Goal: Task Accomplishment & Management: Use online tool/utility

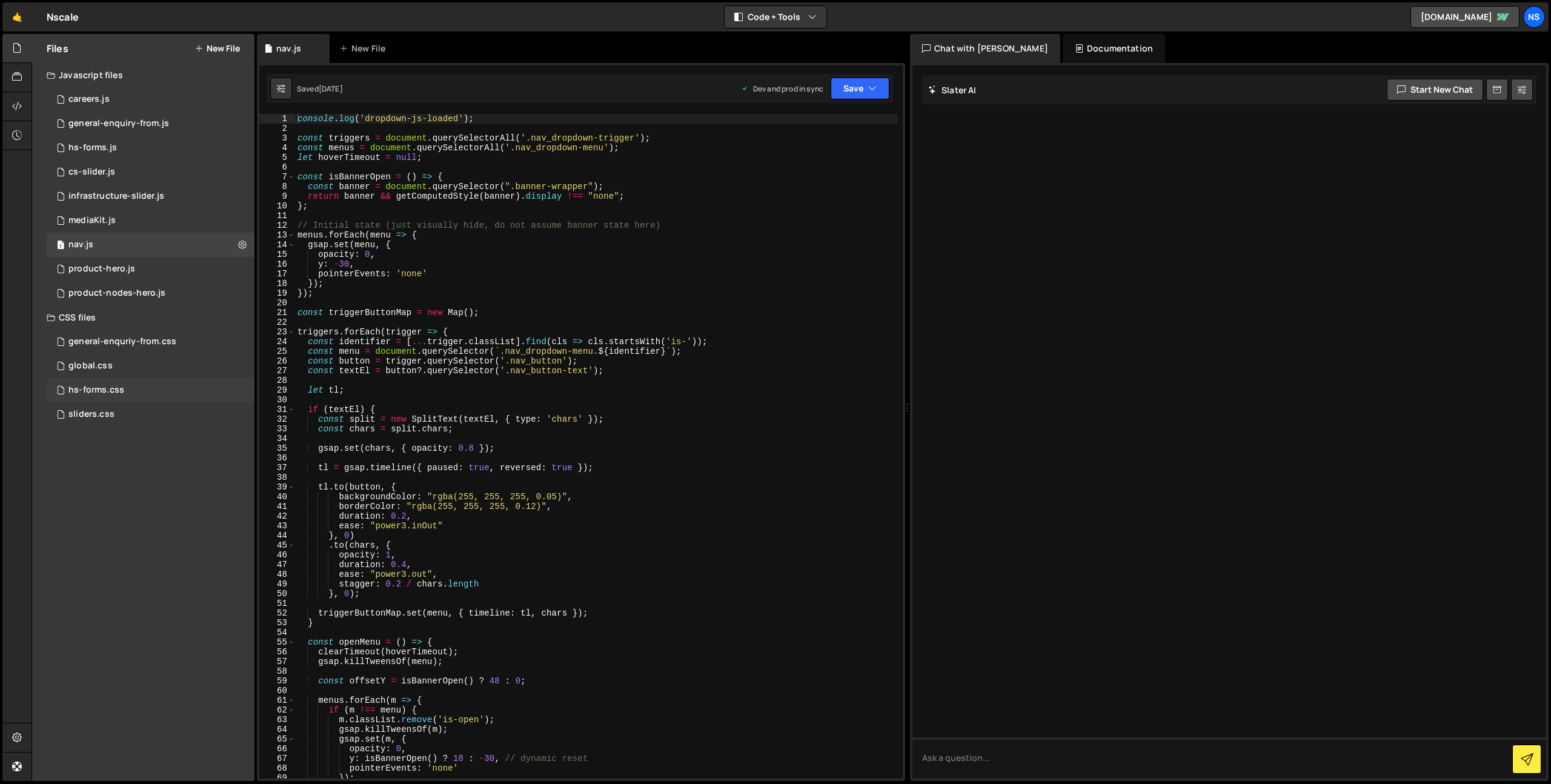
click at [118, 381] on div "hs-forms.css 0" at bounding box center [150, 390] width 208 height 24
click at [124, 371] on div "global.css 0" at bounding box center [150, 366] width 208 height 24
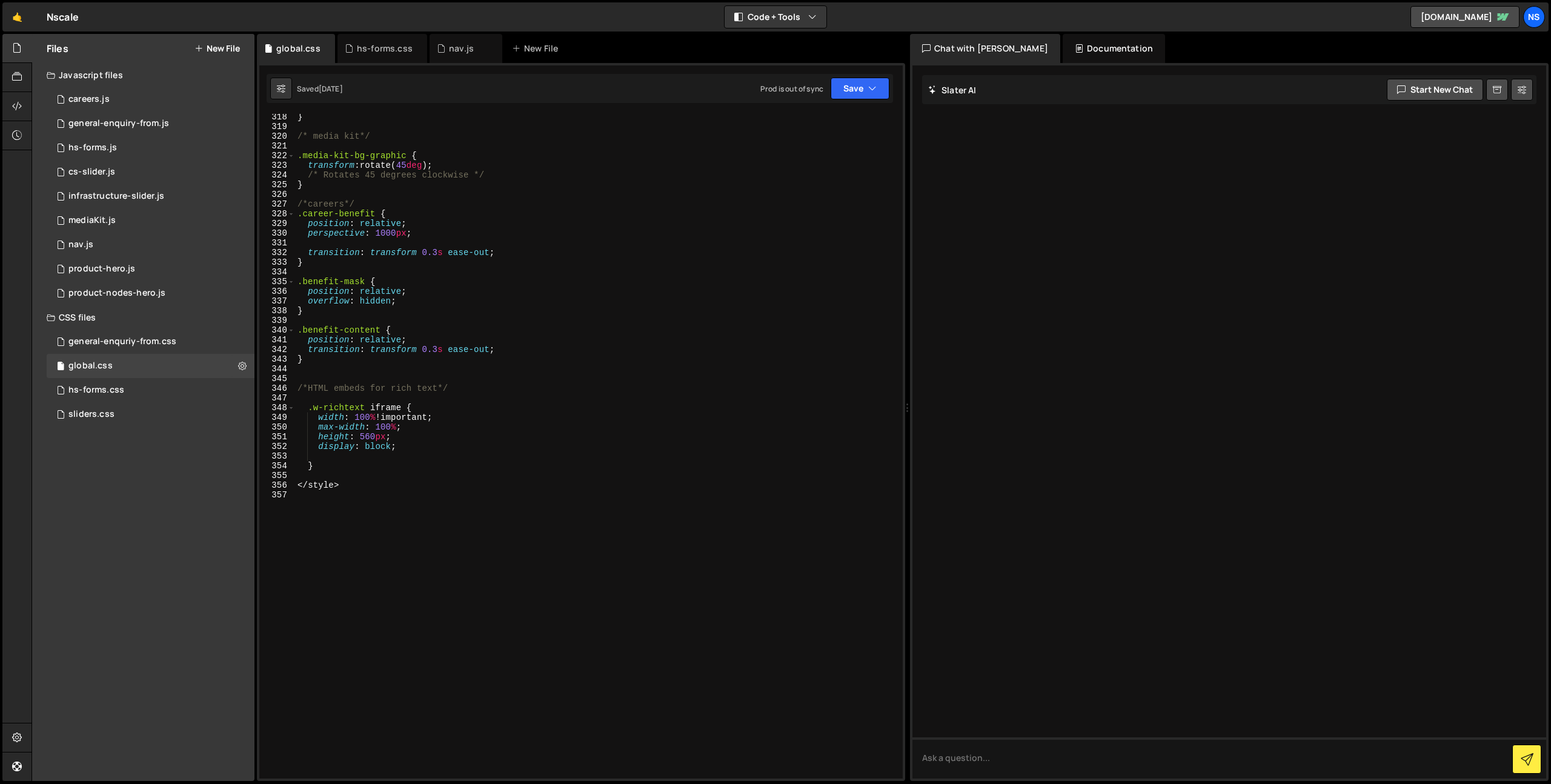
scroll to position [3104, 0]
click at [426, 535] on div "} /* media kit*/ .media-kit-bg-graphic { transform : rotate( 45 deg ) ; /* Rota…" at bounding box center [596, 454] width 603 height 684
type textarea "."
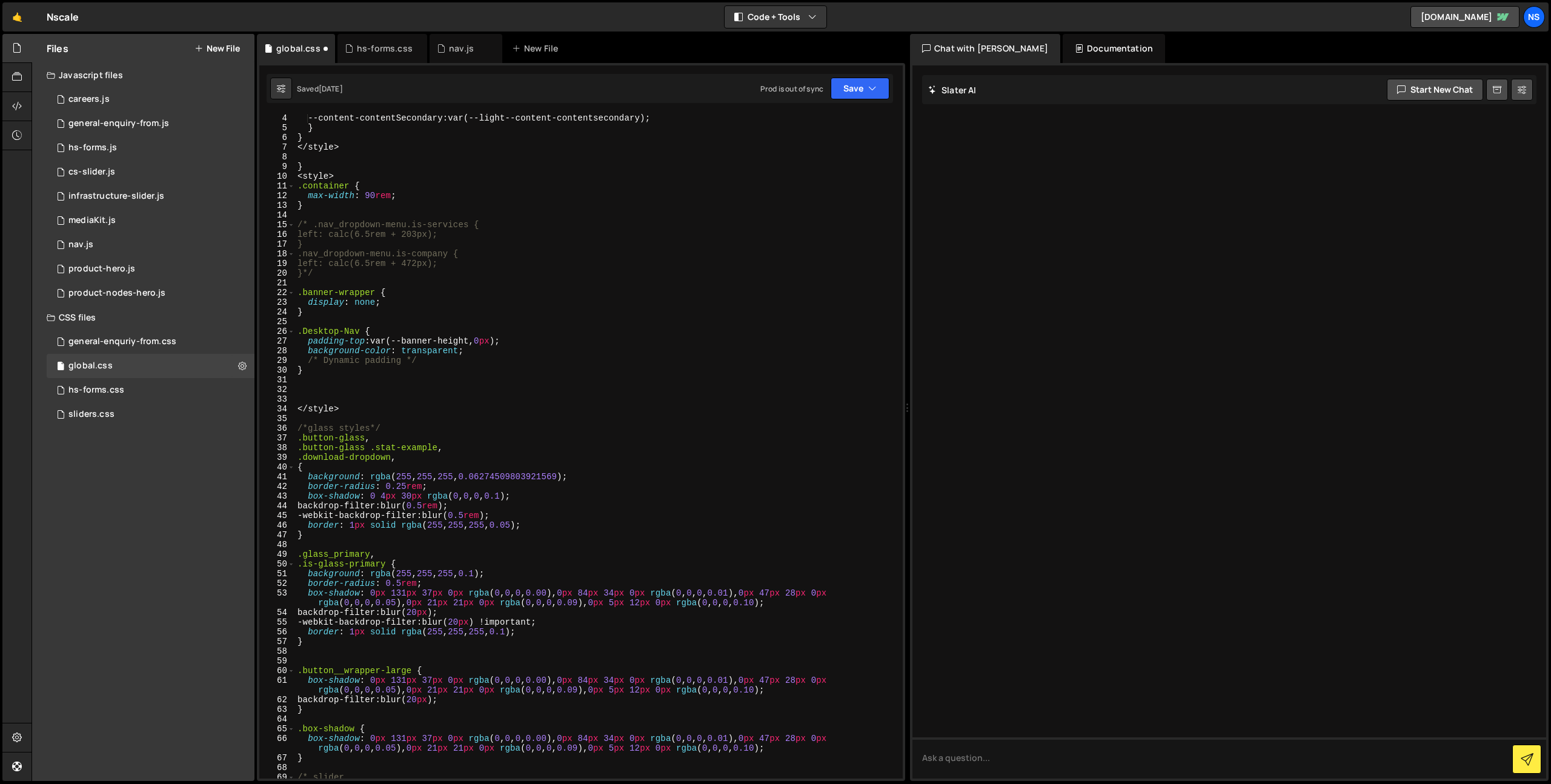
scroll to position [30, 0]
click at [427, 413] on div "--content-contentSecondary : var(--light--content-contentsecondary) ; } } </ st…" at bounding box center [596, 455] width 603 height 684
click at [427, 411] on div "--content-contentSecondary : var(--light--content-contentsecondary) ; } } </ st…" at bounding box center [596, 455] width 603 height 684
type textarea "</style>"
click at [721, 312] on div "--content-contentSecondary : var(--light--content-contentsecondary) ; } } </ st…" at bounding box center [596, 455] width 603 height 684
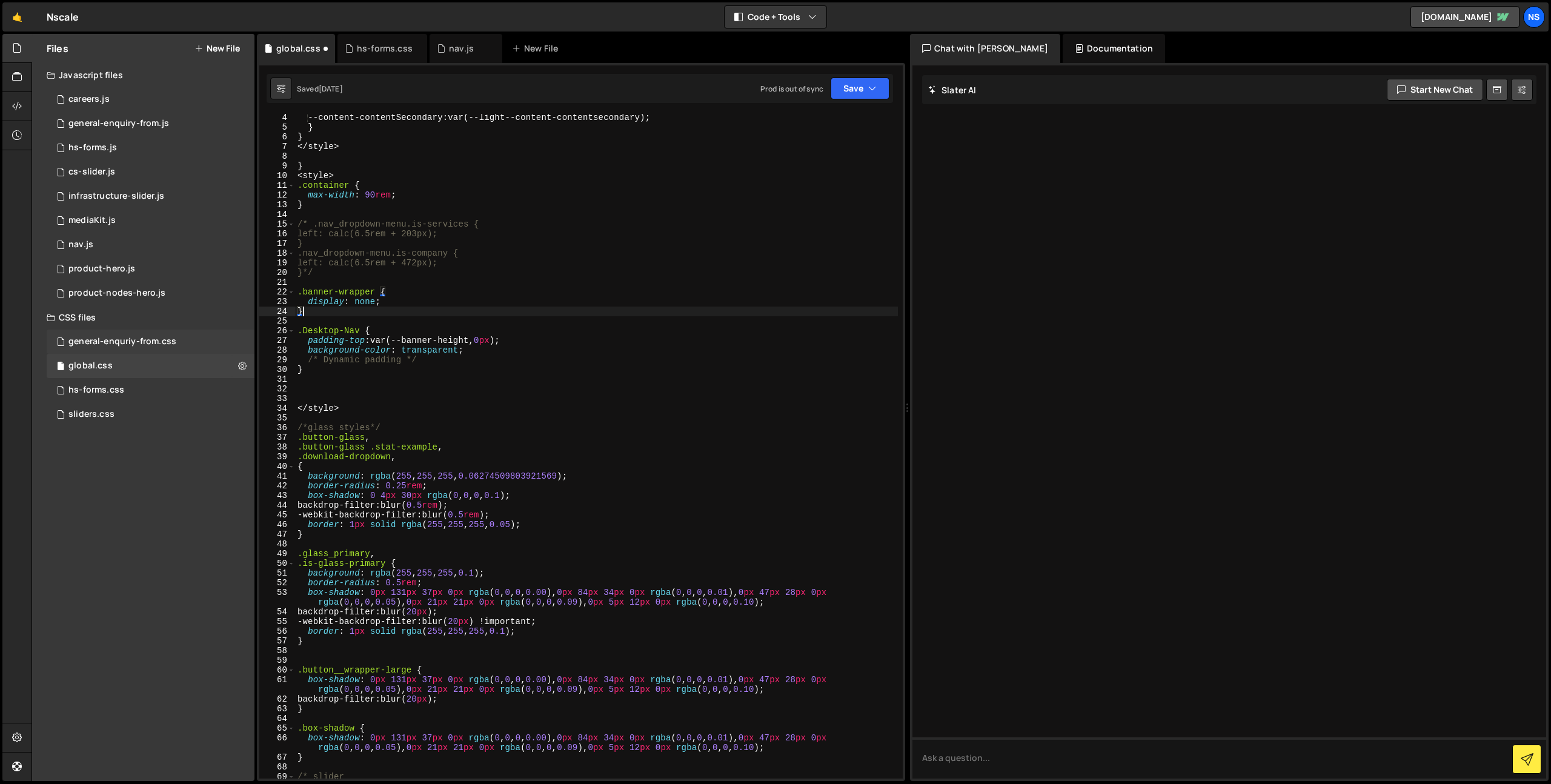
type textarea "}"
click at [164, 337] on div "general-enquriy-from.css" at bounding box center [122, 341] width 107 height 11
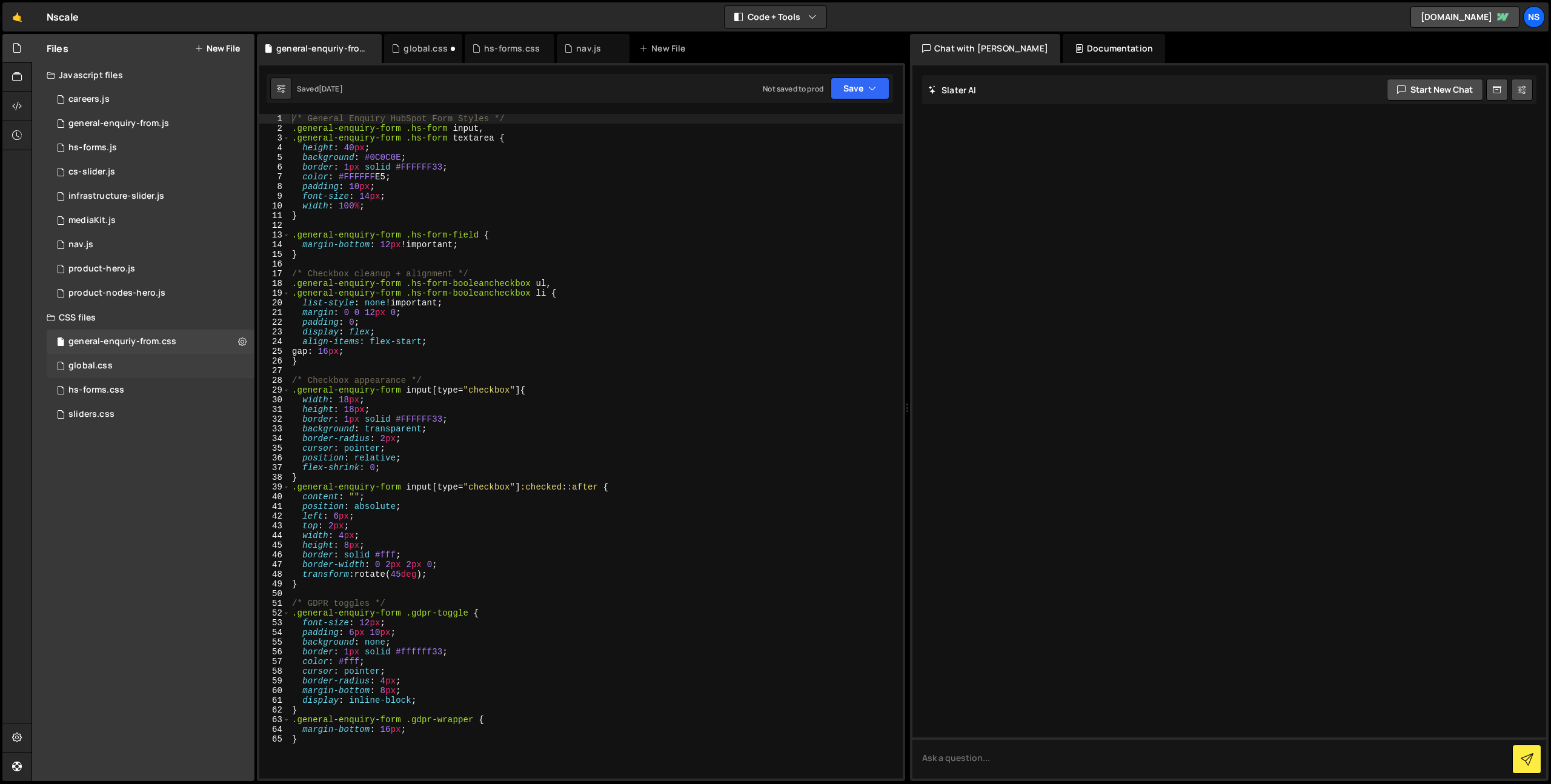
click at [140, 371] on div "global.css 0" at bounding box center [150, 366] width 208 height 24
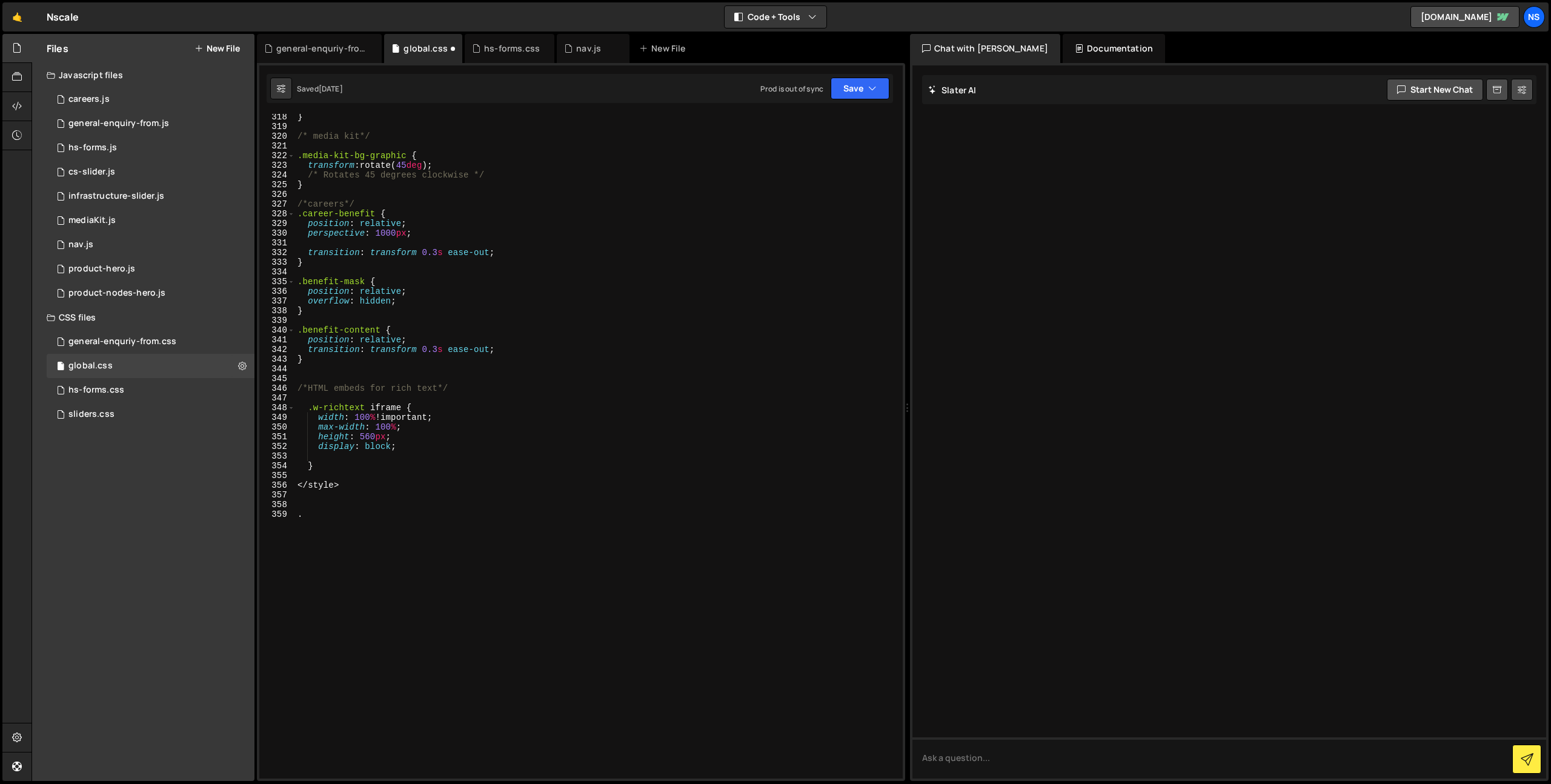
scroll to position [3116, 0]
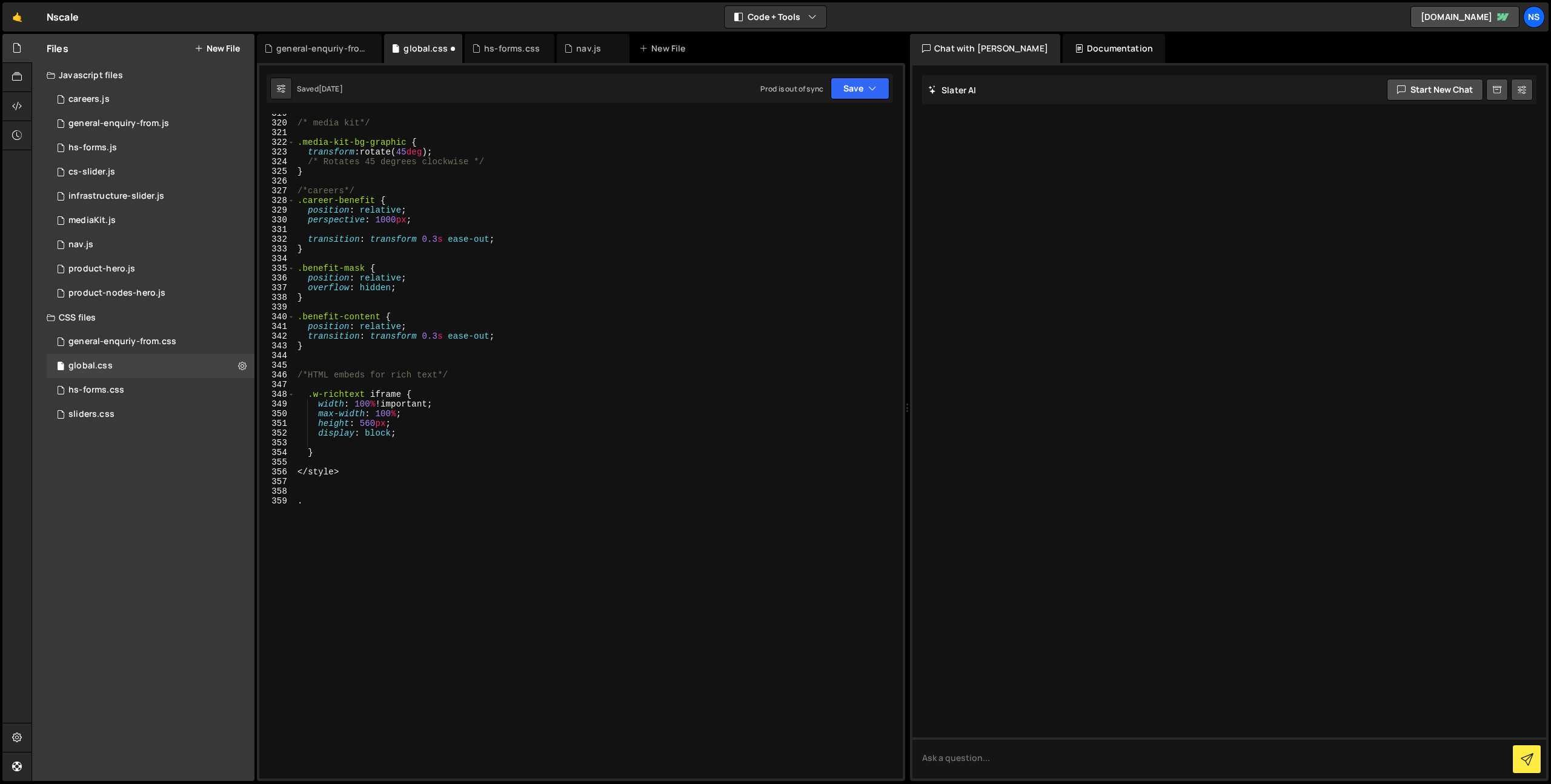
click at [371, 493] on div "/* media kit*/ .media-kit-bg-graphic { transform : rotate( 45 deg ) ; /* Rotate…" at bounding box center [596, 450] width 603 height 684
click at [374, 519] on div "/* media kit*/ .media-kit-bg-graphic { transform : rotate( 45 deg ) ; /* Rotate…" at bounding box center [596, 450] width 603 height 684
paste textarea "client-logo_item"
click at [532, 500] on div "/* media kit*/ .media-kit-bg-graphic { transform : rotate( 45 deg ) ; /* Rotate…" at bounding box center [596, 450] width 603 height 684
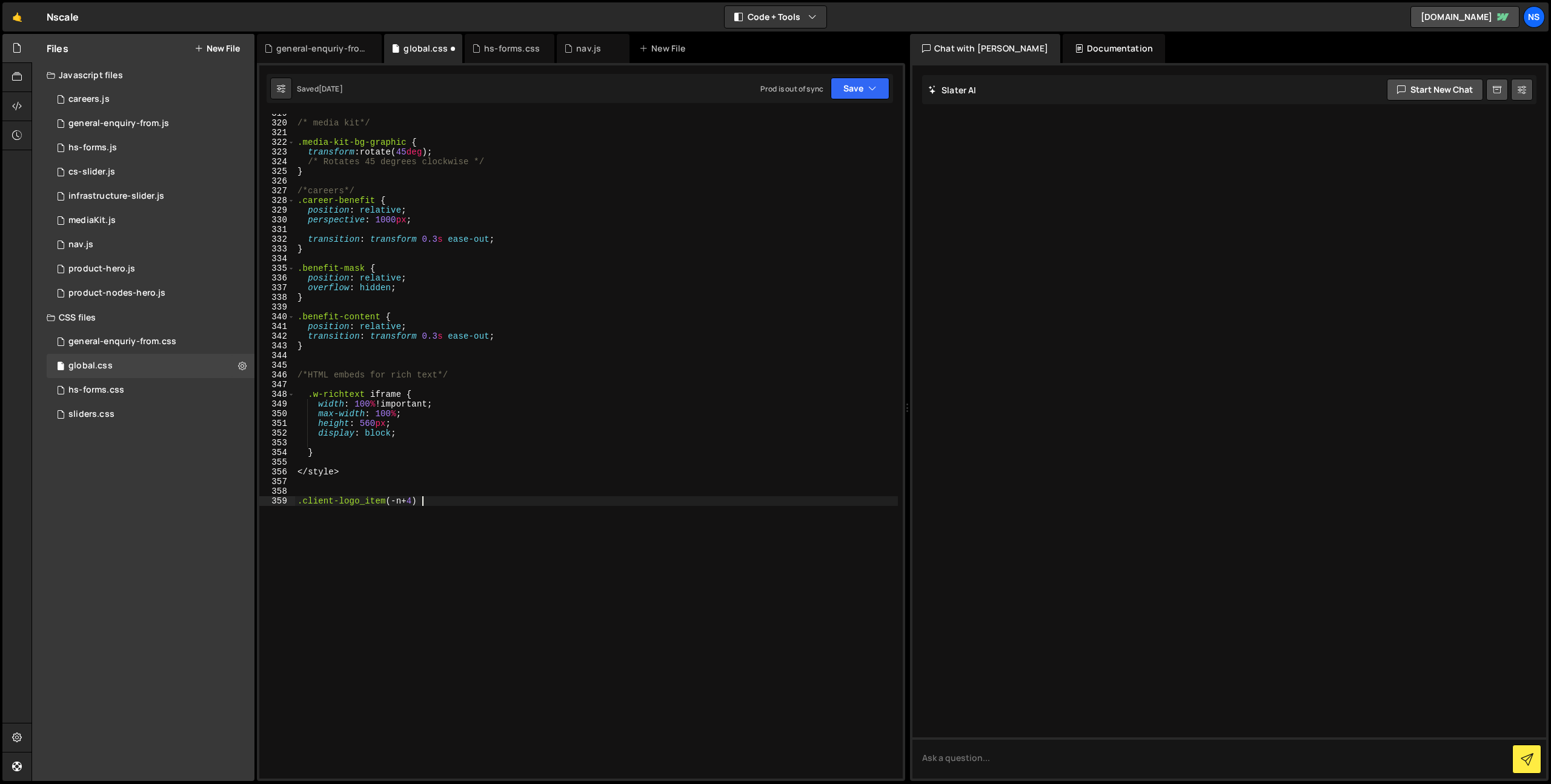
type textarea ".client-logo_item(-n+4) {"
type textarea "position: relative"
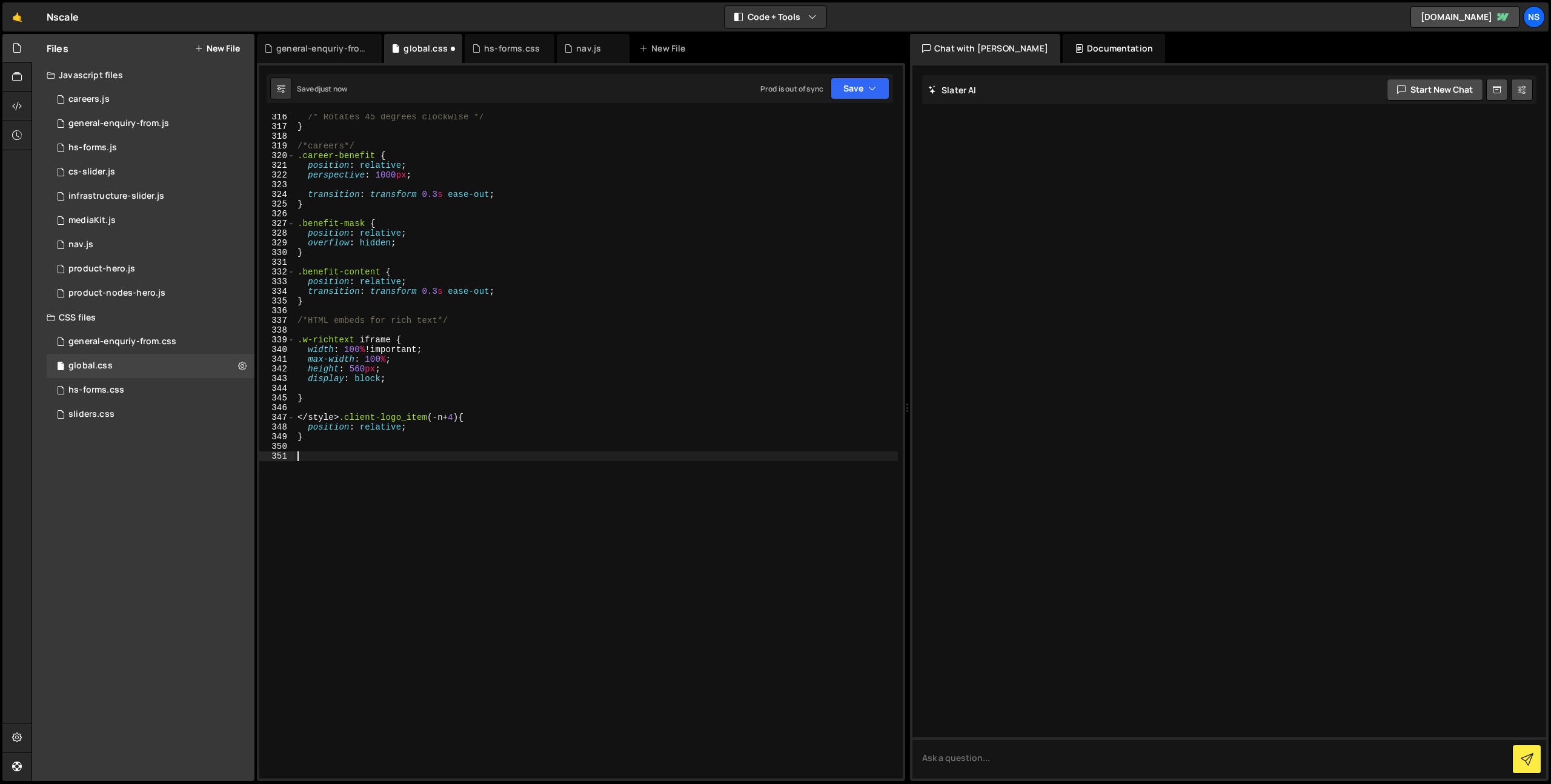
click at [341, 417] on div "/* Rotates 45 degrees clockwise */ } /*careers*/ .career-benefit { position : r…" at bounding box center [596, 454] width 603 height 684
type textarea ".client-logo_item(-n+4) {"
drag, startPoint x: 337, startPoint y: 417, endPoint x: 291, endPoint y: 415, distance: 46.0
click at [291, 415] on div "316 317 318 319 320 321 322 323 324 325 326 327 328 329 330 331 332 333 334 335…" at bounding box center [581, 445] width 643 height 665
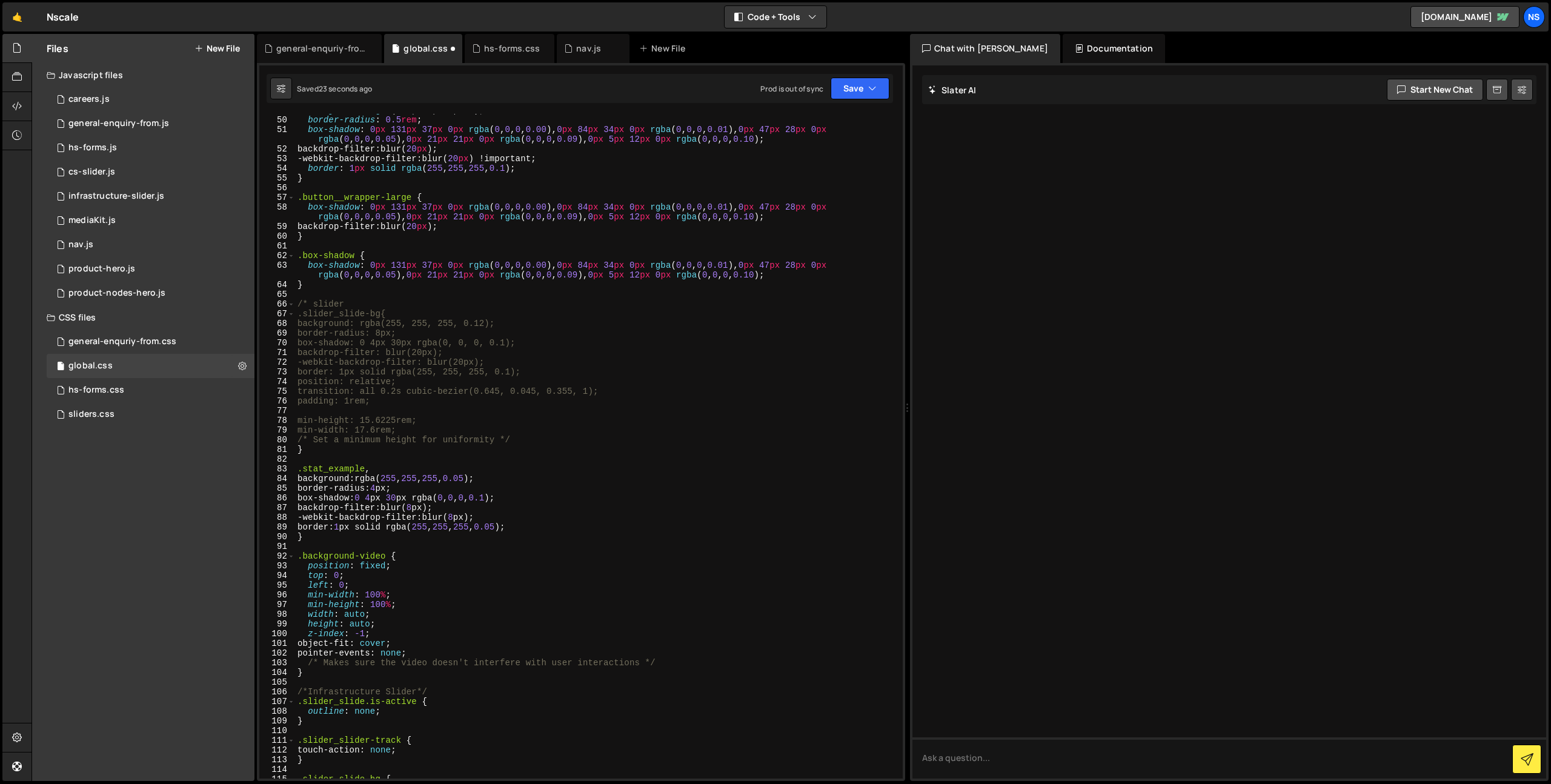
scroll to position [474, 0]
click at [495, 358] on div "background : rgba ( 255 , 255 , 255 , 0.1 ) ; border-radius : 0.5 rem ; box-sha…" at bounding box center [596, 448] width 603 height 684
type textarea "-webkit-backdrop-filter: blur(20px);"
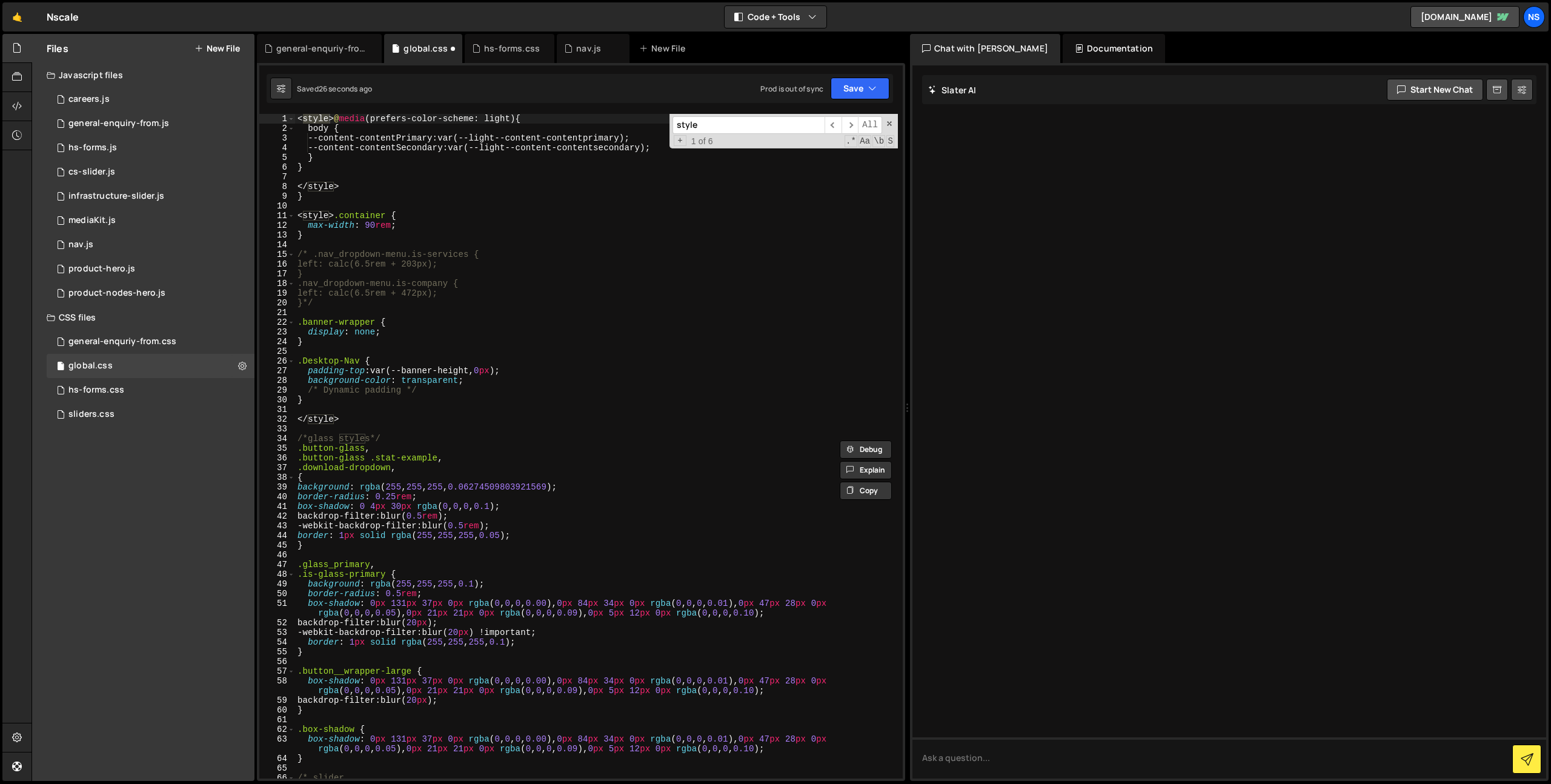
scroll to position [0, 0]
type input "style"
click at [334, 121] on div "< style > @ media (prefers-color-scheme: light) { body { --content-contentPrima…" at bounding box center [596, 456] width 603 height 684
click at [371, 185] on div "@ media (prefers-color-scheme: light) { body { --content-contentPrimary : var(-…" at bounding box center [596, 456] width 603 height 684
type textarea "</style>"
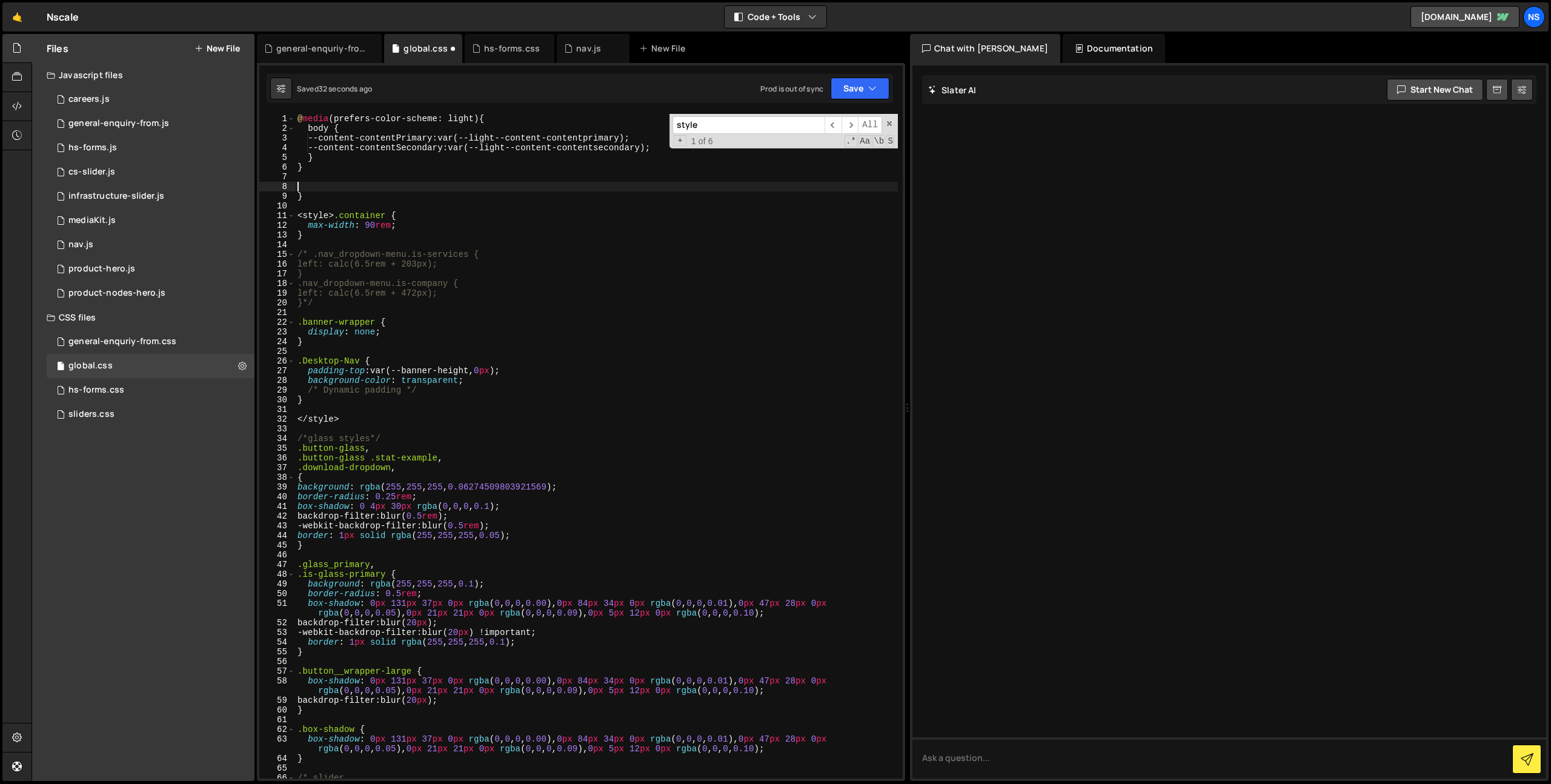
click at [331, 217] on div "@ media (prefers-color-scheme: light) { body { --content-contentPrimary : var(-…" at bounding box center [596, 456] width 603 height 684
click at [333, 217] on div "@ media (prefers-color-scheme: light) { body { --content-contentPrimary : var(-…" at bounding box center [596, 456] width 603 height 684
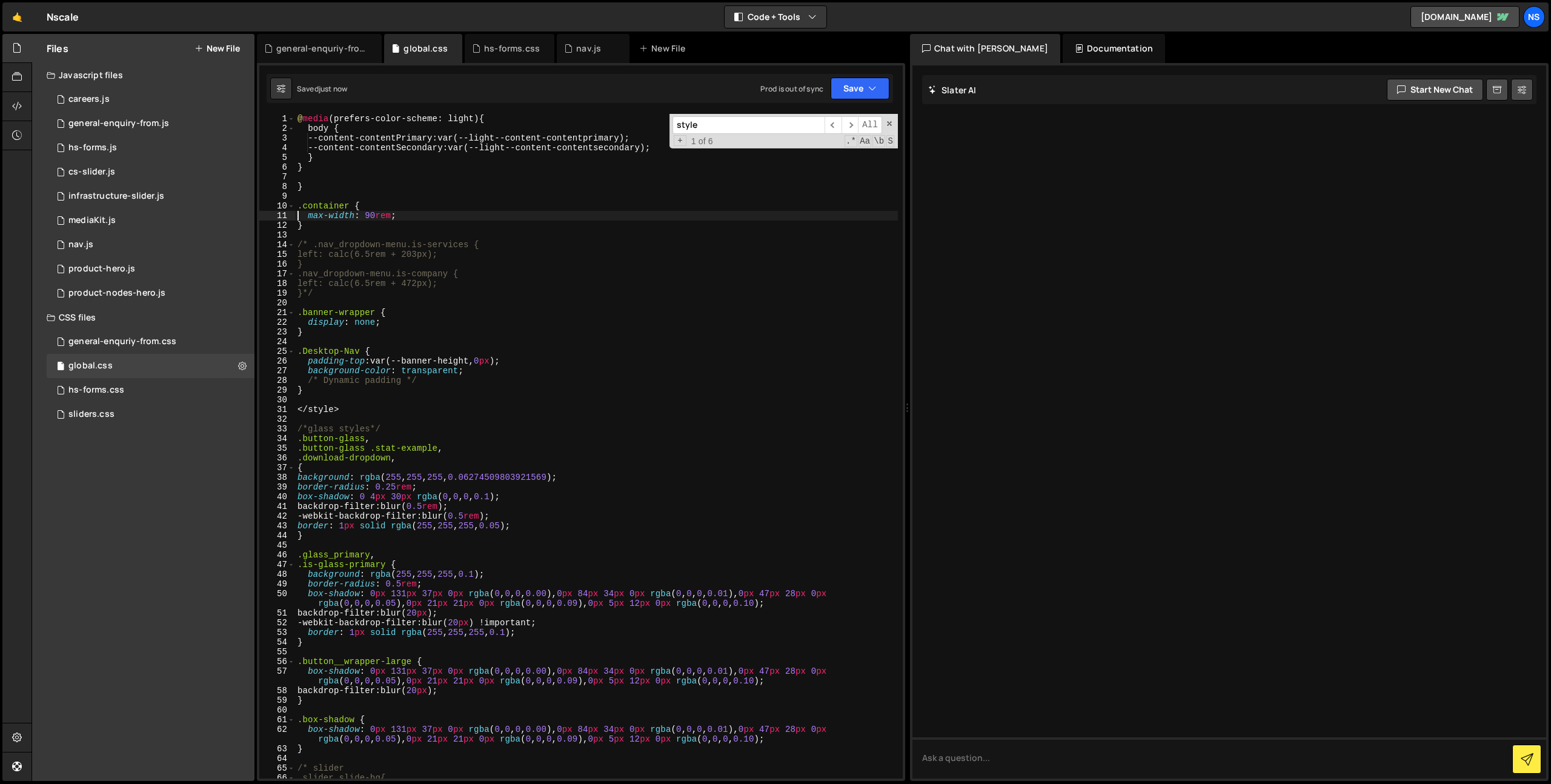
click at [364, 413] on div "@ media (prefers-color-scheme: light) { body { --content-contentPrimary : var(-…" at bounding box center [596, 456] width 603 height 684
type textarea "</style>"
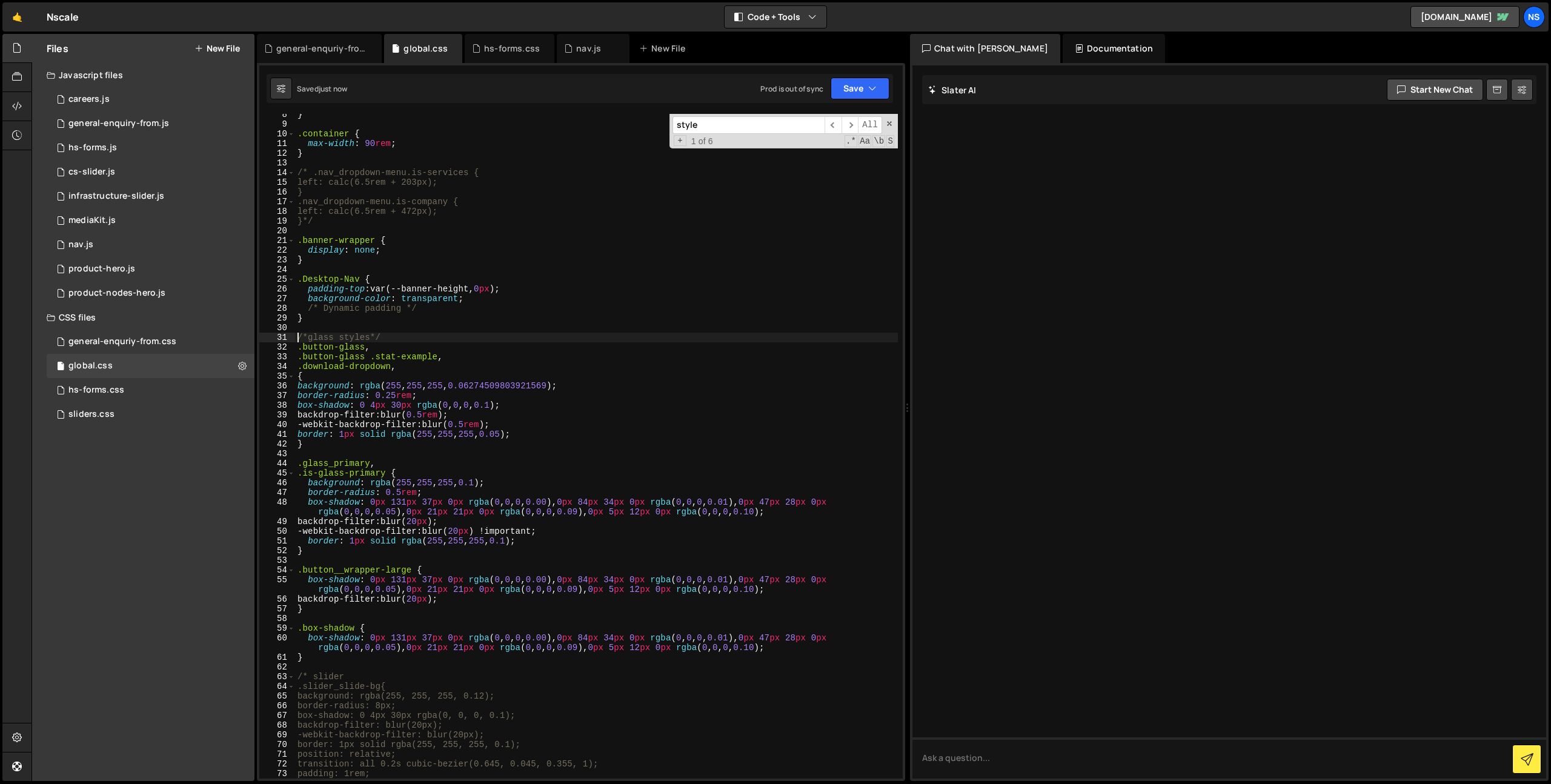
scroll to position [128, 0]
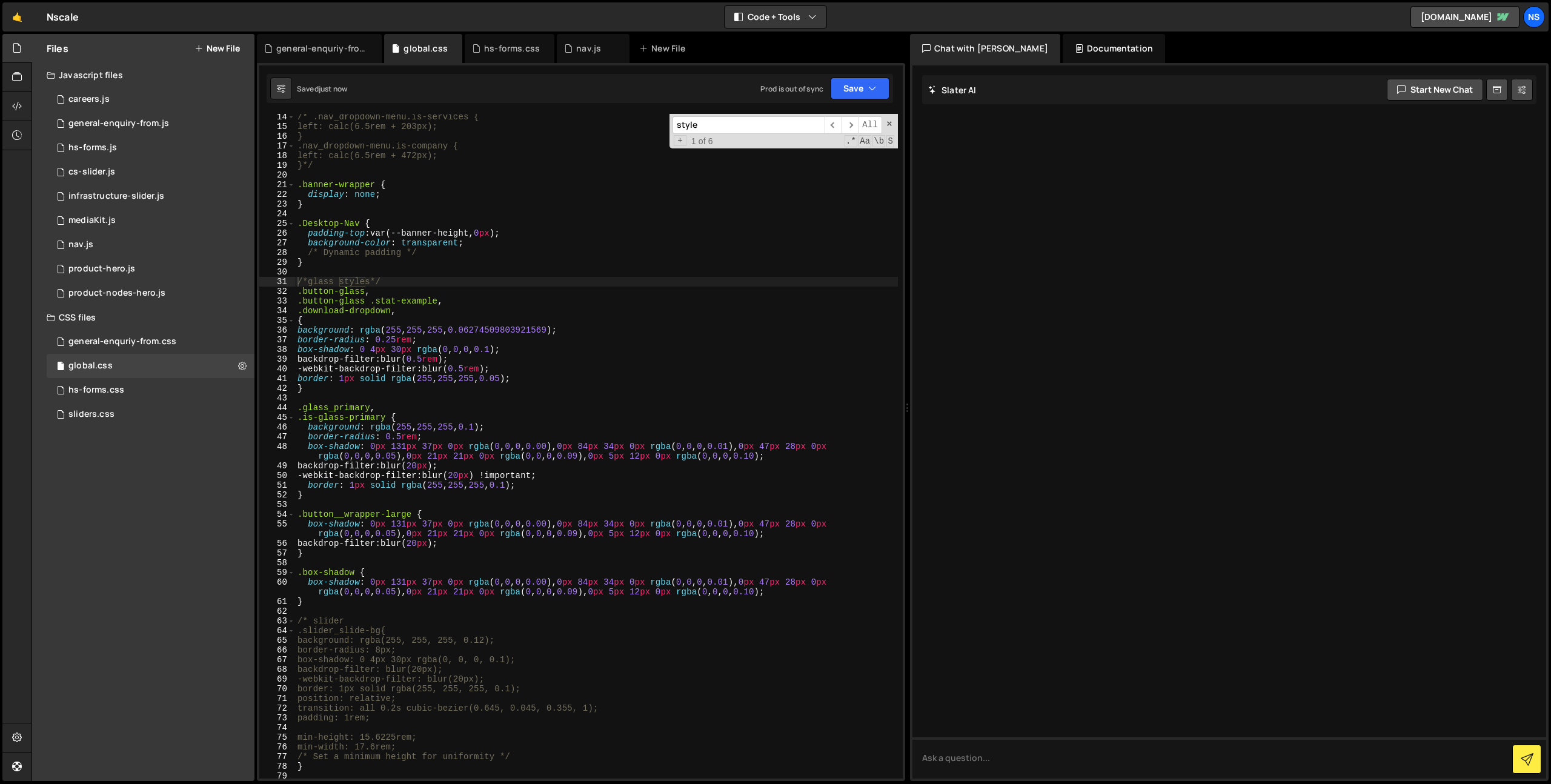
click at [751, 121] on input "style" at bounding box center [748, 125] width 152 height 17
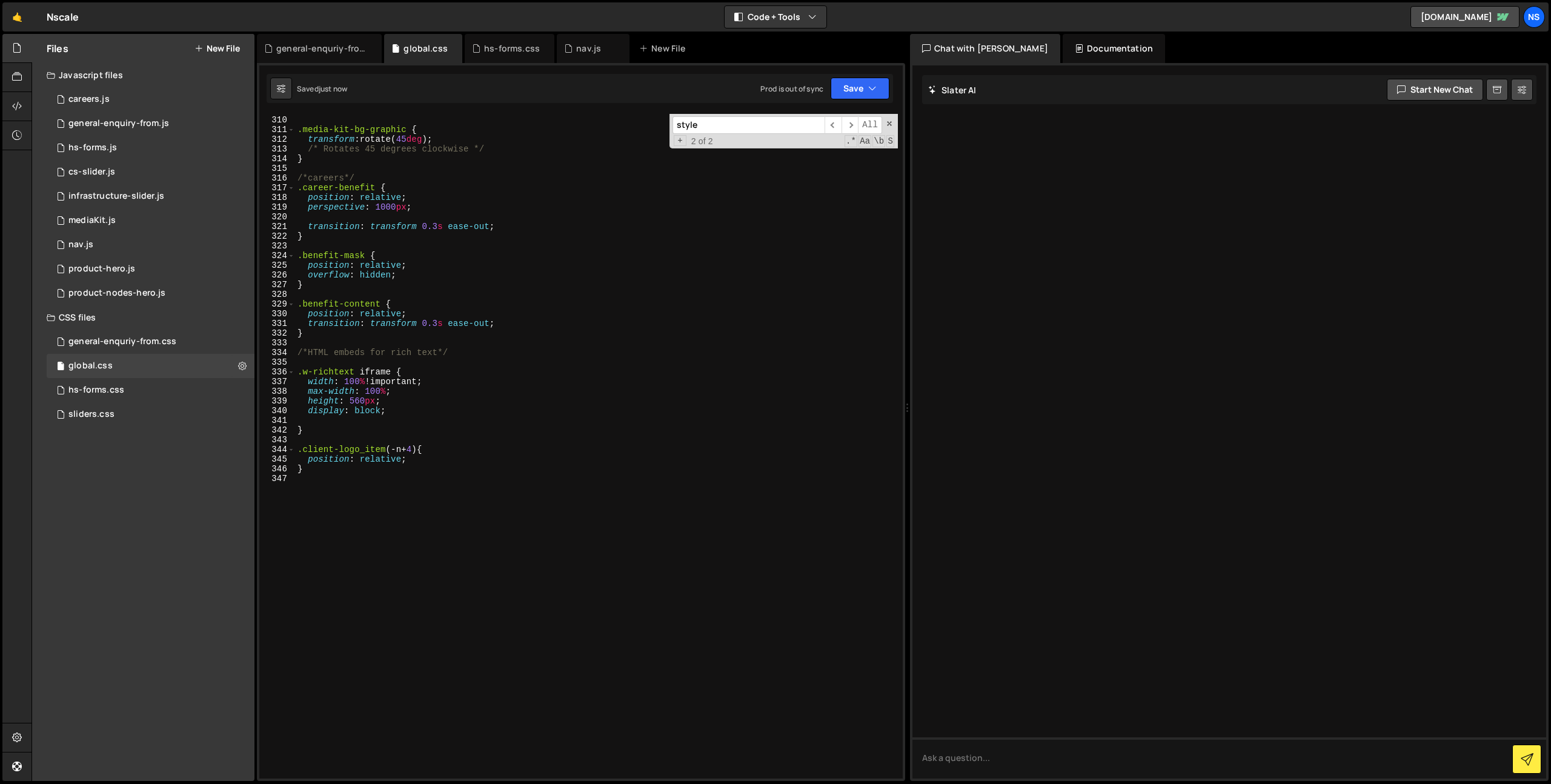
scroll to position [2993, 0]
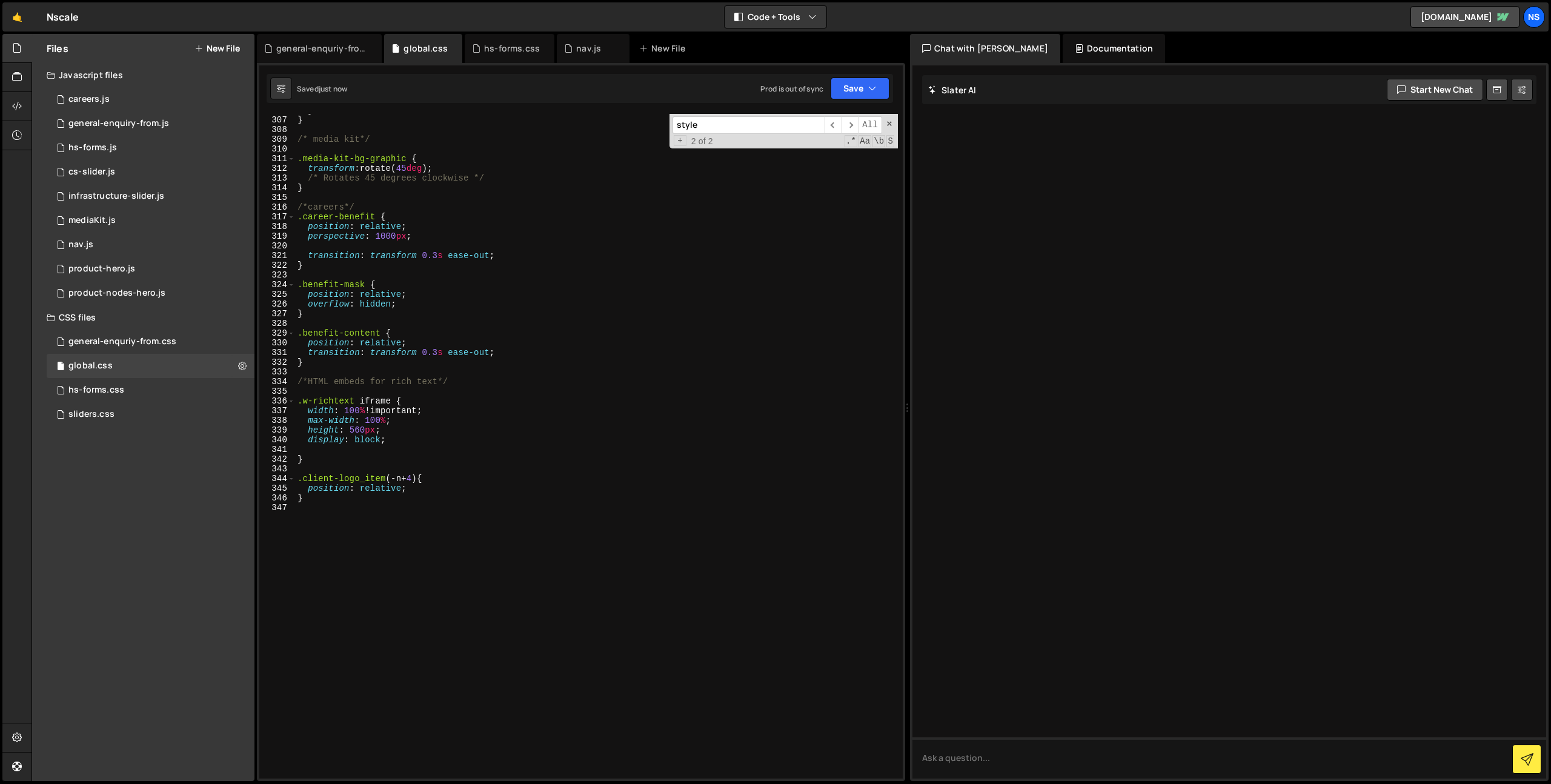
click at [551, 487] on div "} } /* media kit*/ .media-kit-bg-graphic { transform : rotate( 45 deg ) ; /* Ro…" at bounding box center [596, 448] width 603 height 684
click at [889, 123] on span at bounding box center [889, 124] width 9 height 9
drag, startPoint x: 309, startPoint y: 470, endPoint x: 448, endPoint y: 479, distance: 139.3
click at [445, 477] on div "} } /* media kit*/ .media-kit-bg-graphic { transform : rotate( 45 deg ) ; /* Ro…" at bounding box center [596, 448] width 603 height 684
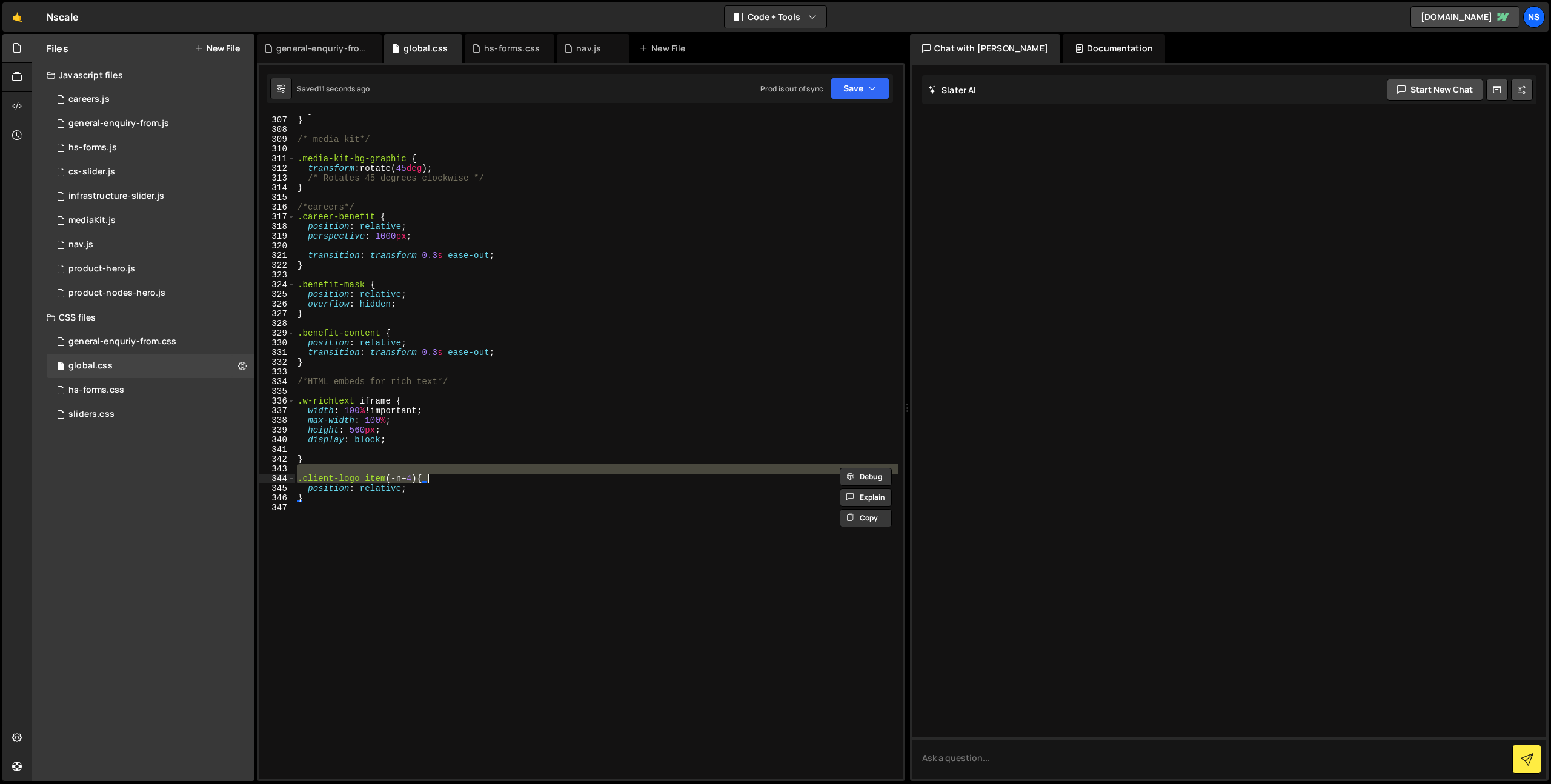
click at [471, 487] on div "} } /* media kit*/ .media-kit-bg-graphic { transform : rotate( 45 deg ) ; /* Ro…" at bounding box center [596, 448] width 603 height 684
type textarea "position: relative;"
drag, startPoint x: 476, startPoint y: 539, endPoint x: 462, endPoint y: 528, distance: 17.8
click at [465, 530] on div "} } /* media kit*/ .media-kit-bg-graphic { transform : rotate( 45 deg ) ; /* Ro…" at bounding box center [596, 448] width 603 height 684
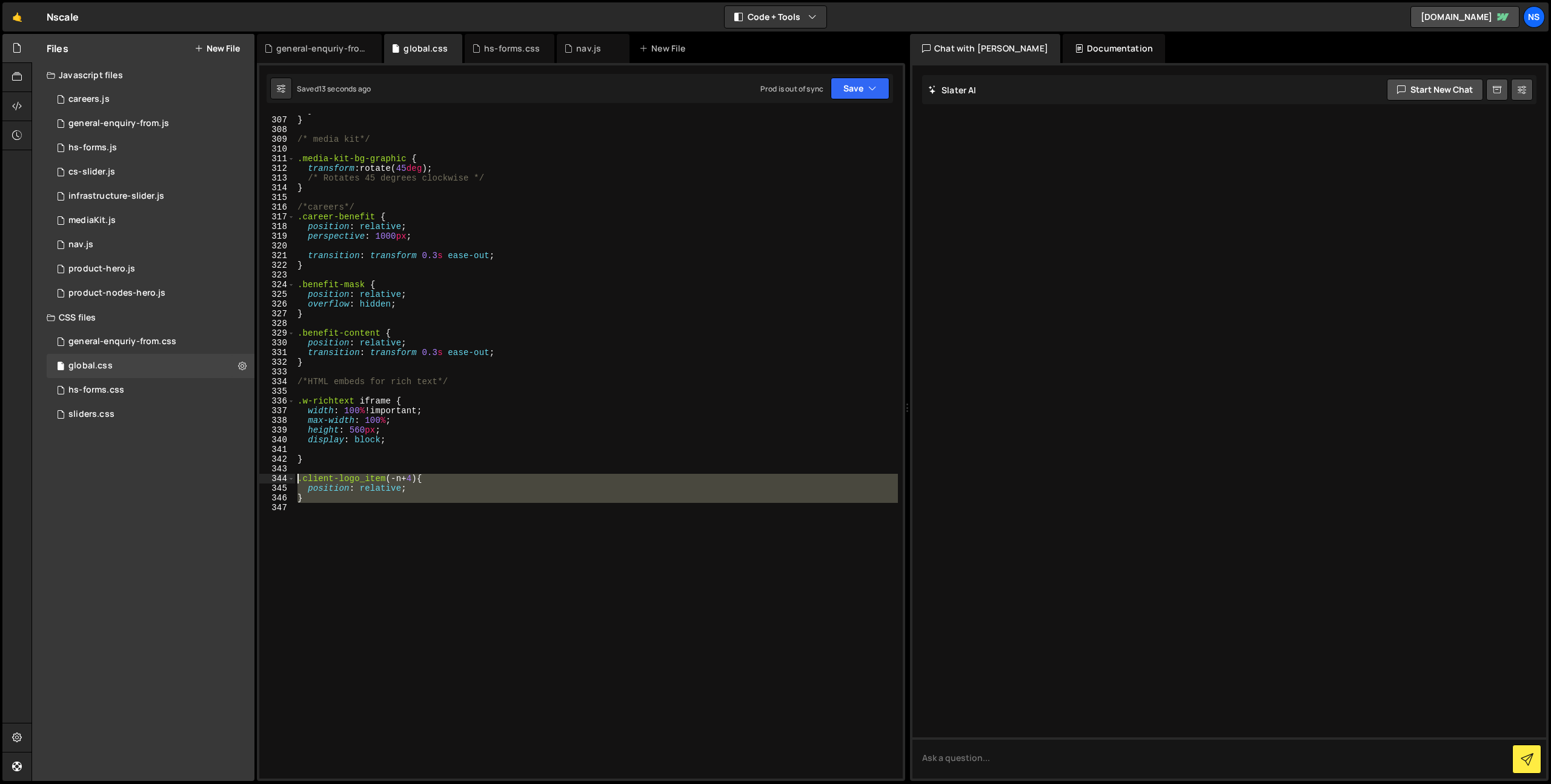
drag, startPoint x: 333, startPoint y: 498, endPoint x: 420, endPoint y: 524, distance: 90.8
click at [256, 474] on div "Files New File Javascript files 1 careers.js 0 1 general-enquiry-from.js 0 2 hs…" at bounding box center [791, 407] width 1519 height 748
type textarea ".client-logo_item(-n+4) { position: relative;"
click at [482, 537] on div "} } /* media kit*/ .media-kit-bg-graphic { transform : rotate( 45 deg ) ; /* Ro…" at bounding box center [596, 445] width 603 height 665
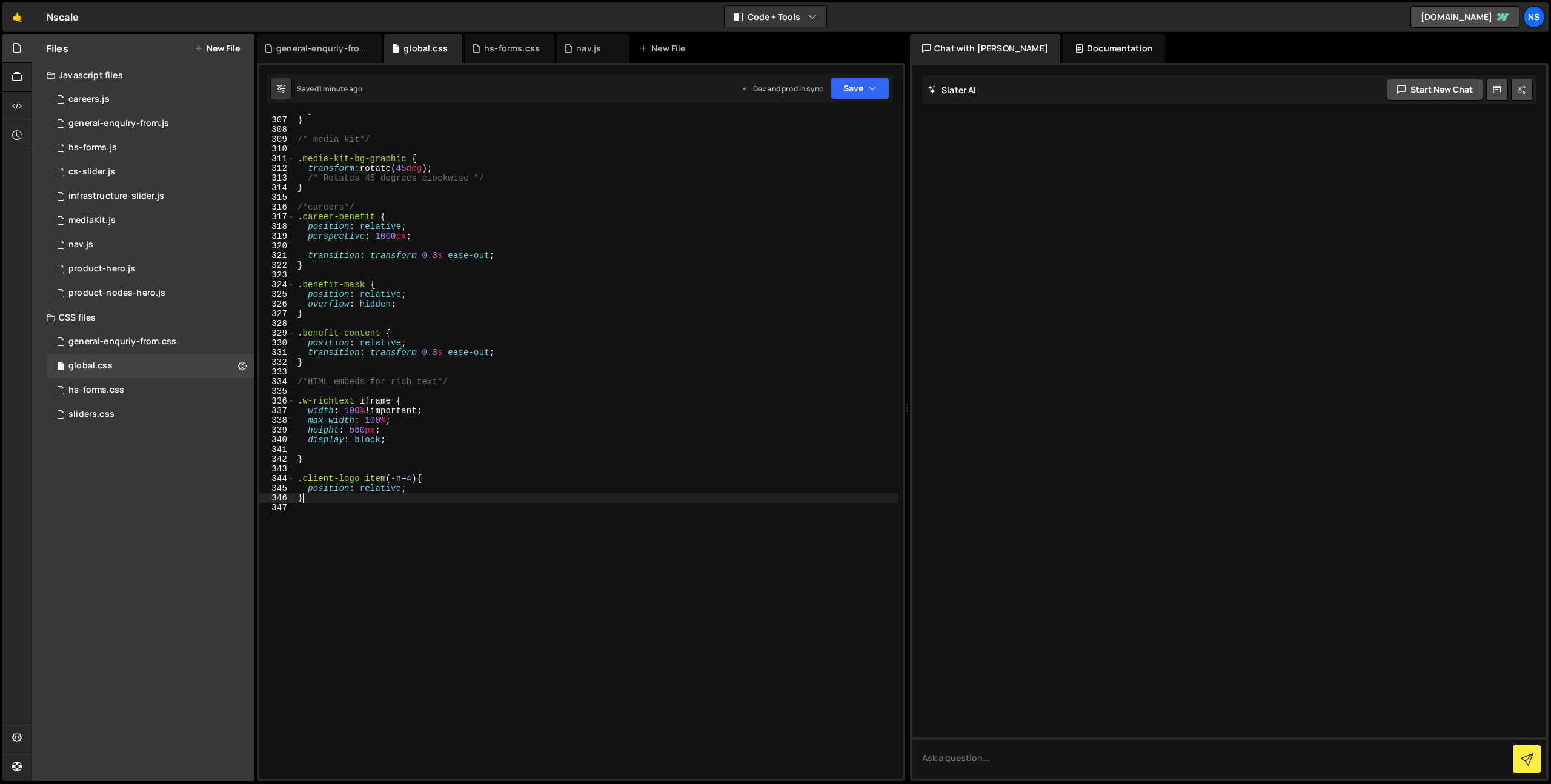
click at [398, 495] on div "} } /* media kit*/ .media-kit-bg-graphic { transform : rotate( 45 deg ) ; /* Ro…" at bounding box center [596, 448] width 603 height 684
click at [399, 491] on div "} } /* media kit*/ .media-kit-bg-graphic { transform : rotate( 45 deg ) ; /* Ro…" at bounding box center [596, 448] width 603 height 684
click at [399, 487] on div "} } /* media kit*/ .media-kit-bg-graphic { transform : rotate( 45 deg ) ; /* Ro…" at bounding box center [596, 448] width 603 height 684
click at [401, 490] on div "} } /* media kit*/ .media-kit-bg-graphic { transform : rotate( 45 deg ) ; /* Ro…" at bounding box center [596, 448] width 603 height 684
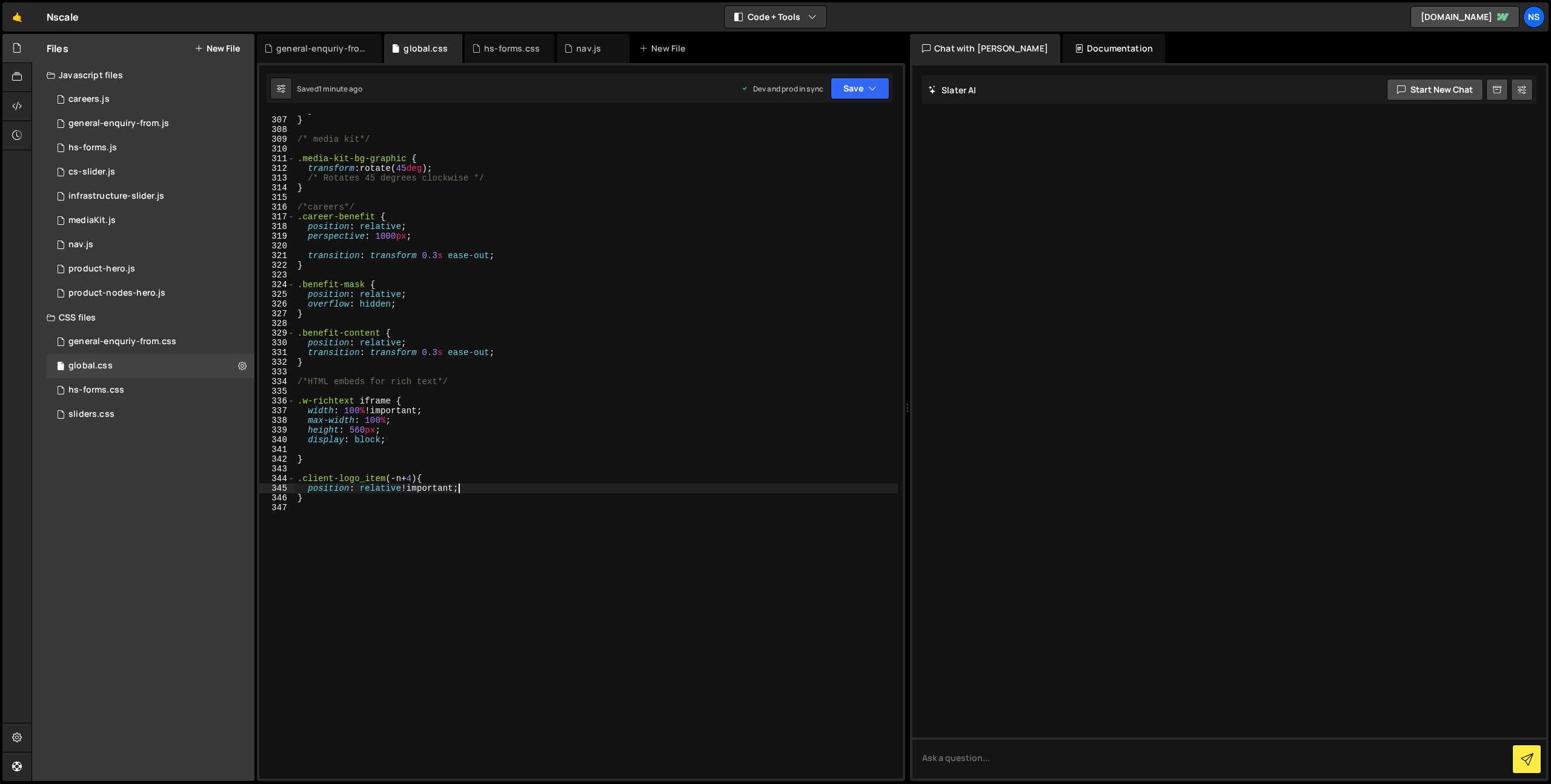
click at [559, 260] on div "} } /* media kit*/ .media-kit-bg-graphic { transform : rotate( 45 deg ) ; /* Ro…" at bounding box center [596, 448] width 603 height 684
type textarea "}"
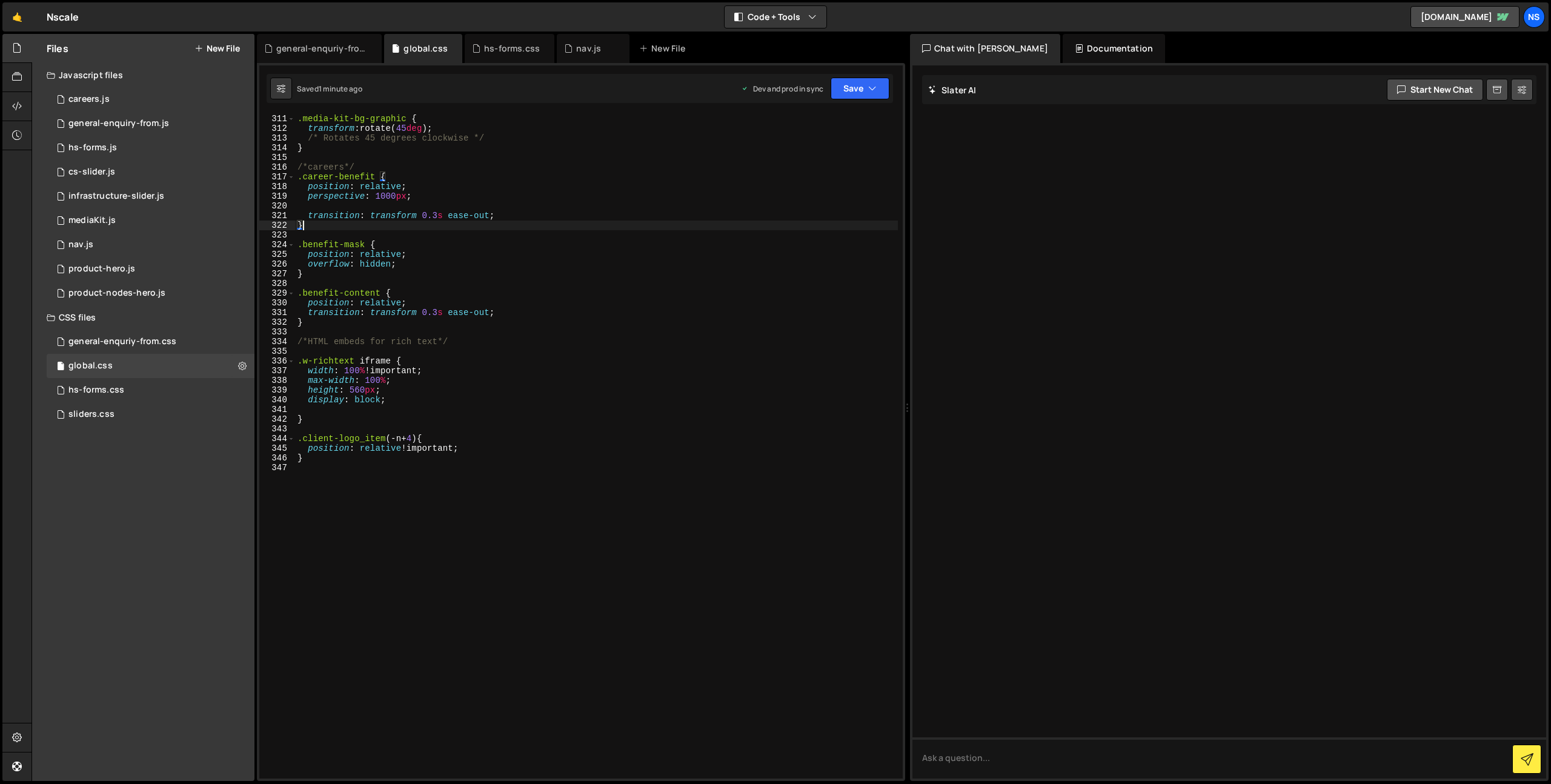
scroll to position [3034, 0]
click at [396, 474] on div ".media-kit-bg-graphic { transform : rotate( 45 deg ) ; /* Rotates 45 degrees cl…" at bounding box center [596, 446] width 603 height 684
click at [504, 450] on div ".media-kit-bg-graphic { transform : rotate( 45 deg ) ; /* Rotates 45 degrees cl…" at bounding box center [596, 446] width 603 height 684
type textarea "position: relative !important;"
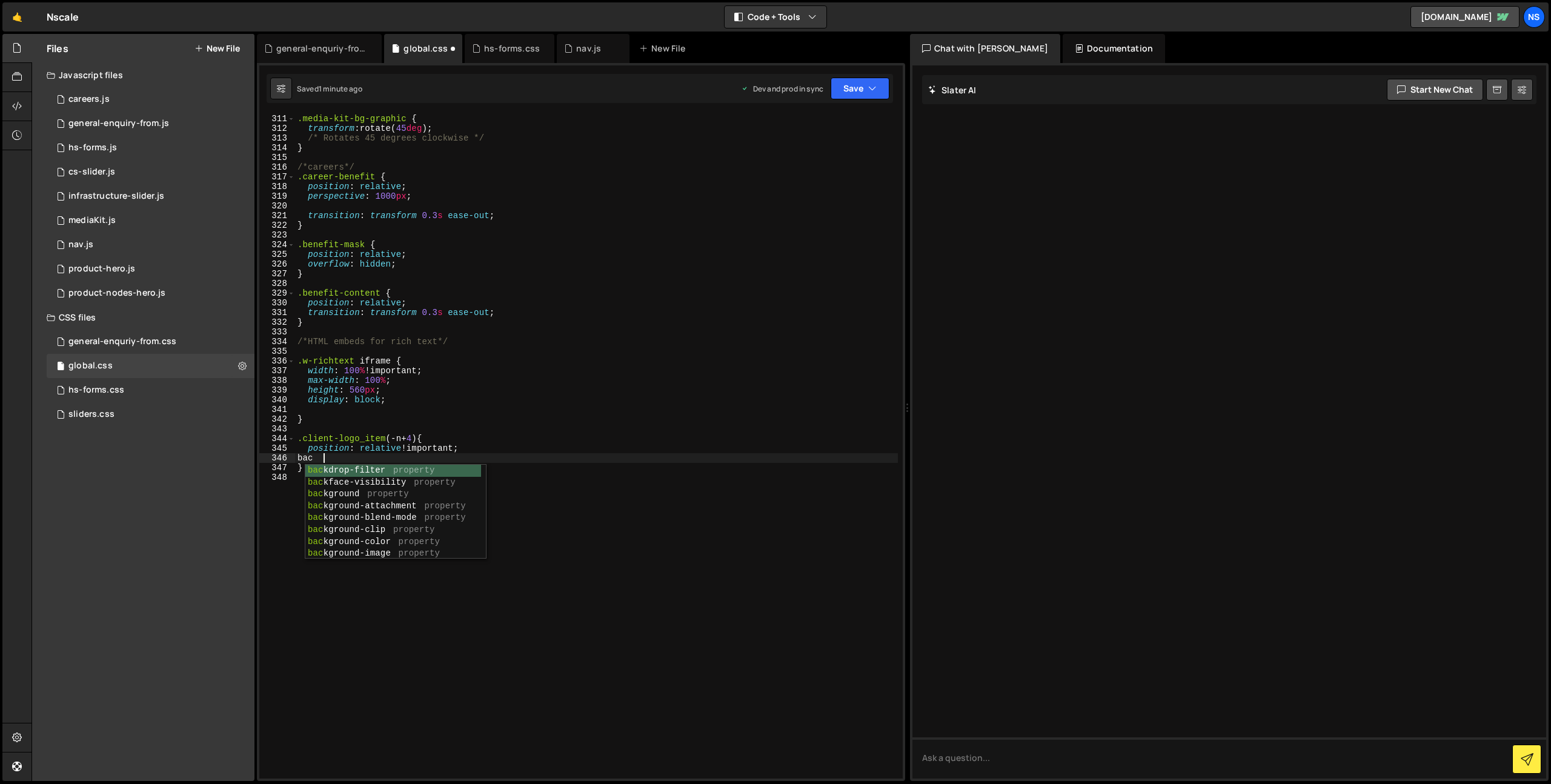
scroll to position [0, 1]
type textarea "b"
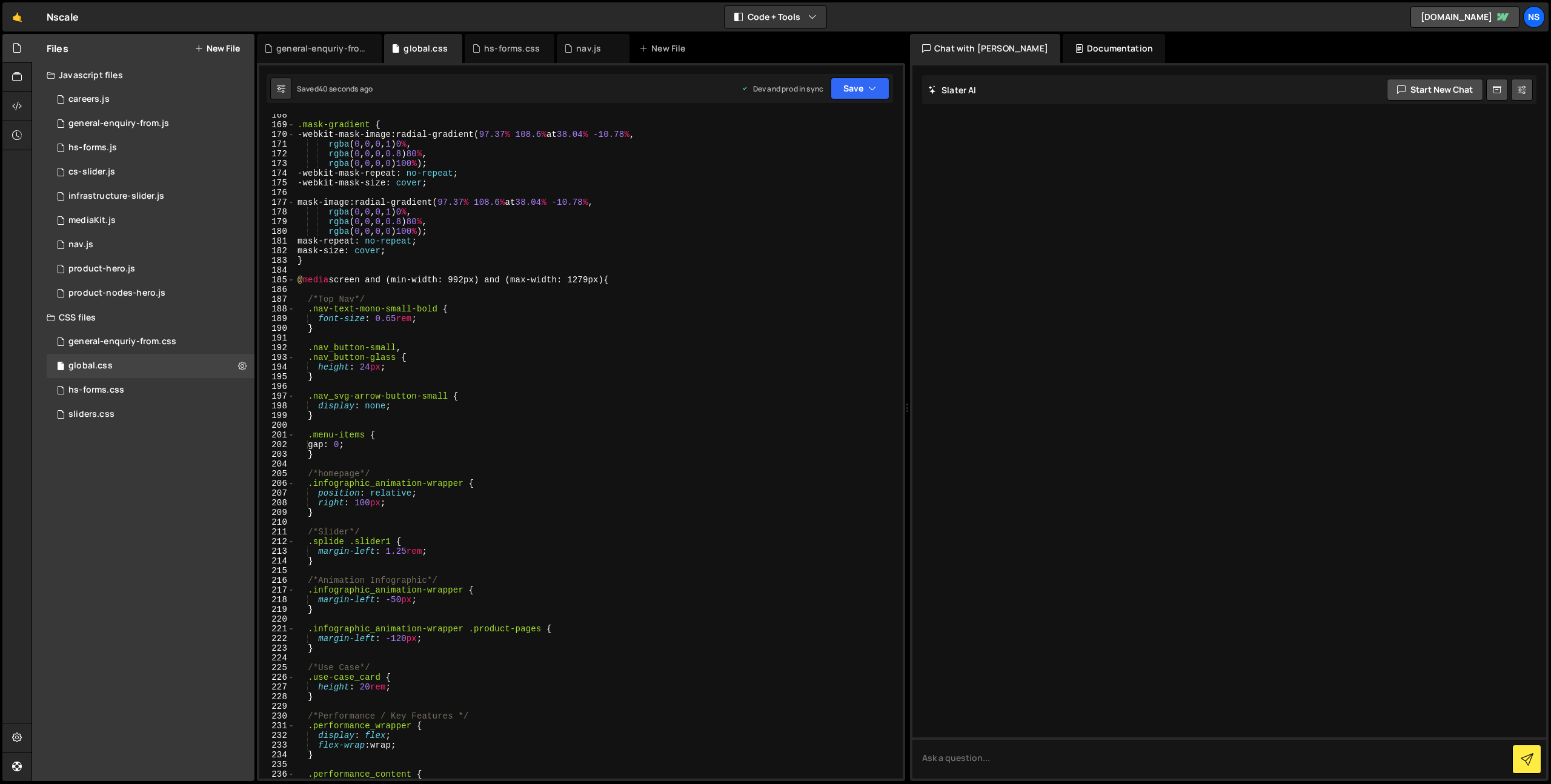
scroll to position [1751, 0]
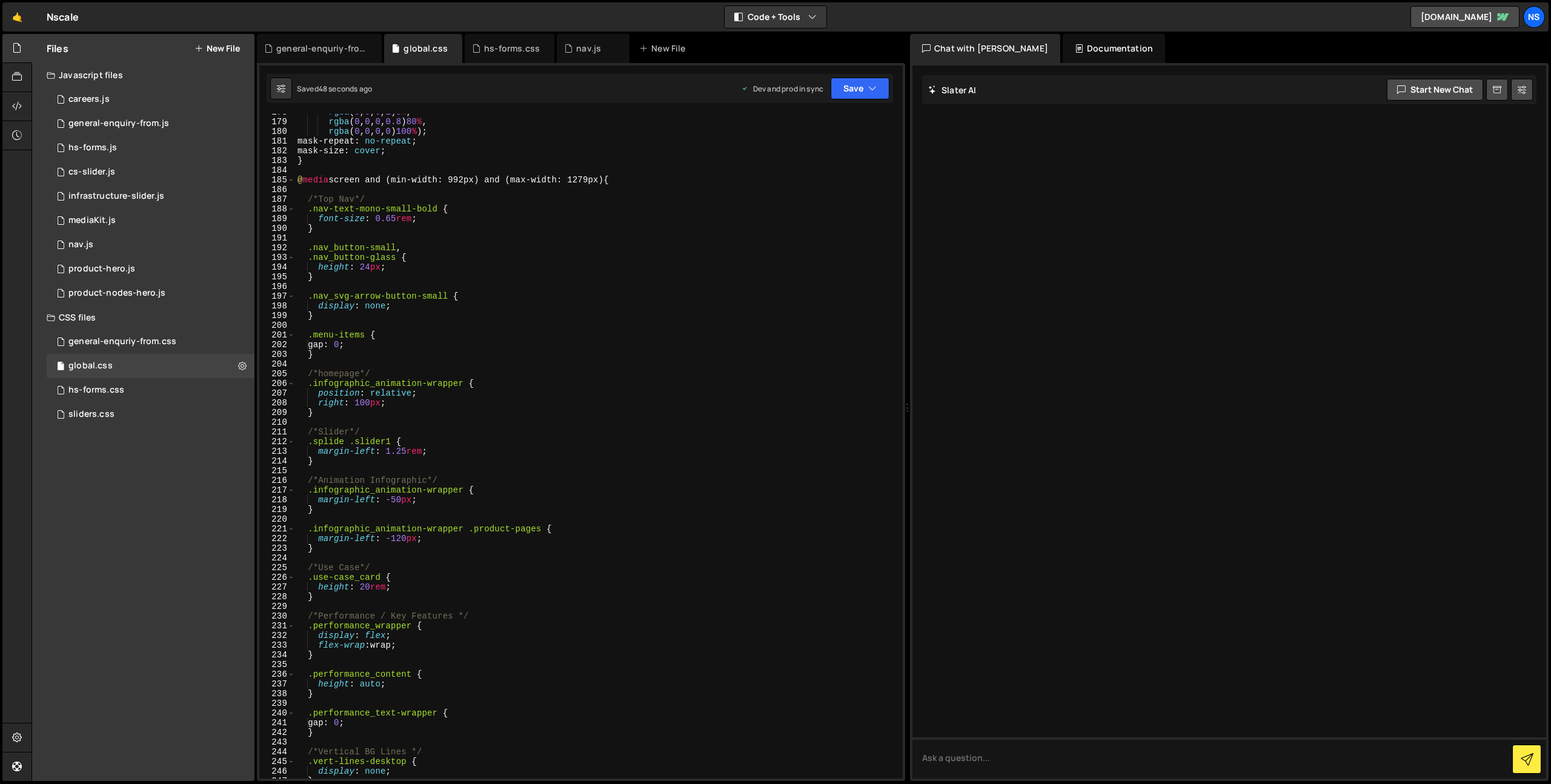
click at [766, 255] on div "rgba ( 0 , 0 , 0 , 1 ) 0 % , rgba ( 0 , 0 , 0 , 0.8 ) 80 % , rgba ( 0 , 0 , 0 ,…" at bounding box center [596, 450] width 603 height 684
type textarea ".nav_button-glass {"
paste input "cs-slider_item"
type input "cs-slider_item"
click at [365, 237] on div "rgba ( 0 , 0 , 0 , 1 ) 0 % , rgba ( 0 , 0 , 0 , 0.8 ) 80 % , rgba ( 0 , 0 , 0 ,…" at bounding box center [596, 450] width 603 height 684
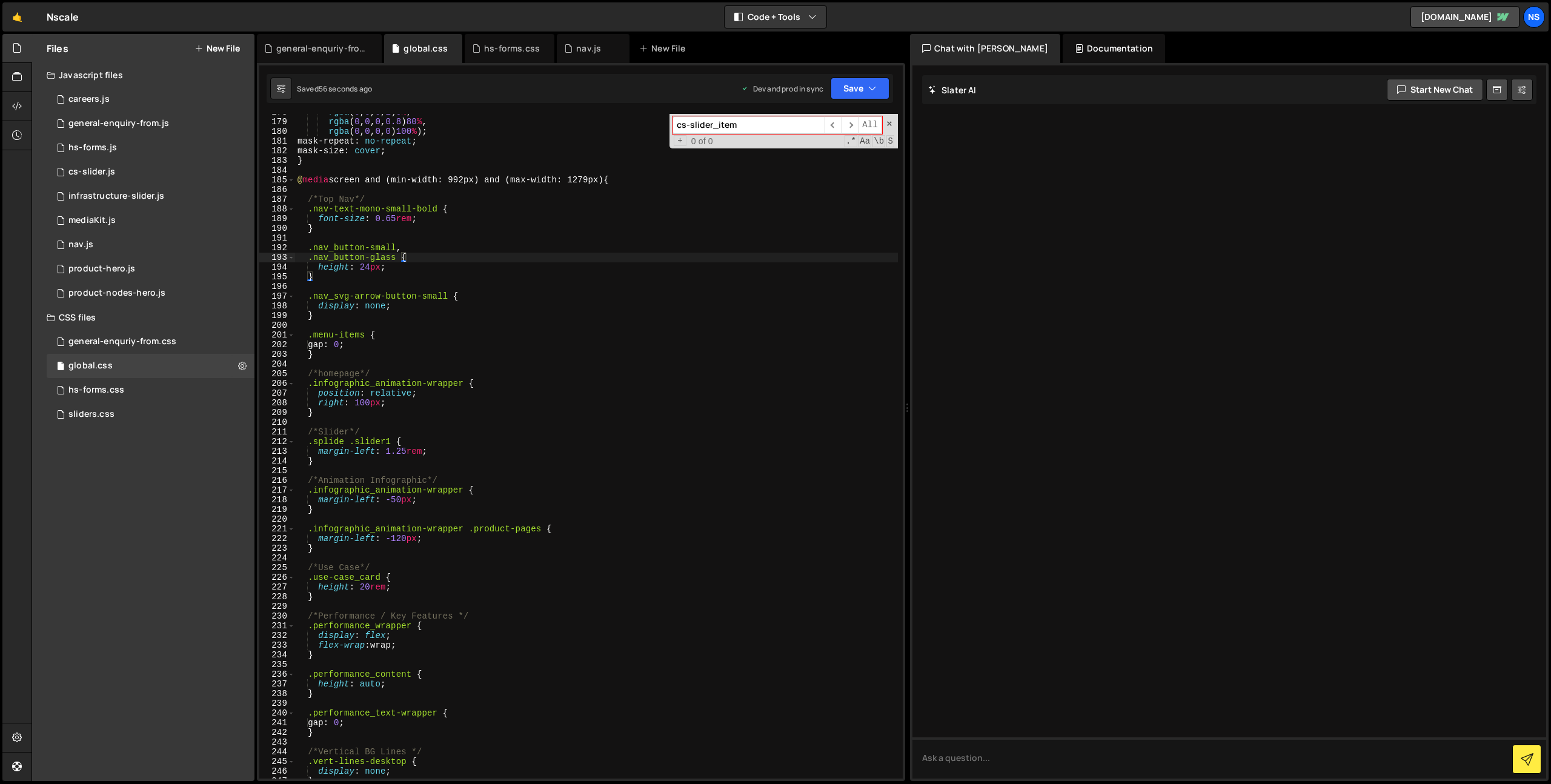
scroll to position [0, 0]
click at [891, 124] on span at bounding box center [889, 124] width 9 height 9
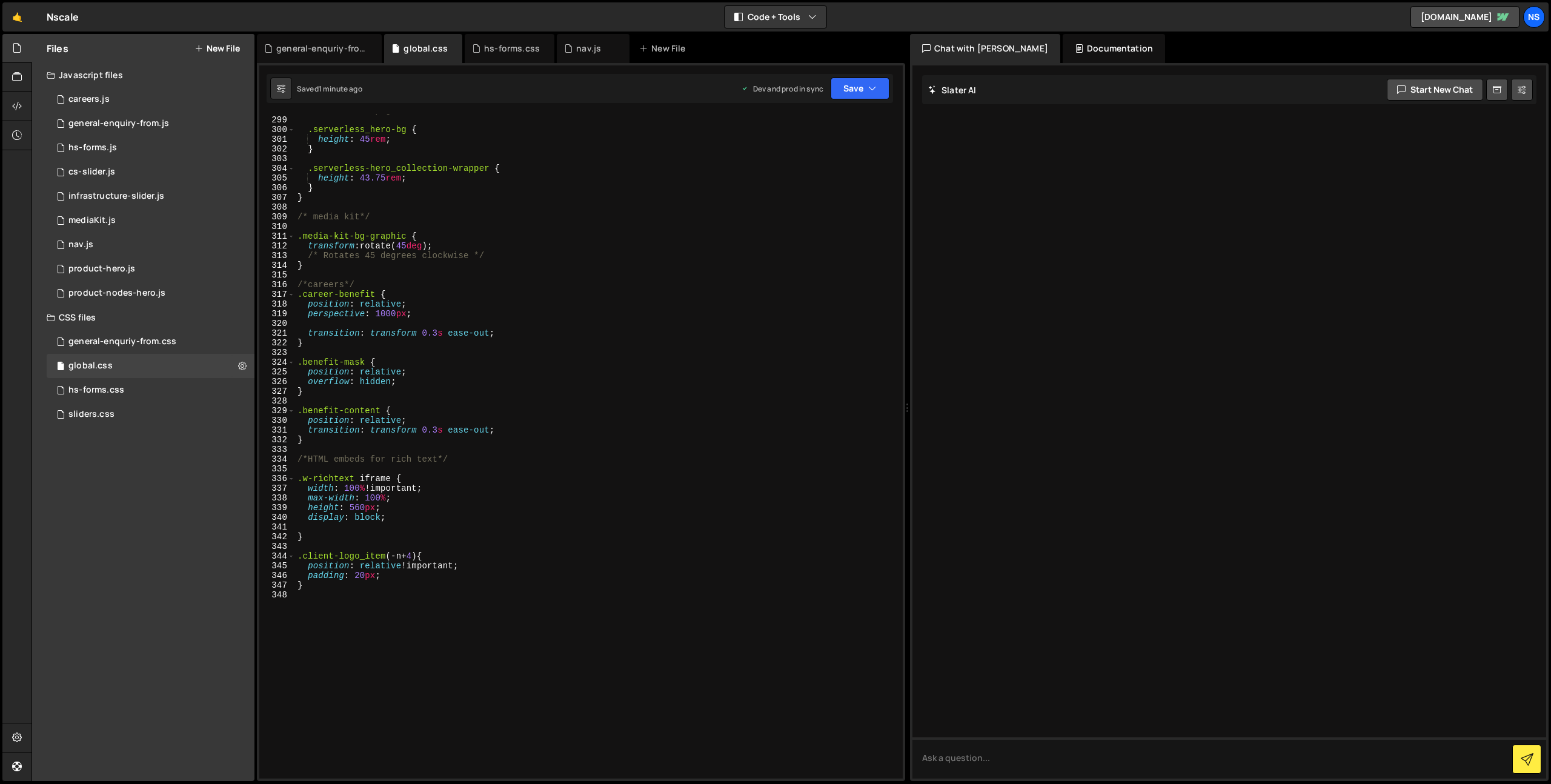
scroll to position [3065, 0]
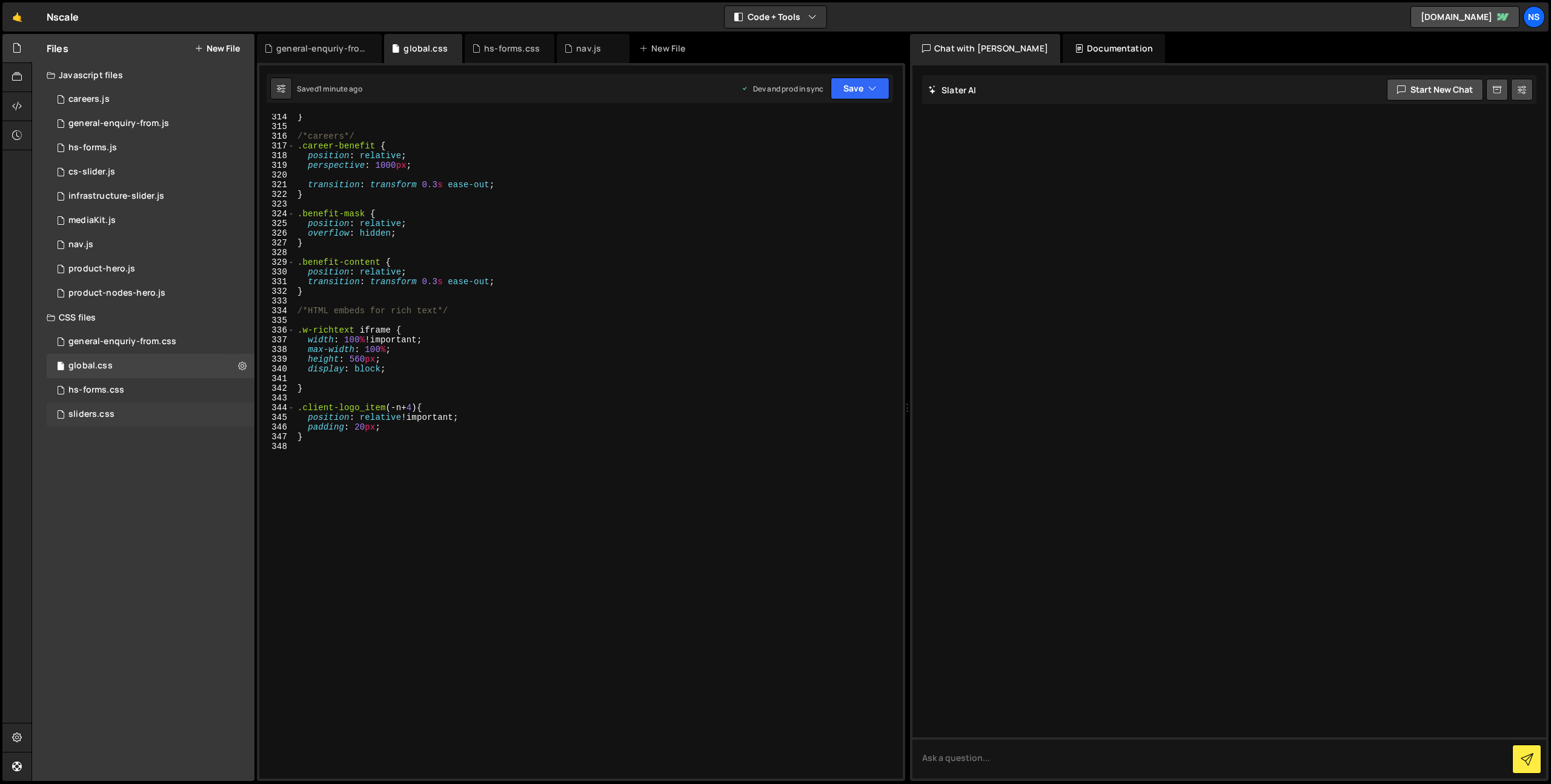
click at [202, 421] on div "sliders.css 0" at bounding box center [150, 414] width 208 height 24
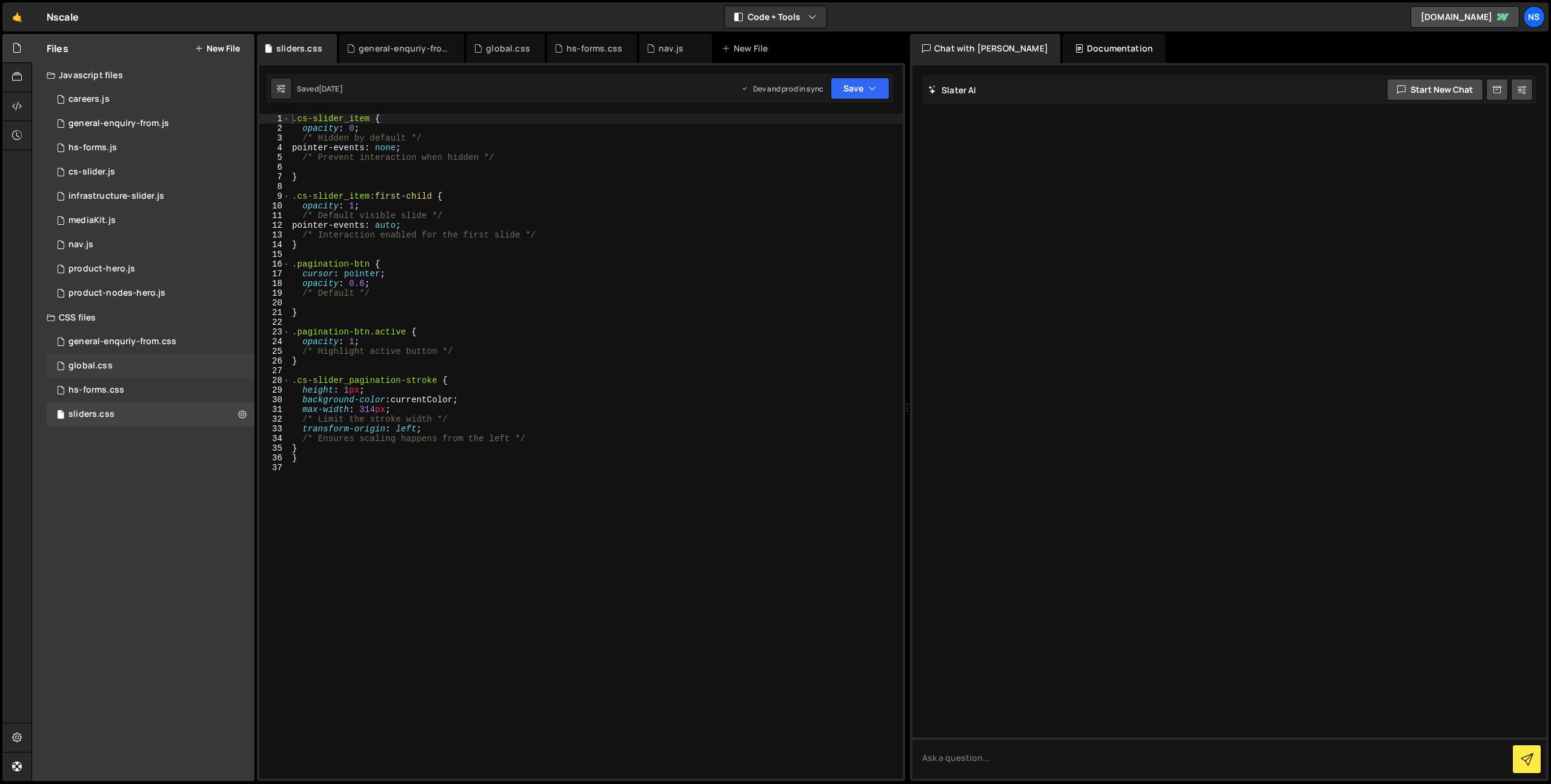
click at [205, 361] on div "global.css 0" at bounding box center [150, 366] width 208 height 24
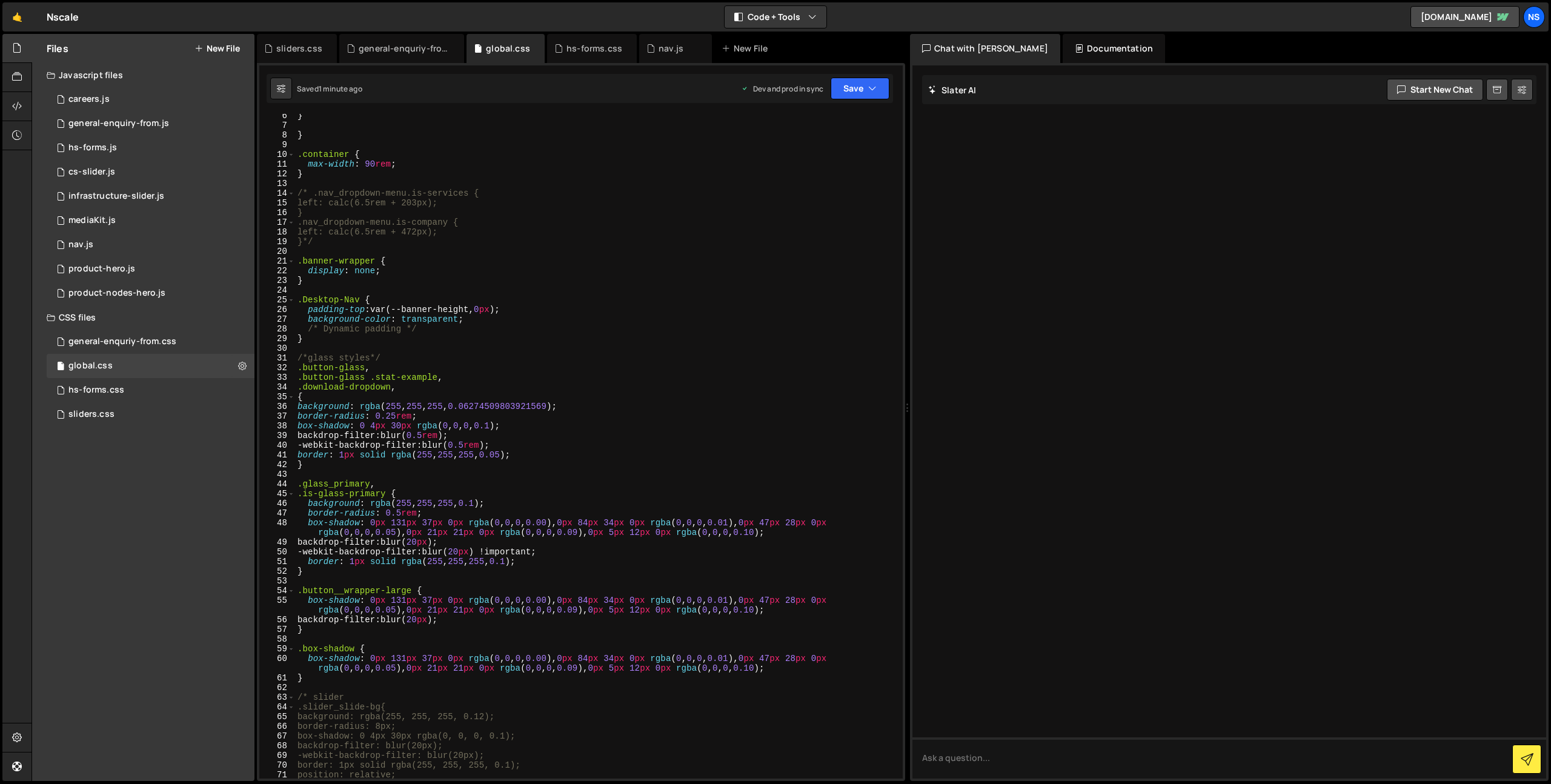
scroll to position [66, 0]
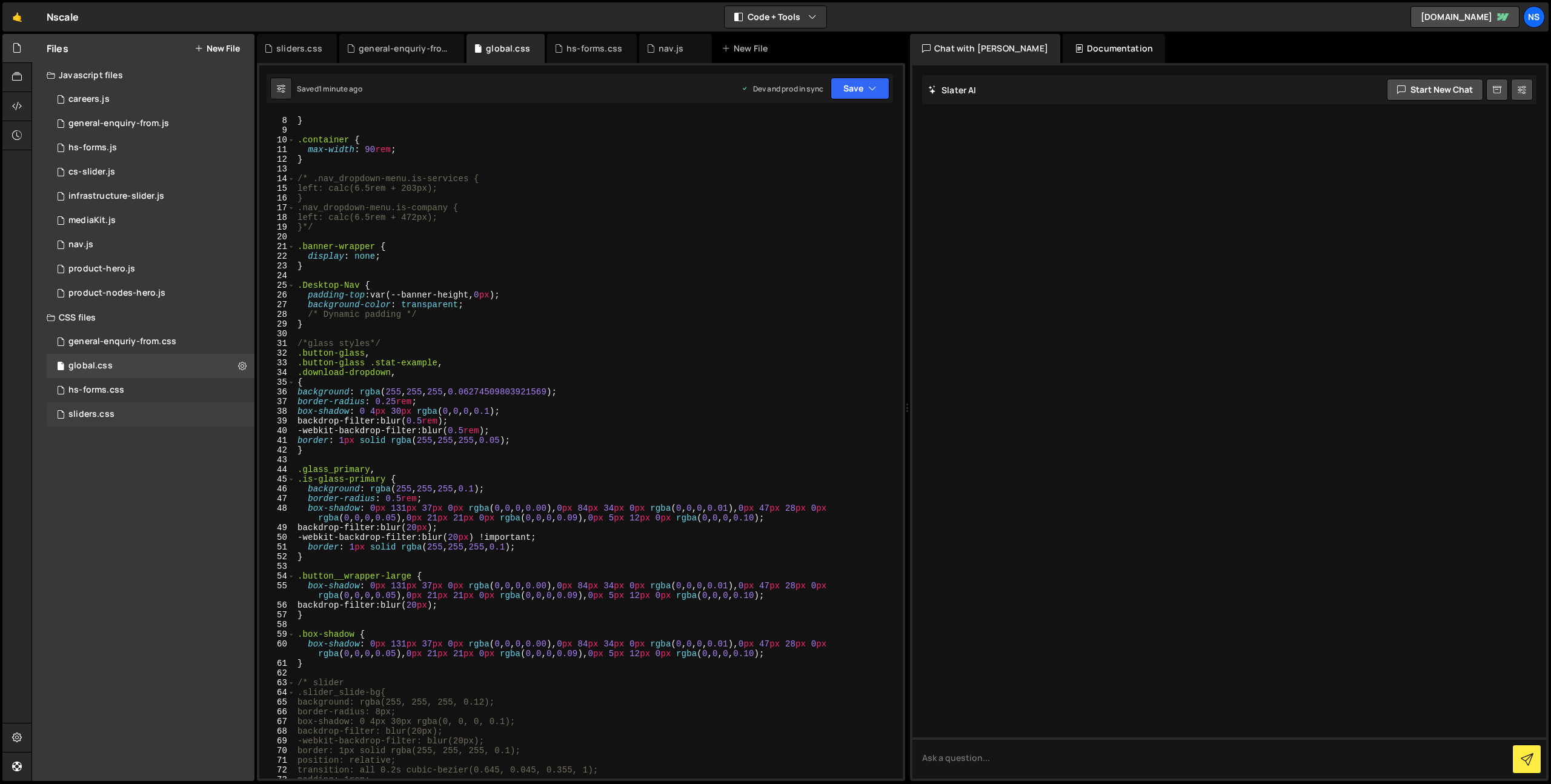
click at [130, 423] on div "sliders.css 0" at bounding box center [150, 414] width 208 height 24
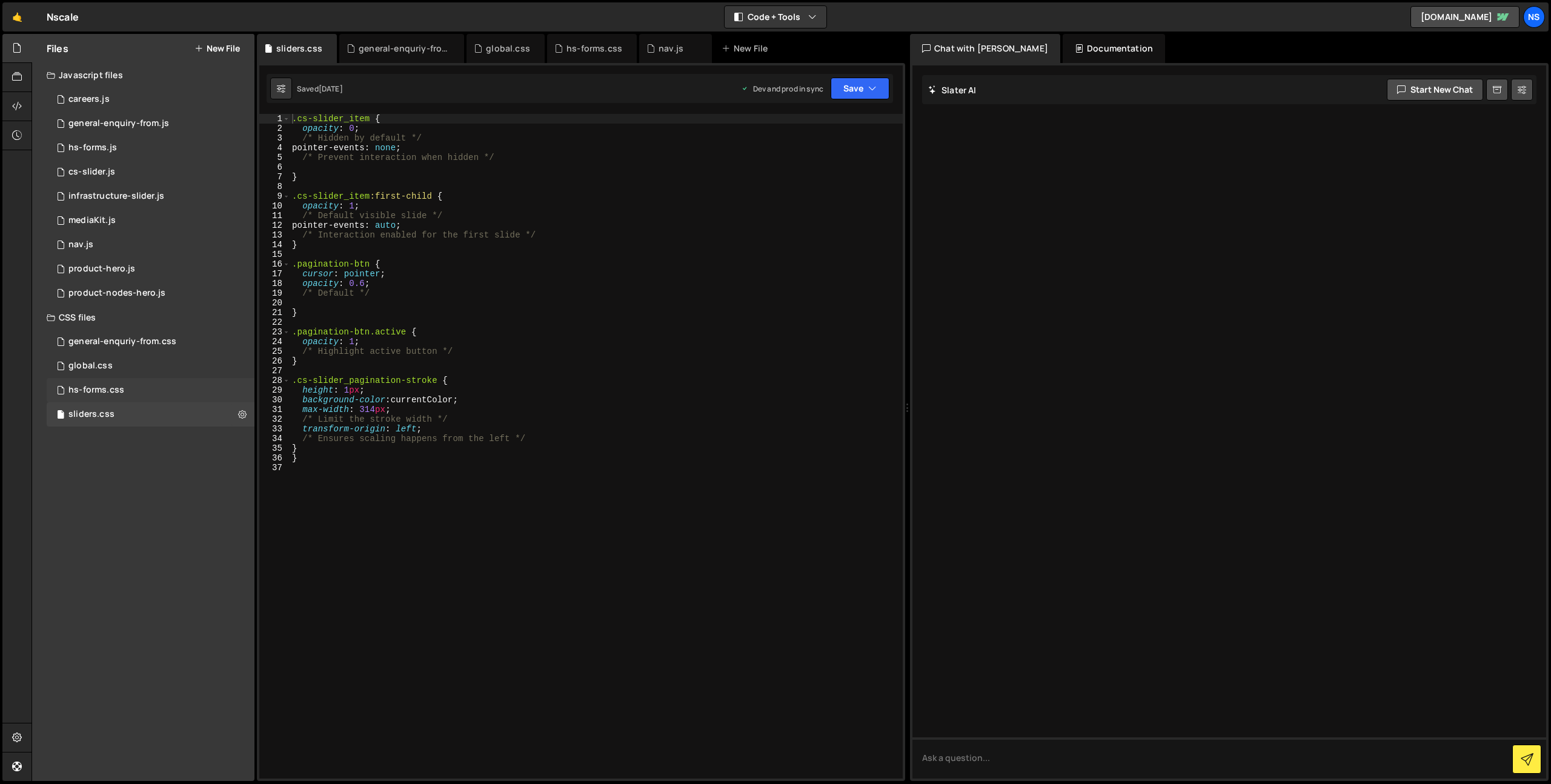
click at [138, 397] on div "hs-forms.css 0" at bounding box center [150, 390] width 208 height 24
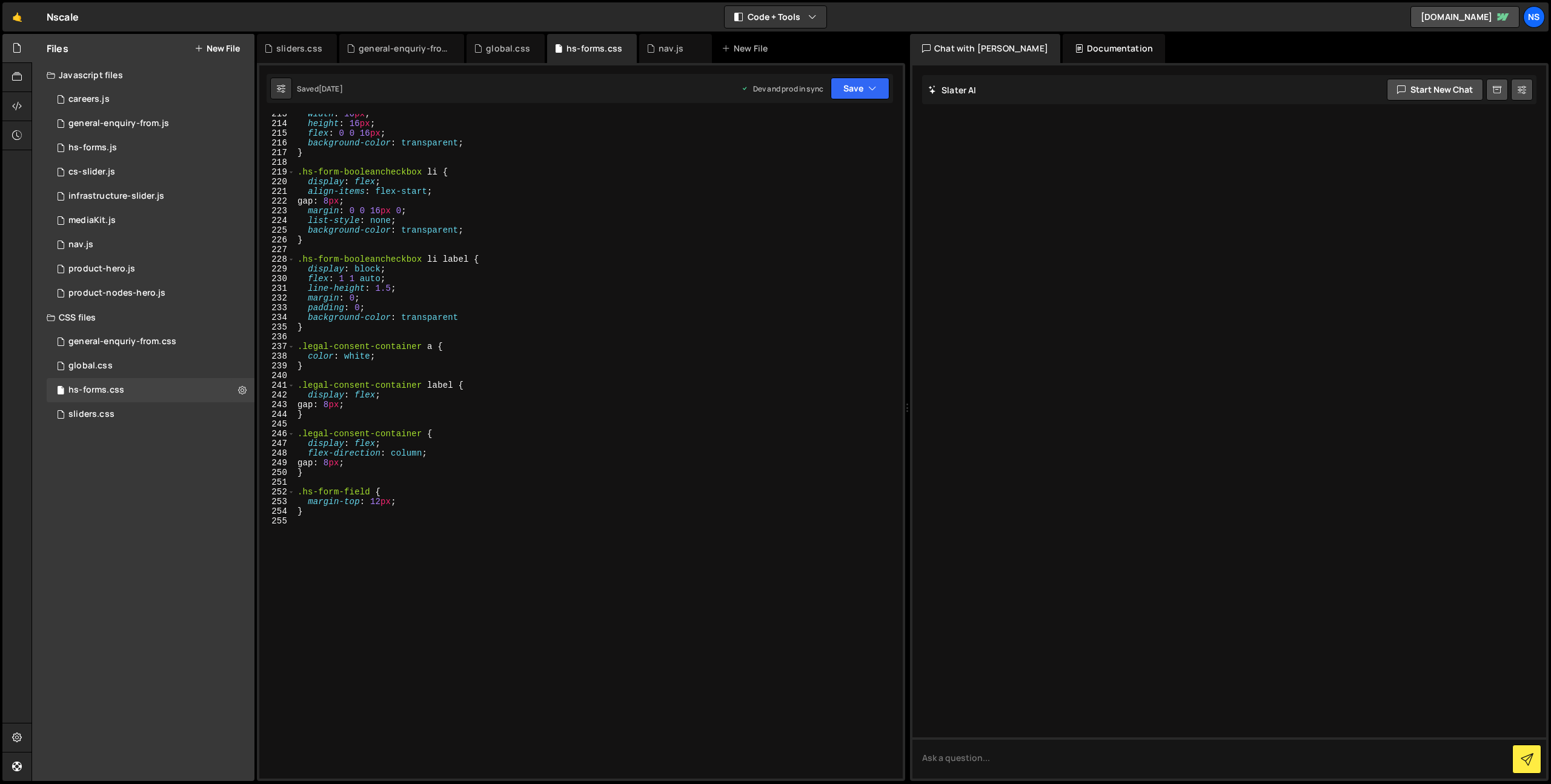
scroll to position [2062, 0]
click at [95, 366] on div "global.css" at bounding box center [90, 365] width 44 height 11
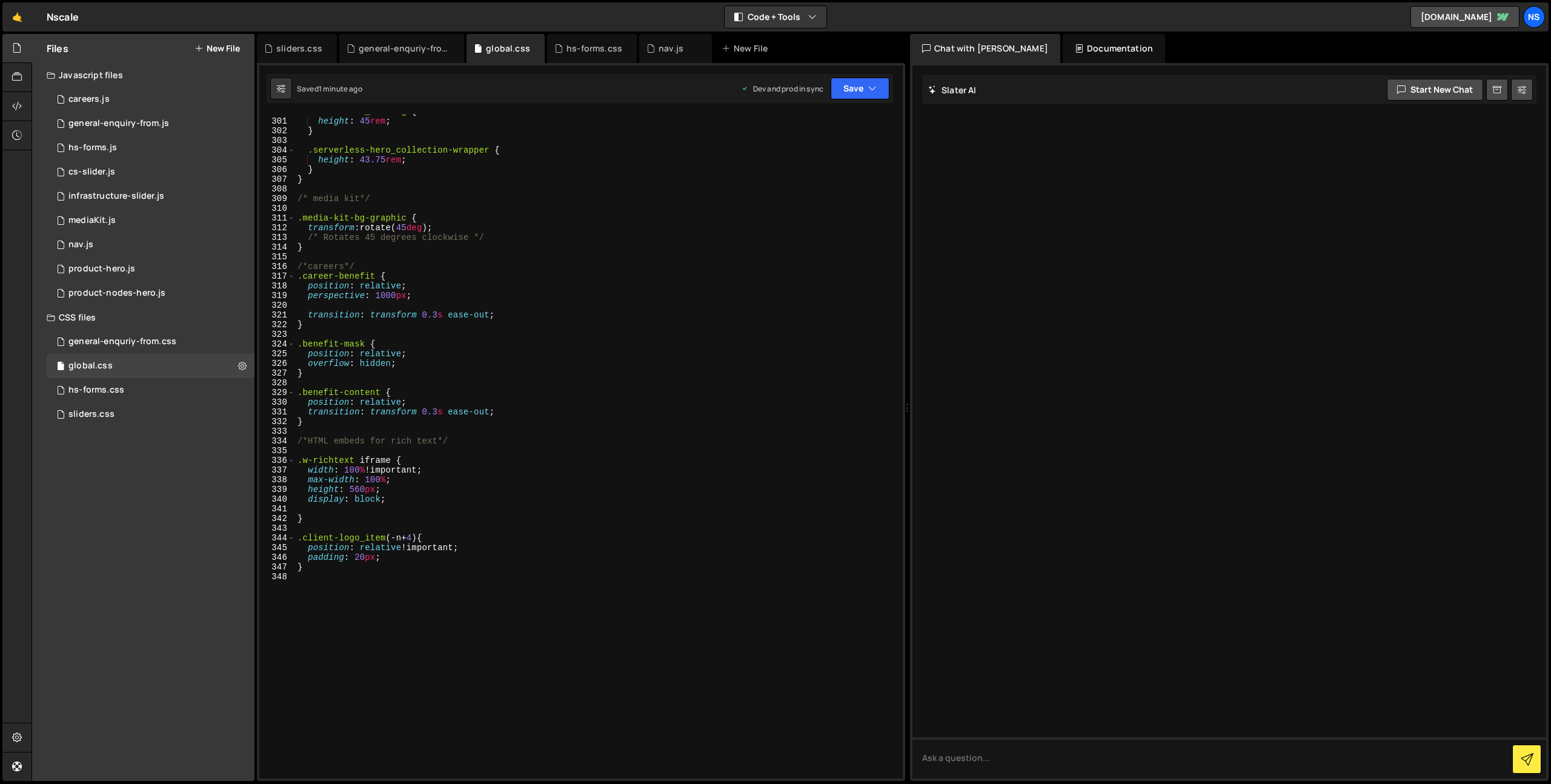
scroll to position [2951, 0]
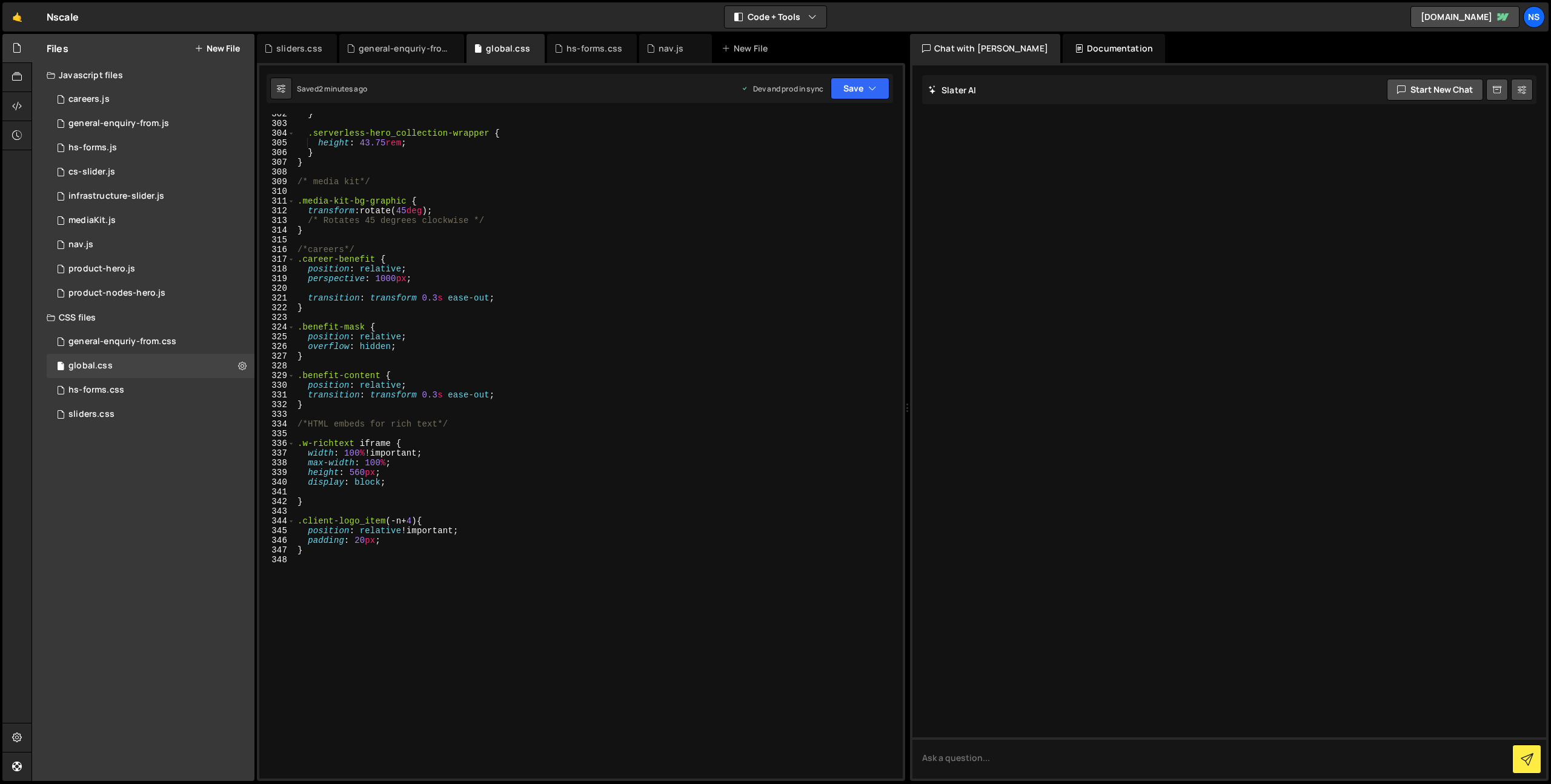
type textarea ".client-logo_item(-n+4) {"
click at [387, 520] on div "} .serverless-hero_collection-wrapper { height : 43.75 rem ; } } /* media kit*/…" at bounding box center [596, 451] width 603 height 684
click at [383, 511] on div "} .serverless-hero_collection-wrapper { height : 43.75 rem ; } } /* media kit*/…" at bounding box center [596, 451] width 603 height 684
drag, startPoint x: 386, startPoint y: 524, endPoint x: 294, endPoint y: 518, distance: 92.2
click at [294, 518] on div "302 303 304 305 306 307 308 309 310 311 312 313 314 315 316 317 318 319 320 321…" at bounding box center [581, 445] width 643 height 665
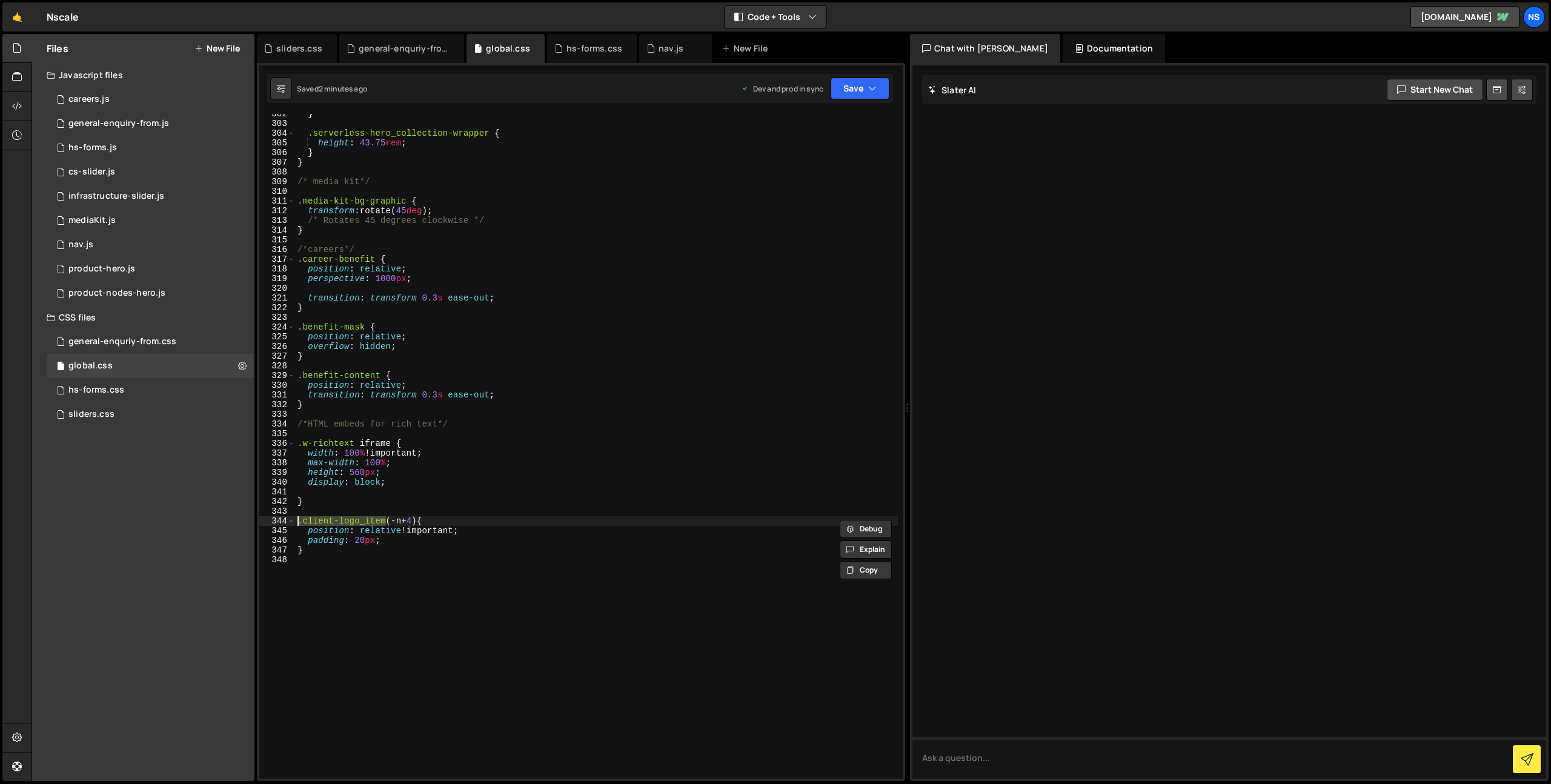
click at [420, 521] on div "} .serverless-hero_collection-wrapper { height : 43.75 rem ; } } /* media kit*/…" at bounding box center [596, 451] width 603 height 684
type textarea ".client-logo_item {"
click at [534, 598] on div "} .serverless-hero_collection-wrapper { height : 43.75 rem ; } } /* media kit*/…" at bounding box center [596, 451] width 603 height 684
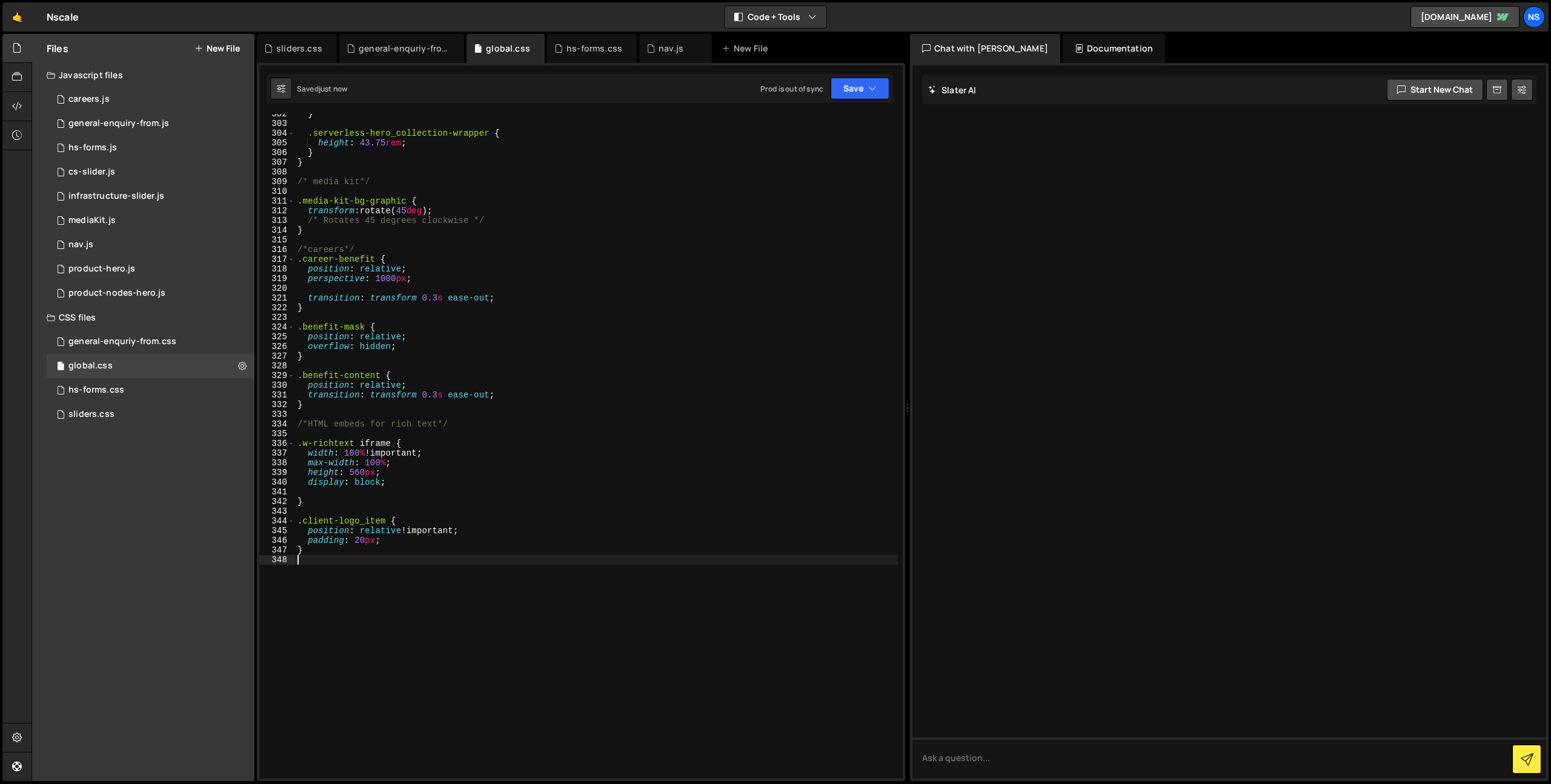
click at [507, 510] on div "} .serverless-hero_collection-wrapper { height : 43.75 rem ; } } /* media kit*/…" at bounding box center [596, 451] width 603 height 684
click at [507, 511] on div "} .serverless-hero_collection-wrapper { height : 43.75 rem ; } } /* media kit*/…" at bounding box center [596, 451] width 603 height 684
click at [511, 517] on div "} .serverless-hero_collection-wrapper { height : 43.75 rem ; } } /* media kit*/…" at bounding box center [596, 451] width 603 height 684
type textarea ".client-logo_item { position: relative !important;"
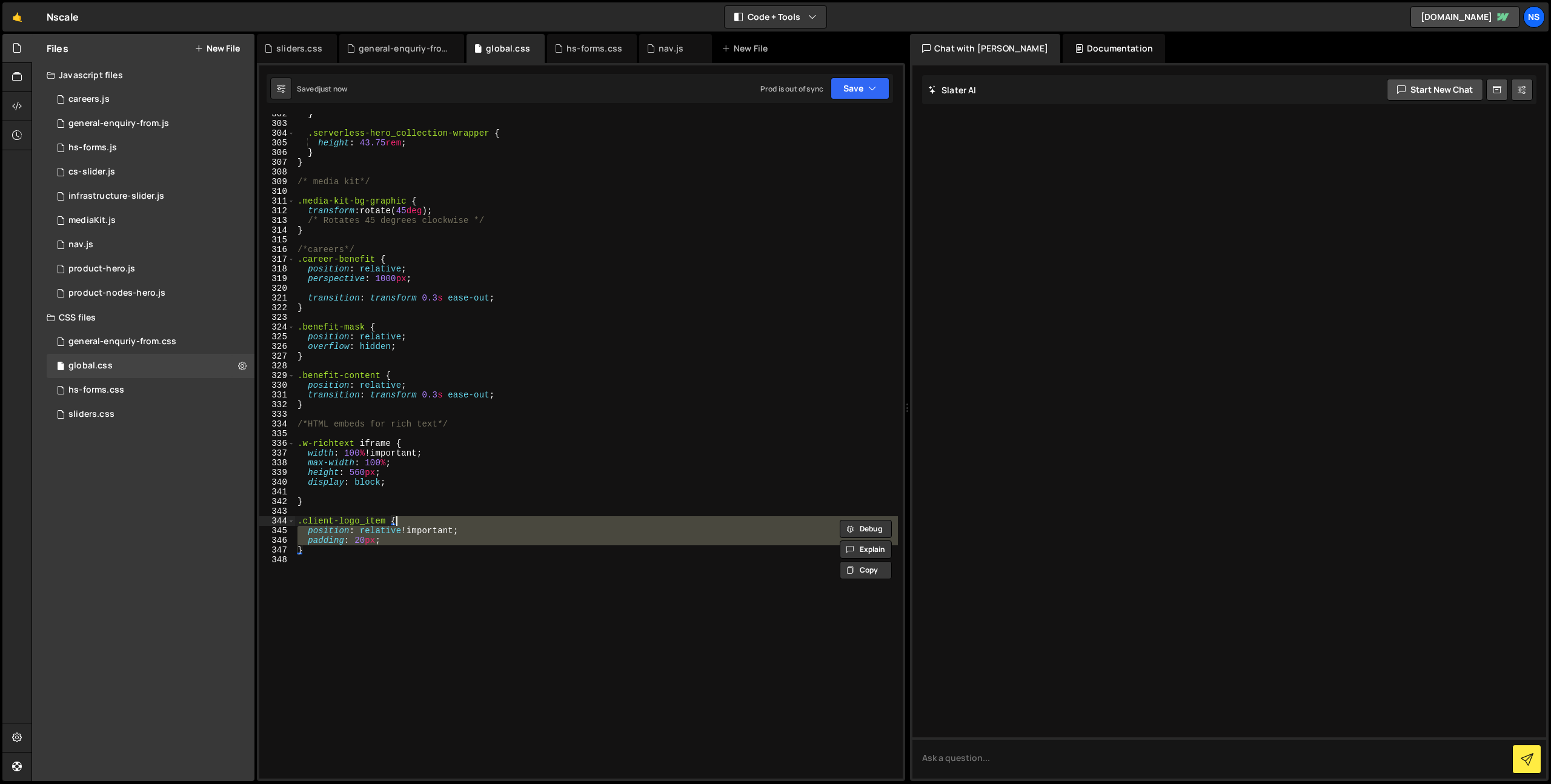
click at [515, 597] on div "} .serverless-hero_collection-wrapper { height : 43.75 rem ; } } /* media kit*/…" at bounding box center [596, 451] width 603 height 684
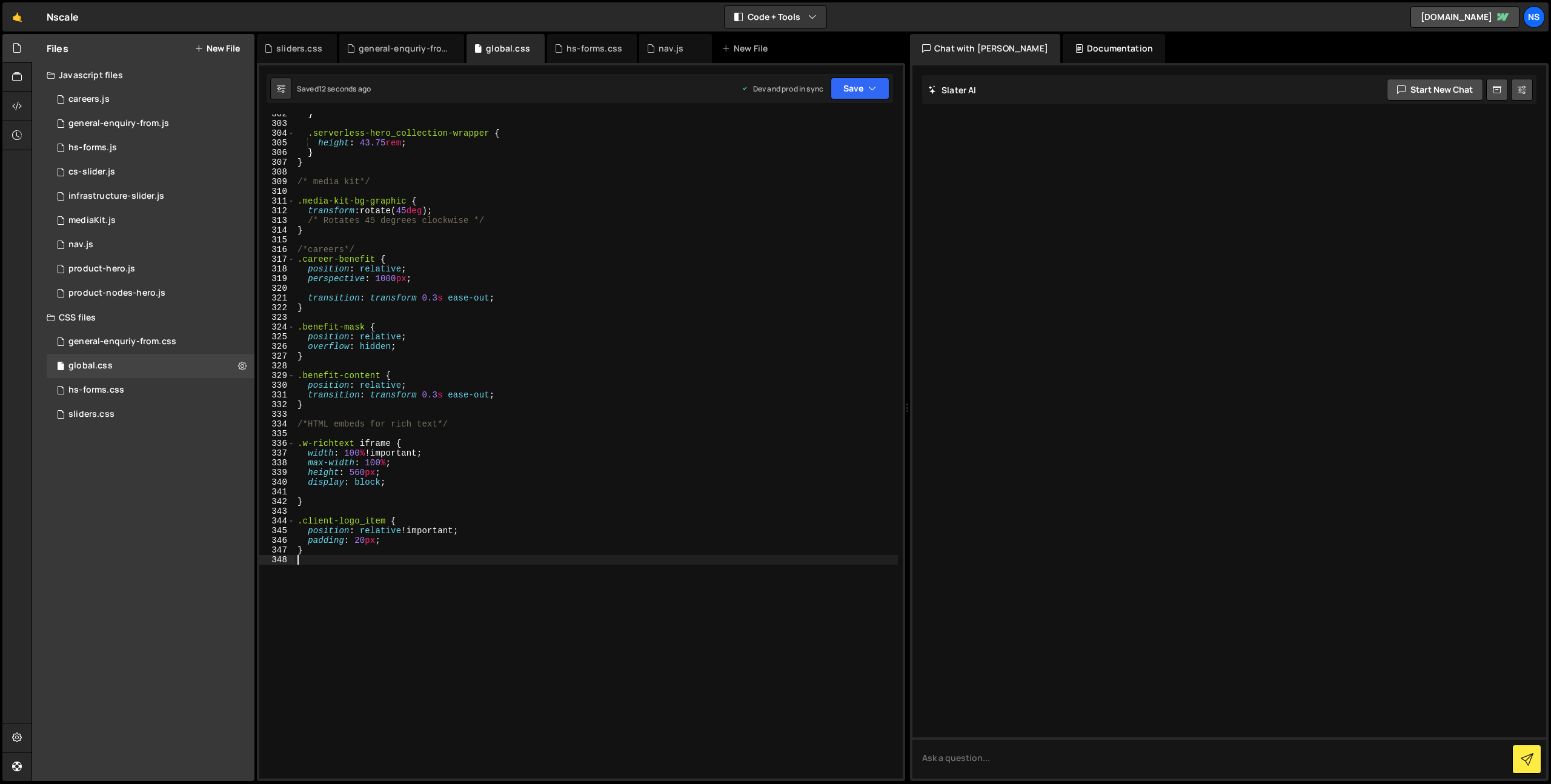
click at [536, 557] on div "} .serverless-hero_collection-wrapper { height : 43.75 rem ; } } /* media kit*/…" at bounding box center [596, 451] width 603 height 684
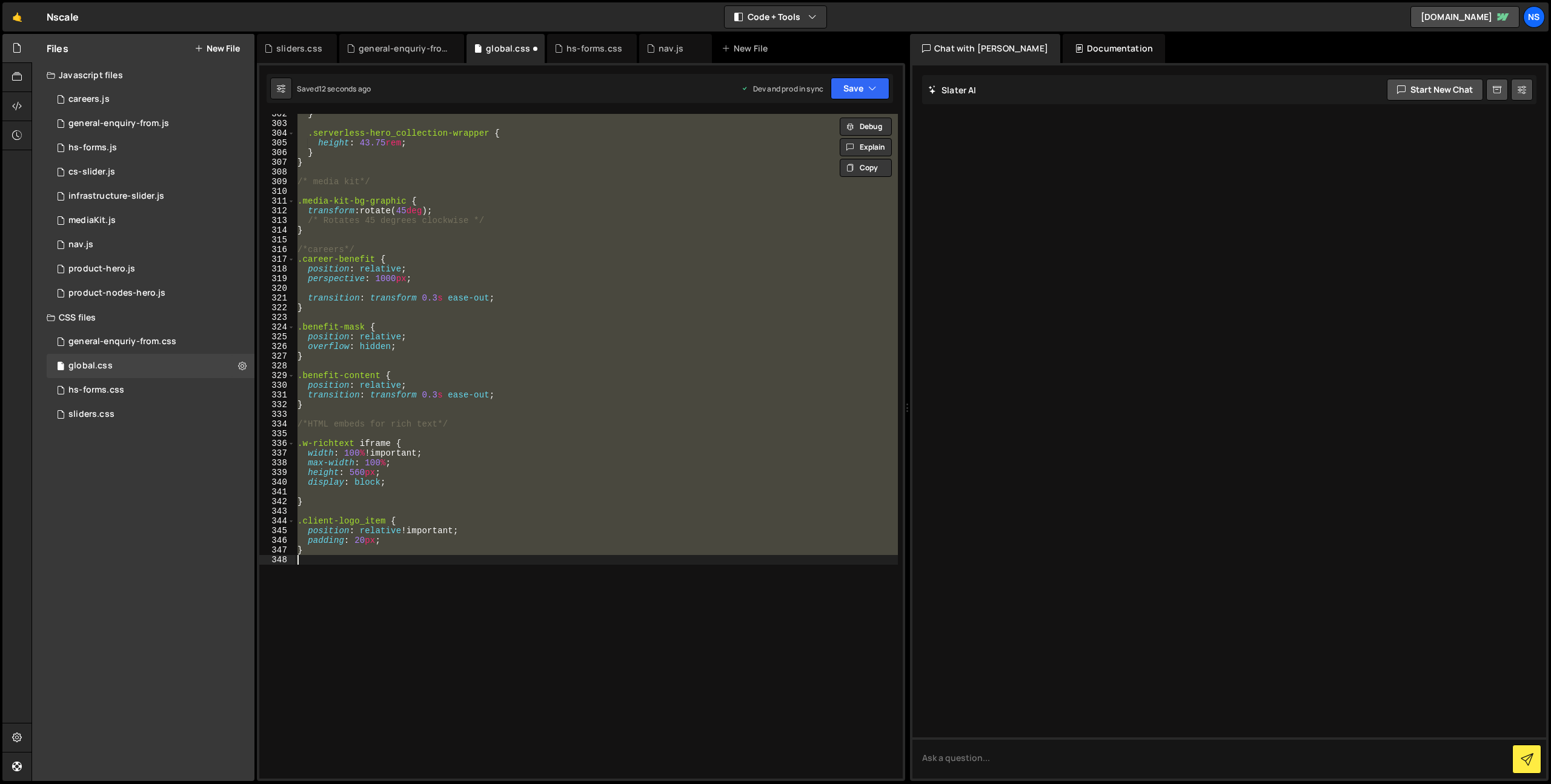
click at [468, 547] on div "} .serverless-hero_collection-wrapper { height : 43.75 rem ; } } /* media kit*/…" at bounding box center [596, 445] width 603 height 665
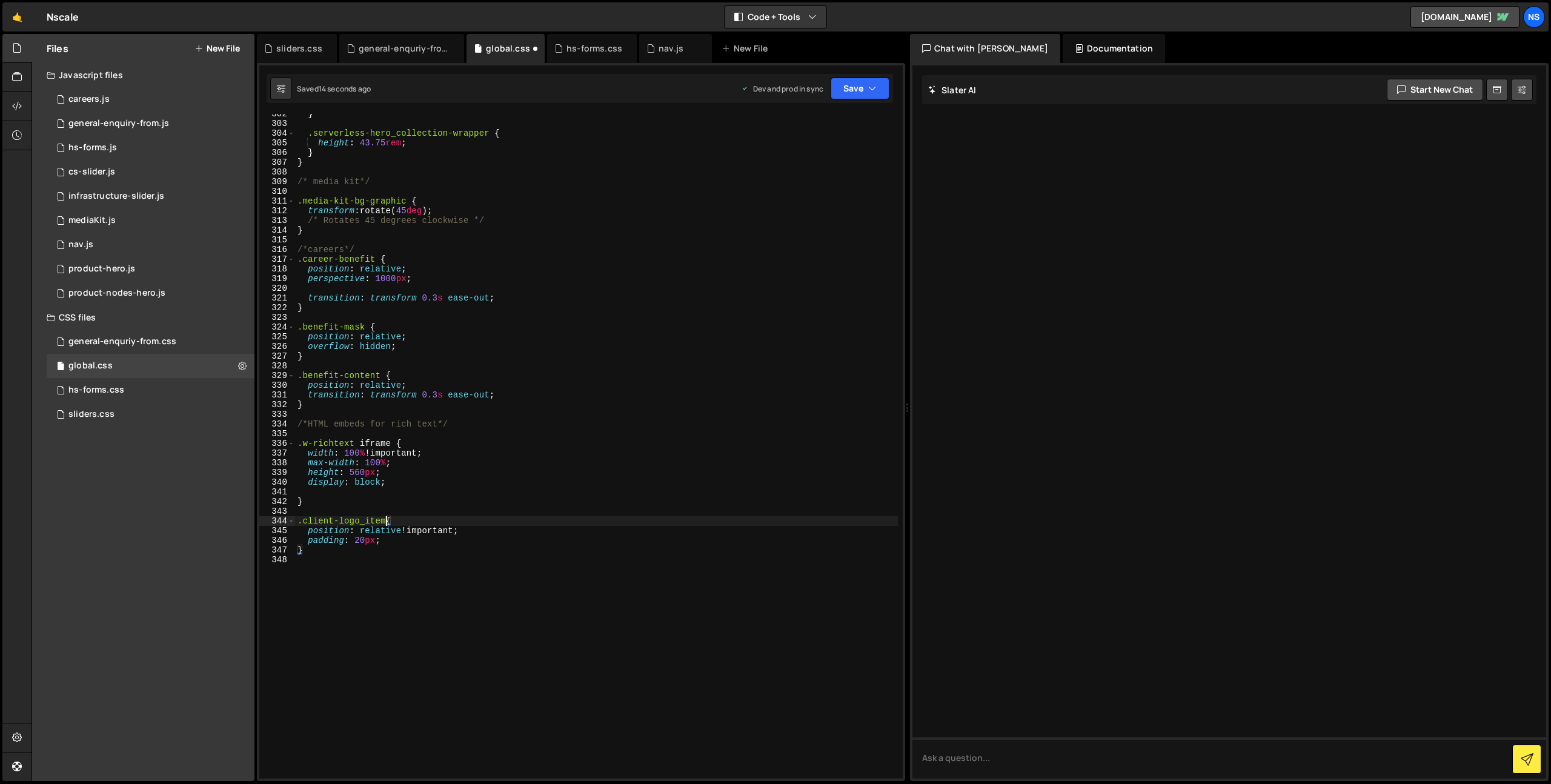
type textarea ".client-logo_item(-n+4) {"
click at [404, 560] on div "} .serverless-hero_collection-wrapper { height : 43.75 rem ; } } /* media kit*/…" at bounding box center [596, 451] width 603 height 684
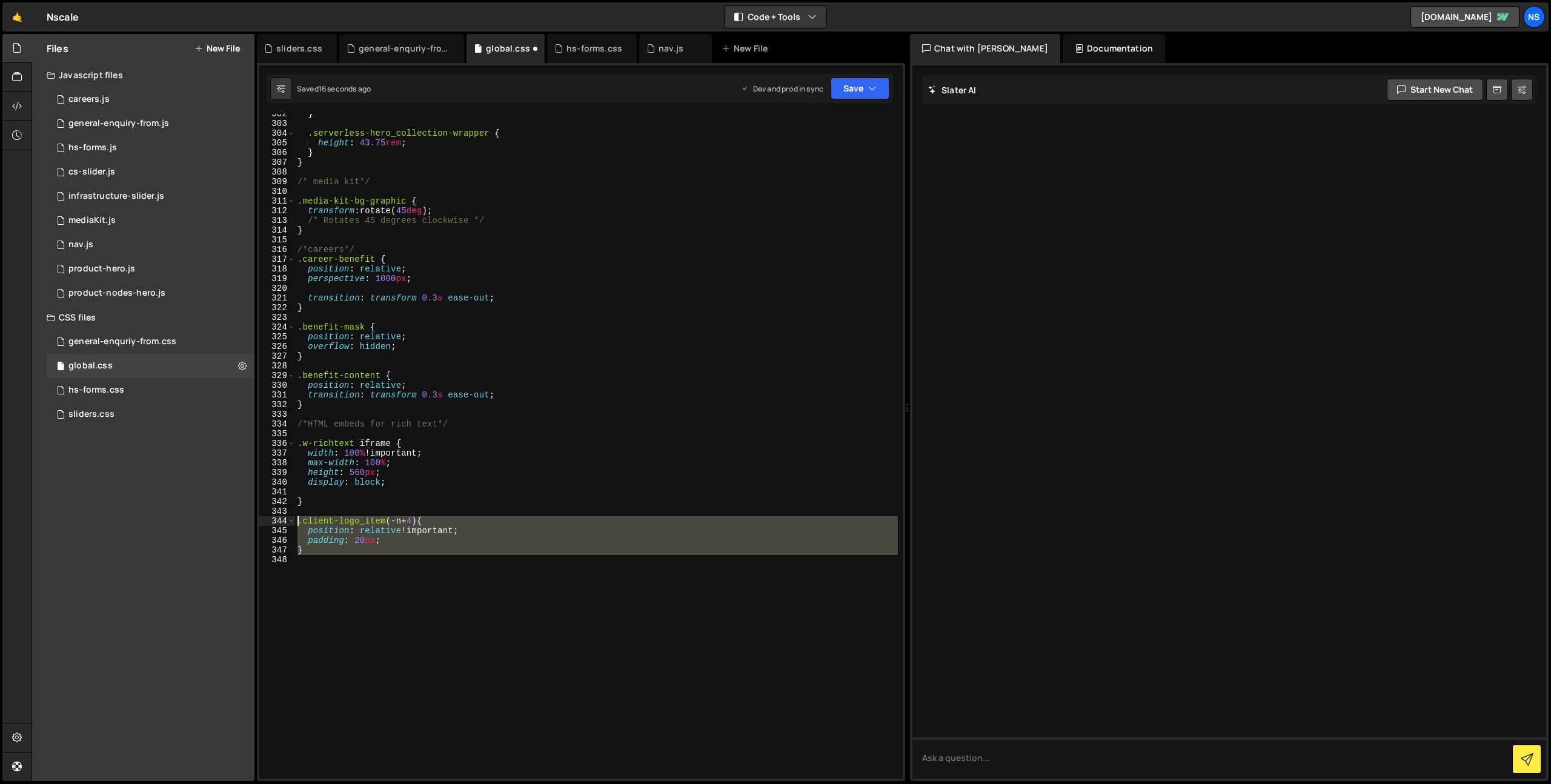
drag, startPoint x: 389, startPoint y: 559, endPoint x: 249, endPoint y: 518, distance: 145.9
click at [249, 518] on div "Files New File Javascript files 1 careers.js 0 1 general-enquiry-from.js 0 2 hs…" at bounding box center [791, 407] width 1519 height 748
type textarea ".client-logo_item(-n+4) { position: relative !important;"
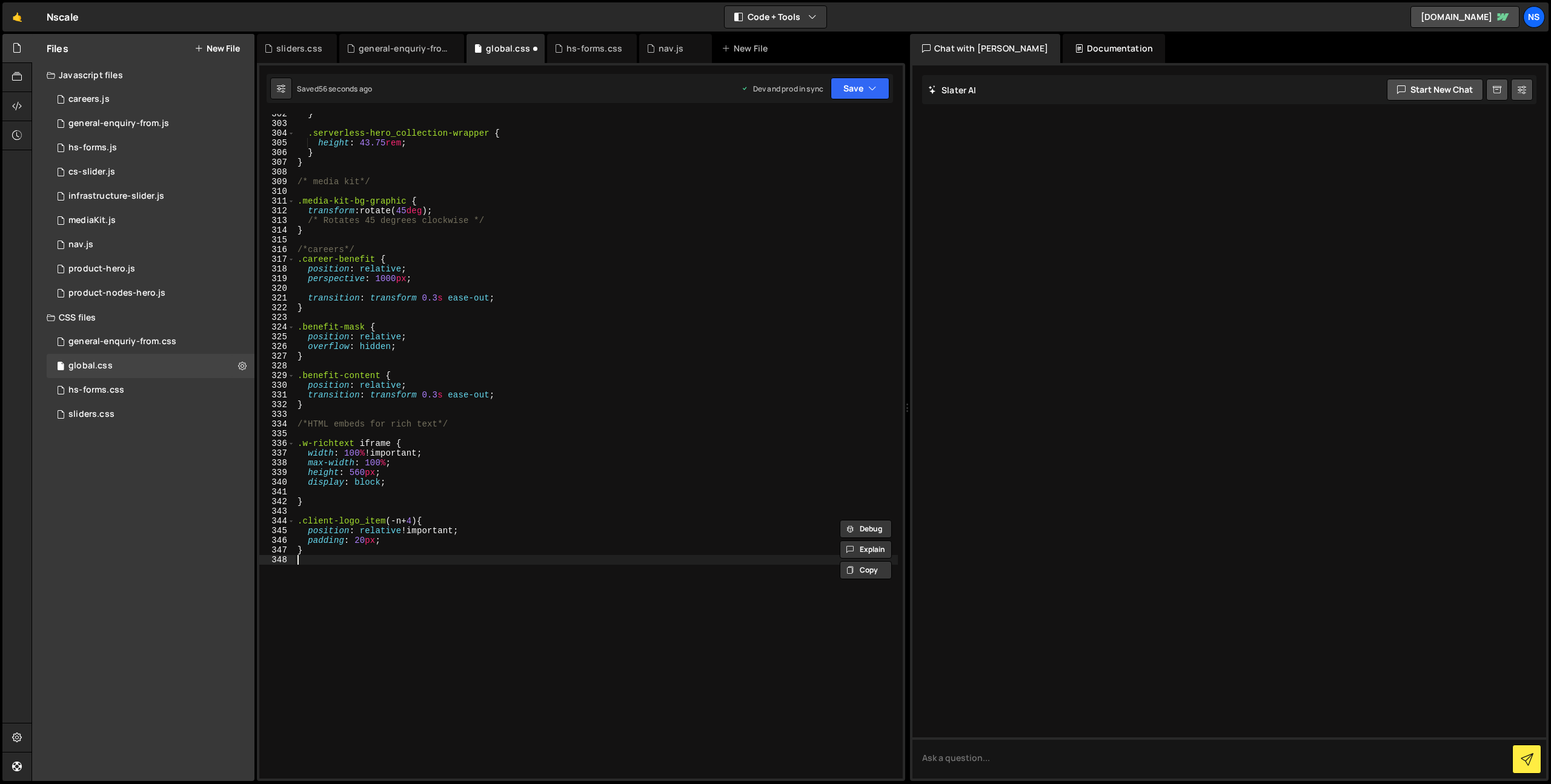
click at [435, 569] on div "} .serverless-hero_collection-wrapper { height : 43.75 rem ; } } /* media kit*/…" at bounding box center [596, 451] width 603 height 684
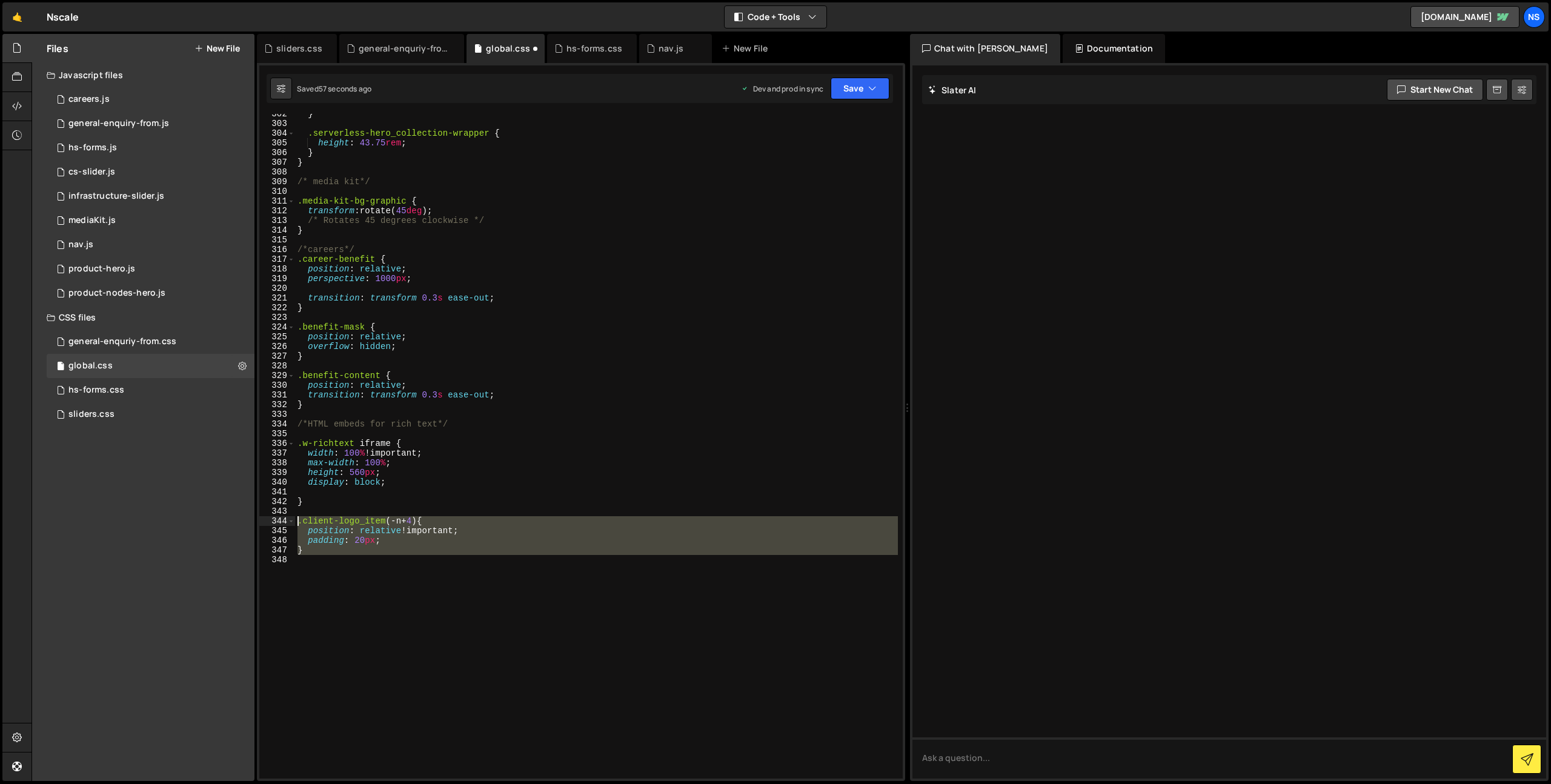
drag, startPoint x: 422, startPoint y: 590, endPoint x: 194, endPoint y: 524, distance: 237.4
click at [194, 524] on div "Files New File Javascript files 1 careers.js 0 1 general-enquiry-from.js 0 2 hs…" at bounding box center [791, 407] width 1519 height 748
type textarea ".client-logo_item(-n+4) { position: relative !important;"
paste textarea
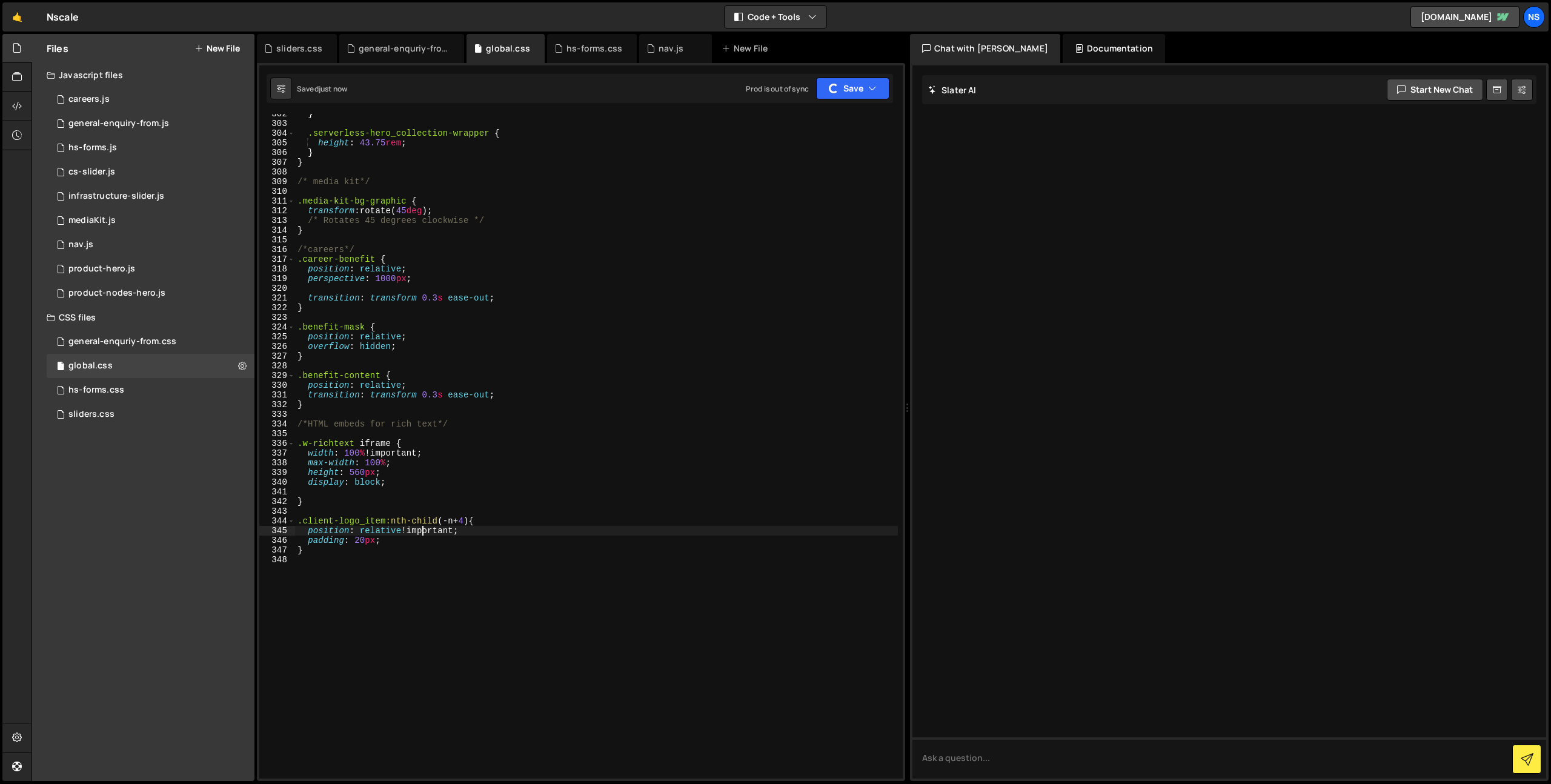
click at [420, 532] on div "} .serverless-hero_collection-wrapper { height : 43.75 rem ; } } /* media kit*/…" at bounding box center [596, 451] width 603 height 684
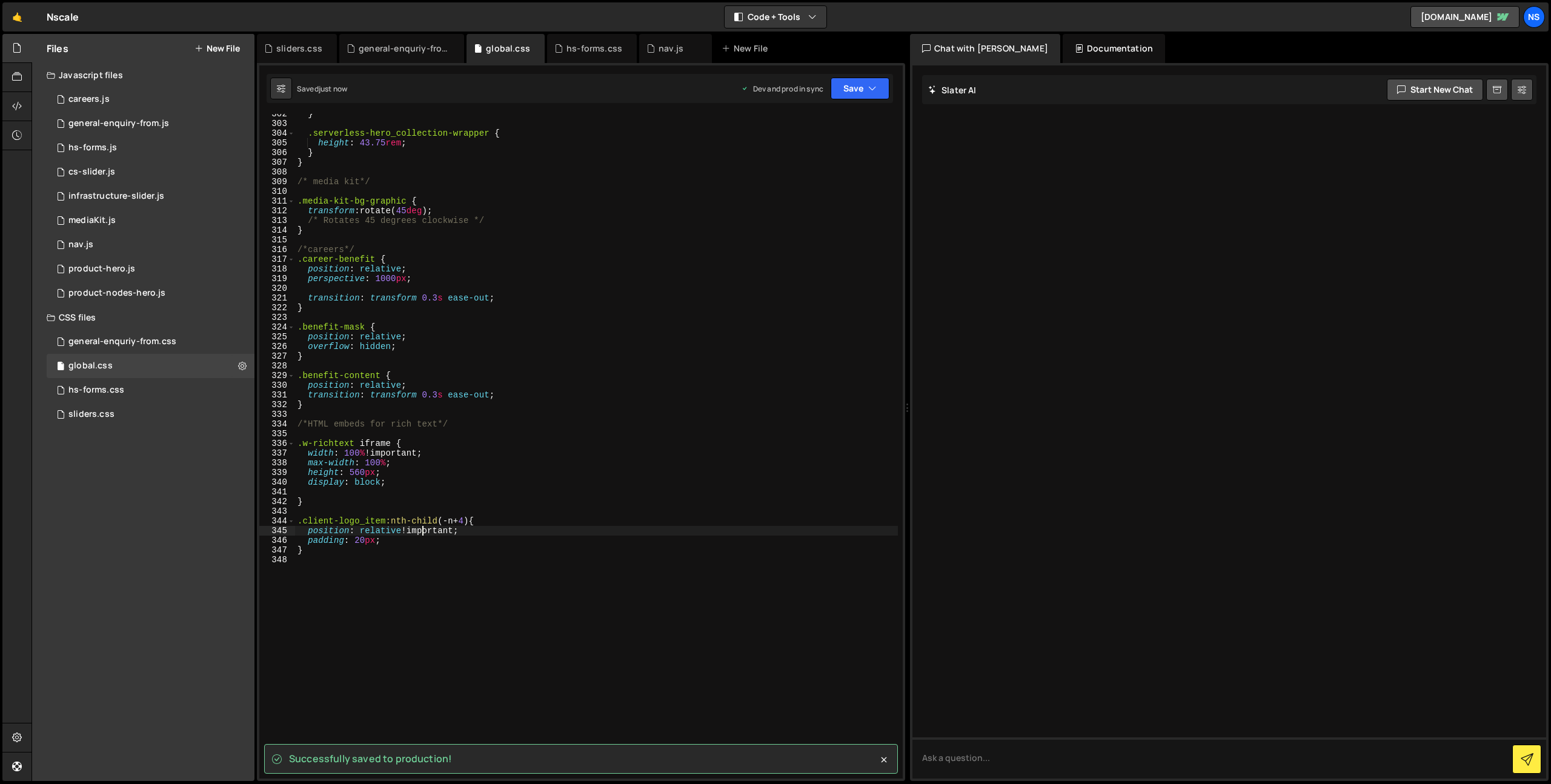
click at [424, 535] on div "} .serverless-hero_collection-wrapper { height : 43.75 rem ; } } /* media kit*/…" at bounding box center [596, 451] width 603 height 684
click at [426, 536] on div "} .serverless-hero_collection-wrapper { height : 43.75 rem ; } } /* media kit*/…" at bounding box center [596, 451] width 603 height 684
type textarea "padding: 20px;"
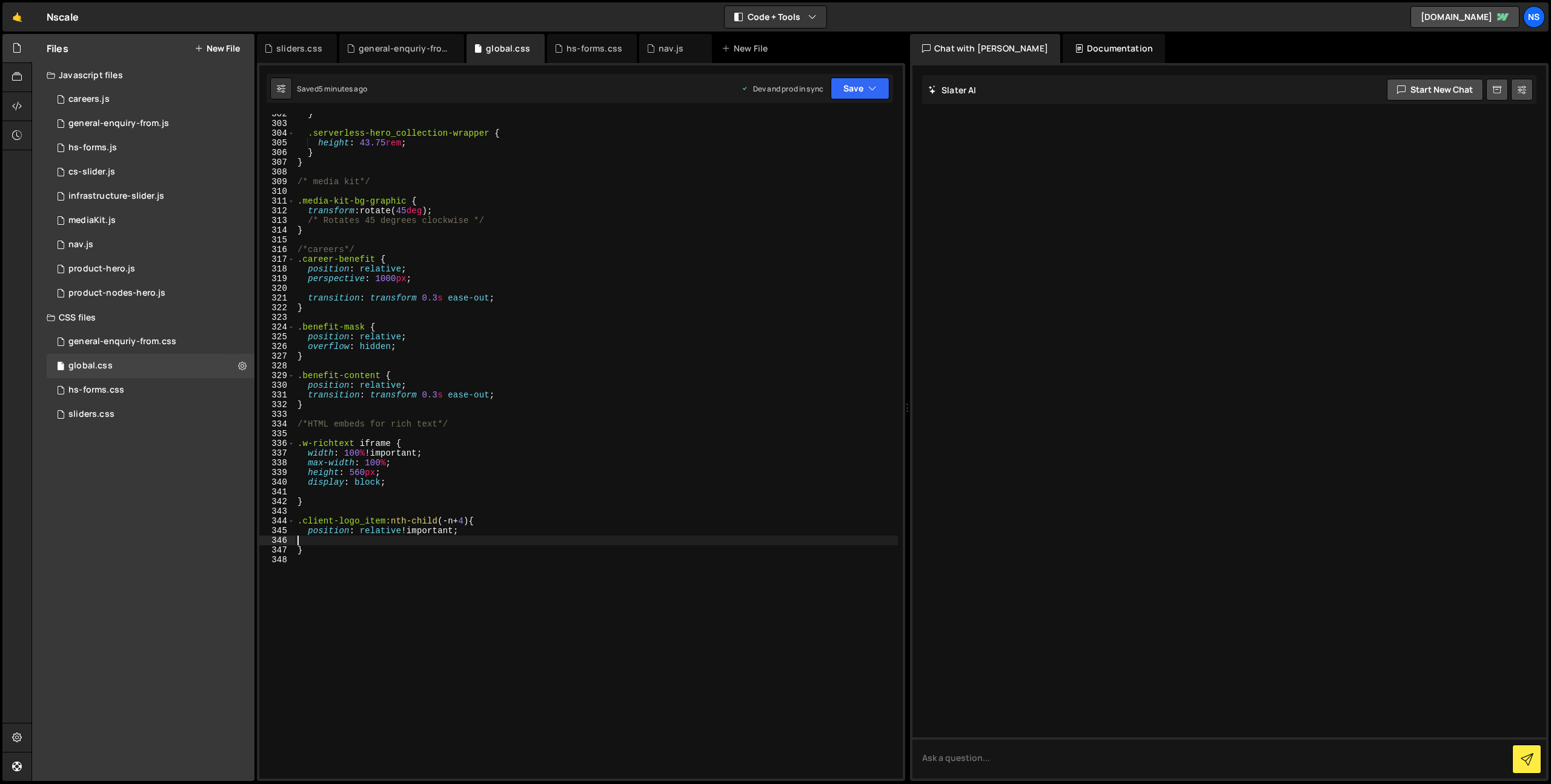
click at [504, 550] on div "} .serverless-hero_collection-wrapper { height : 43.75 rem ; } } /* media kit*/…" at bounding box center [596, 451] width 603 height 684
type textarea "}"
paste textarea
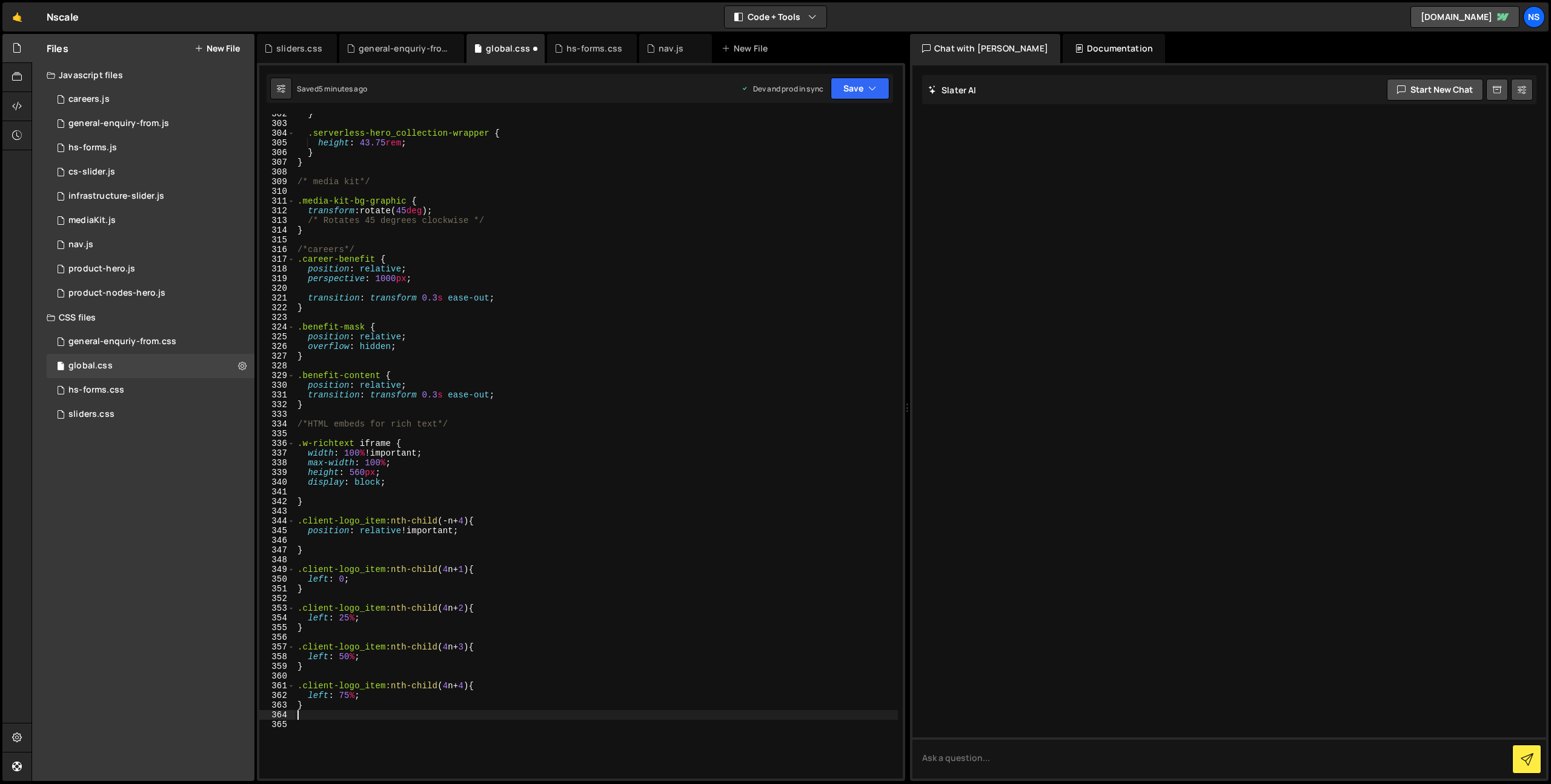
click at [371, 510] on div "} .serverless-hero_collection-wrapper { height : 43.75 rem ; } } /* media kit*/…" at bounding box center [596, 451] width 603 height 684
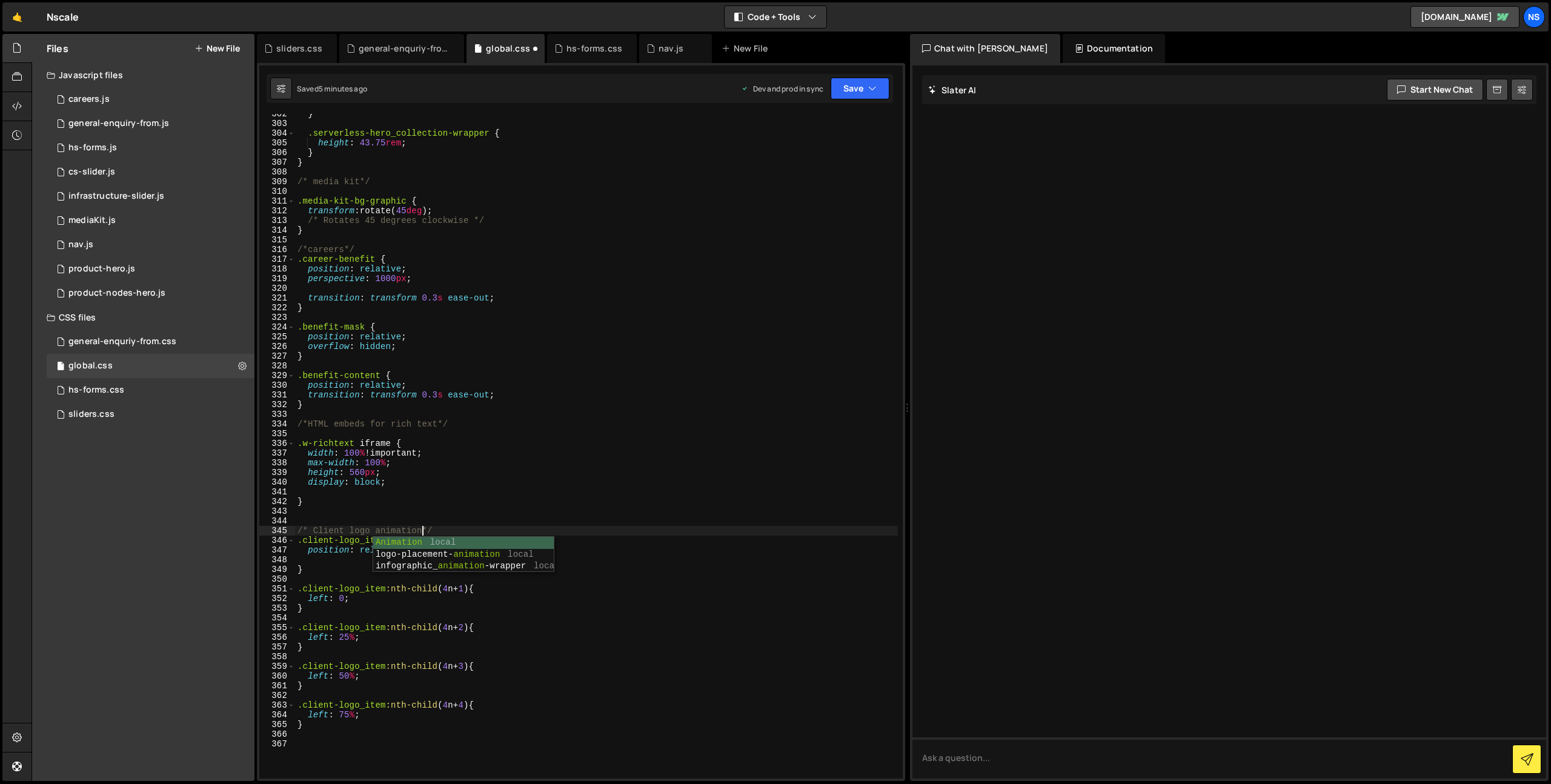
scroll to position [0, 9]
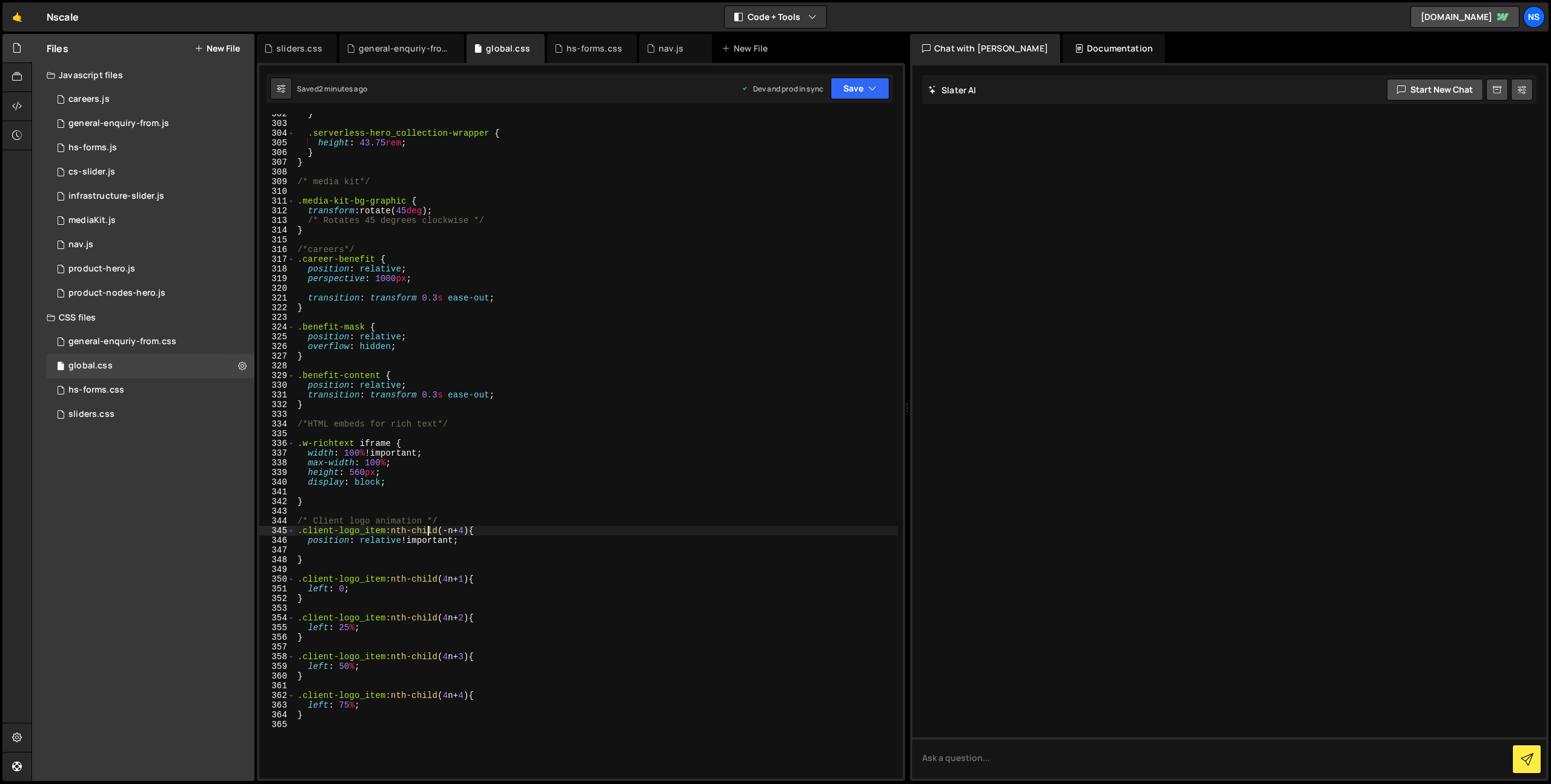
click at [498, 542] on div "} .serverless-hero_collection-wrapper { height : 43.75 rem ; } } /* media kit*/…" at bounding box center [596, 451] width 603 height 684
type textarea "position: relative !important;"
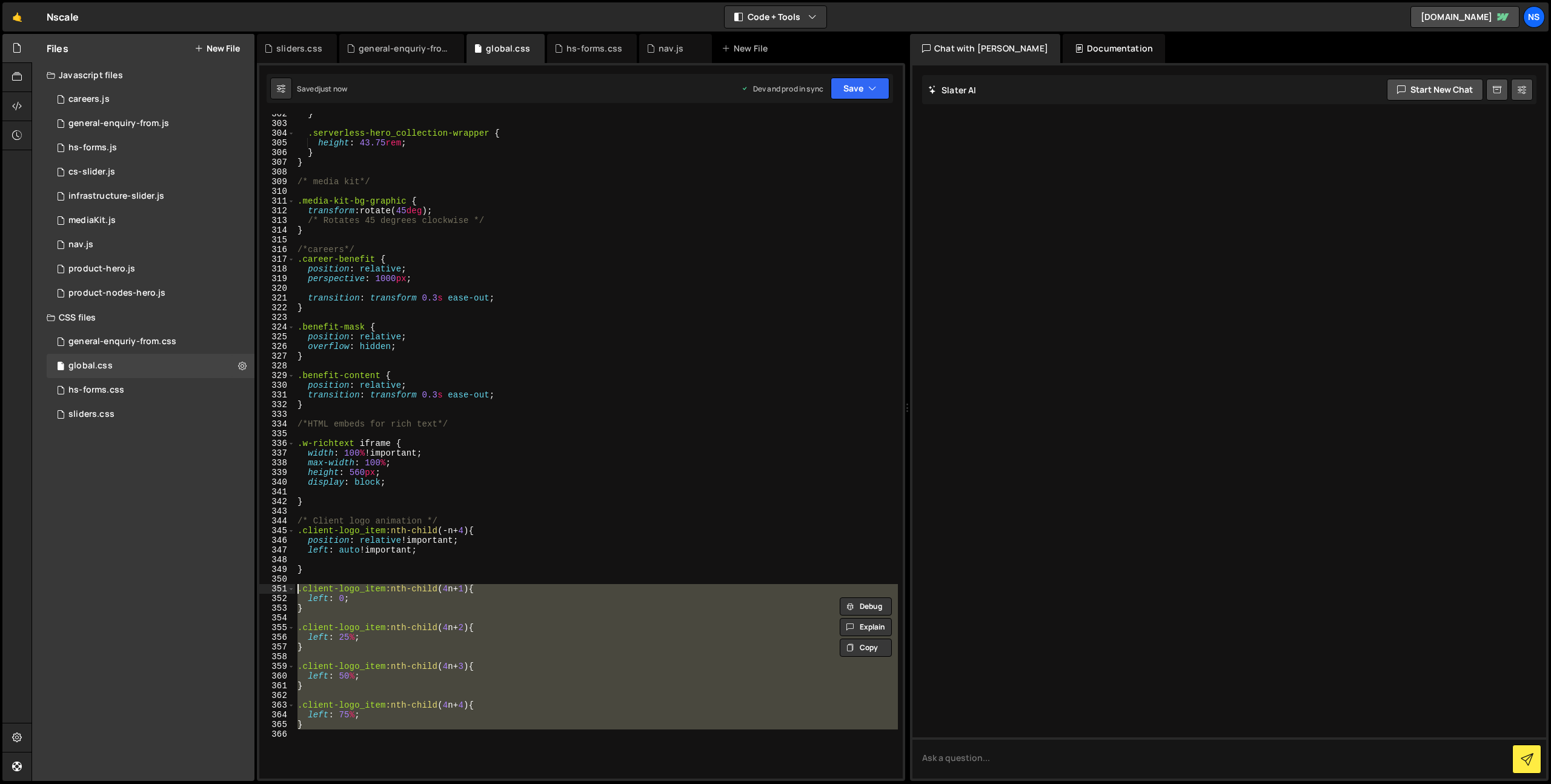
scroll to position [0, 3]
drag, startPoint x: 262, startPoint y: 590, endPoint x: 341, endPoint y: 548, distance: 89.5
type textarea "left: auto !important;"
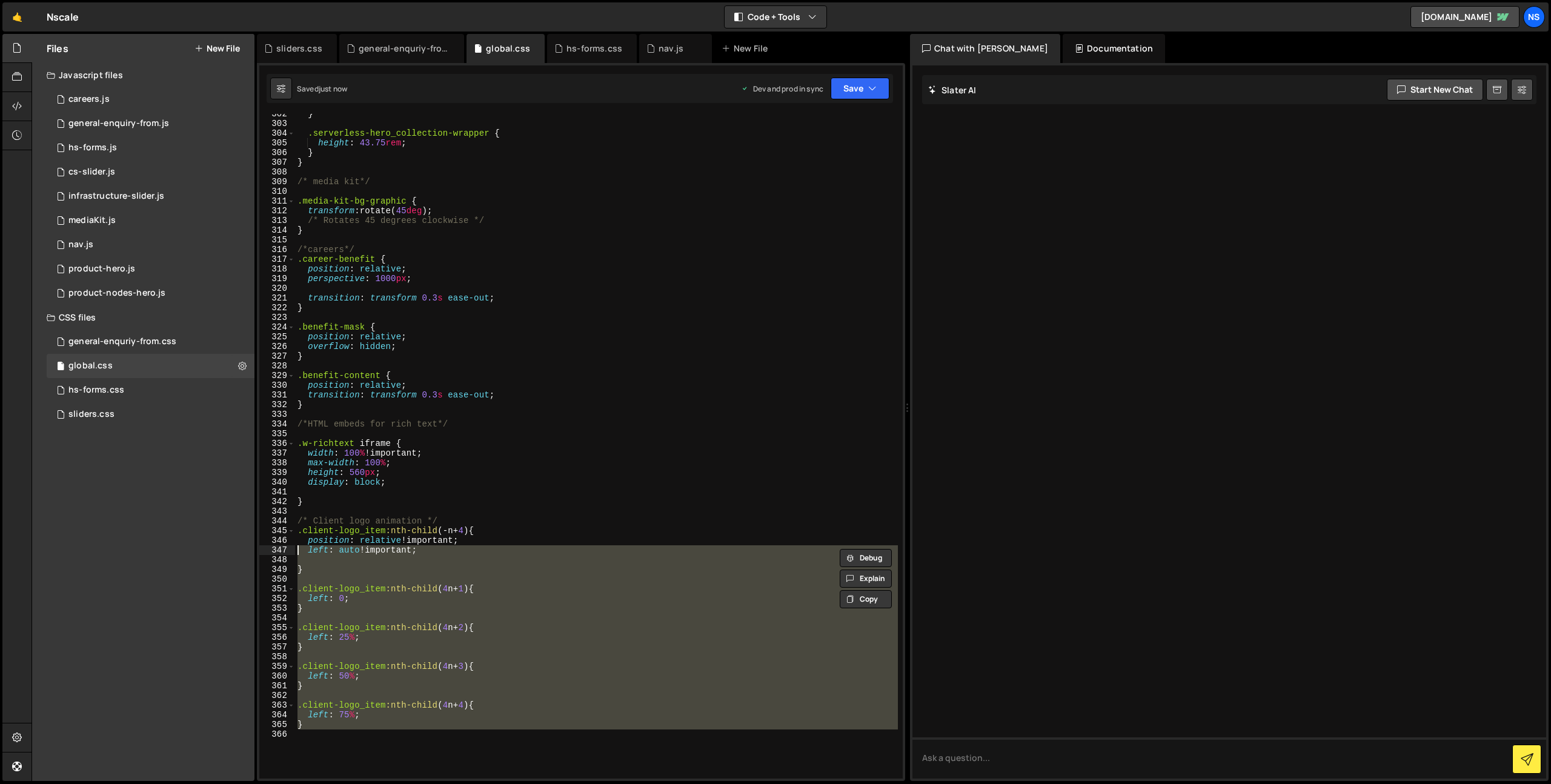
click at [362, 744] on div "} .serverless-hero_collection-wrapper { height : 43.75 rem ; } } /* media kit*/…" at bounding box center [596, 445] width 603 height 665
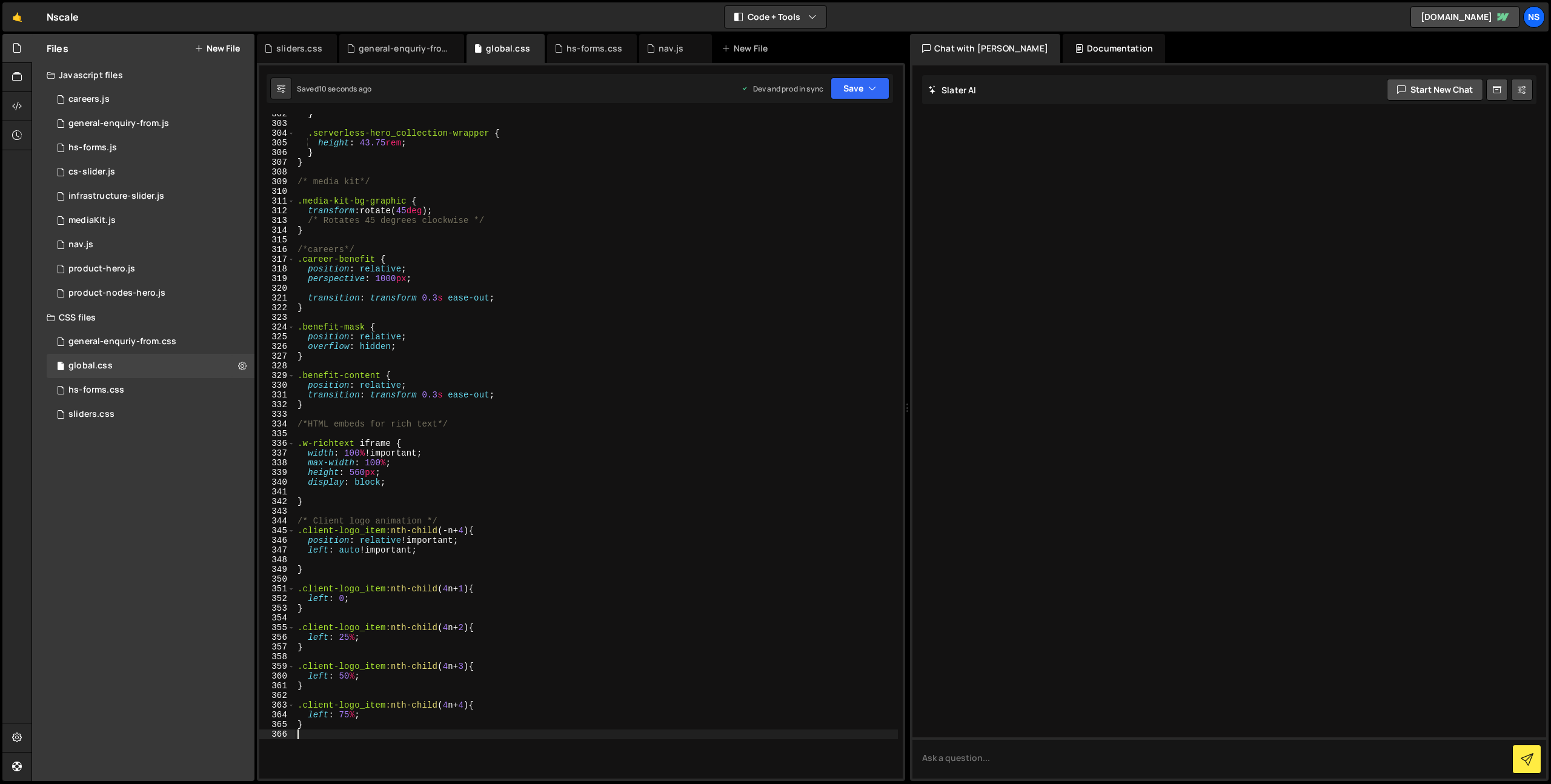
scroll to position [0, 0]
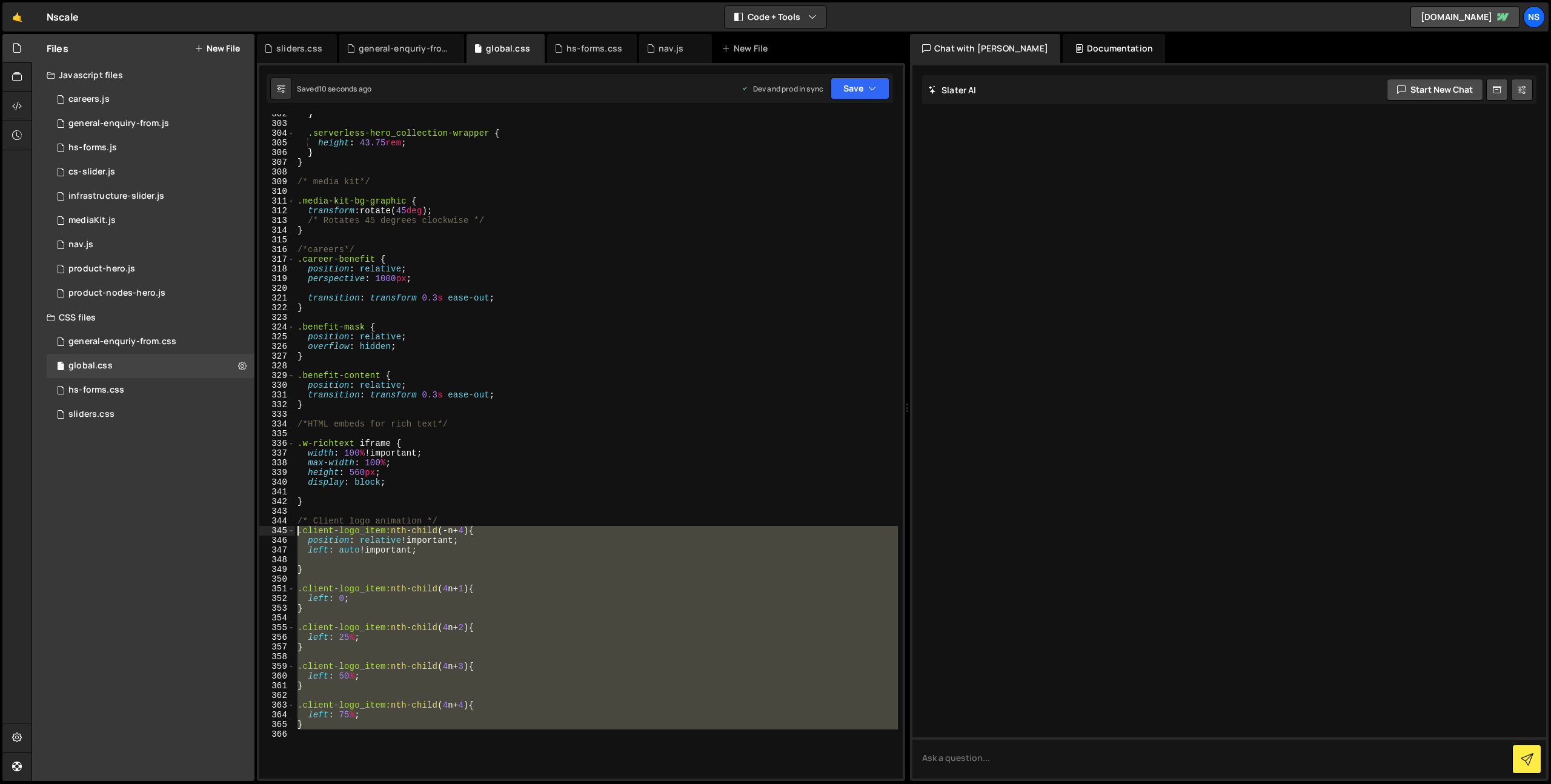
drag, startPoint x: 364, startPoint y: 744, endPoint x: 277, endPoint y: 522, distance: 238.4
click at [277, 522] on div "302 303 304 305 306 307 308 309 310 311 312 313 314 315 316 317 318 319 320 321…" at bounding box center [581, 445] width 643 height 665
type textarea "/* Client logo animation */ .client-logo_item:nth-child(-n+4) {"
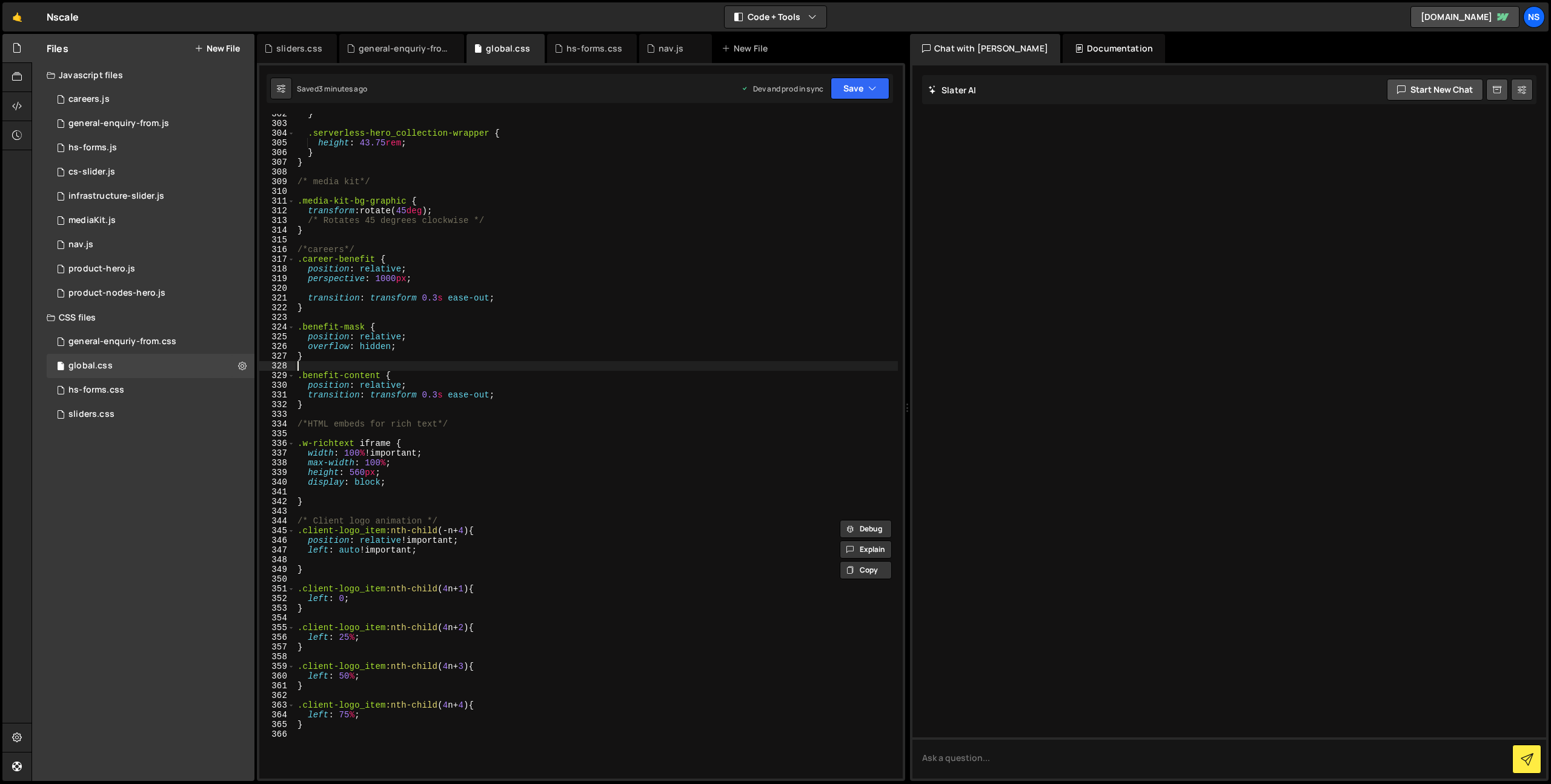
click at [612, 362] on div "} .serverless-hero_collection-wrapper { height : 43.75 rem ; } } /* media kit*/…" at bounding box center [596, 451] width 603 height 684
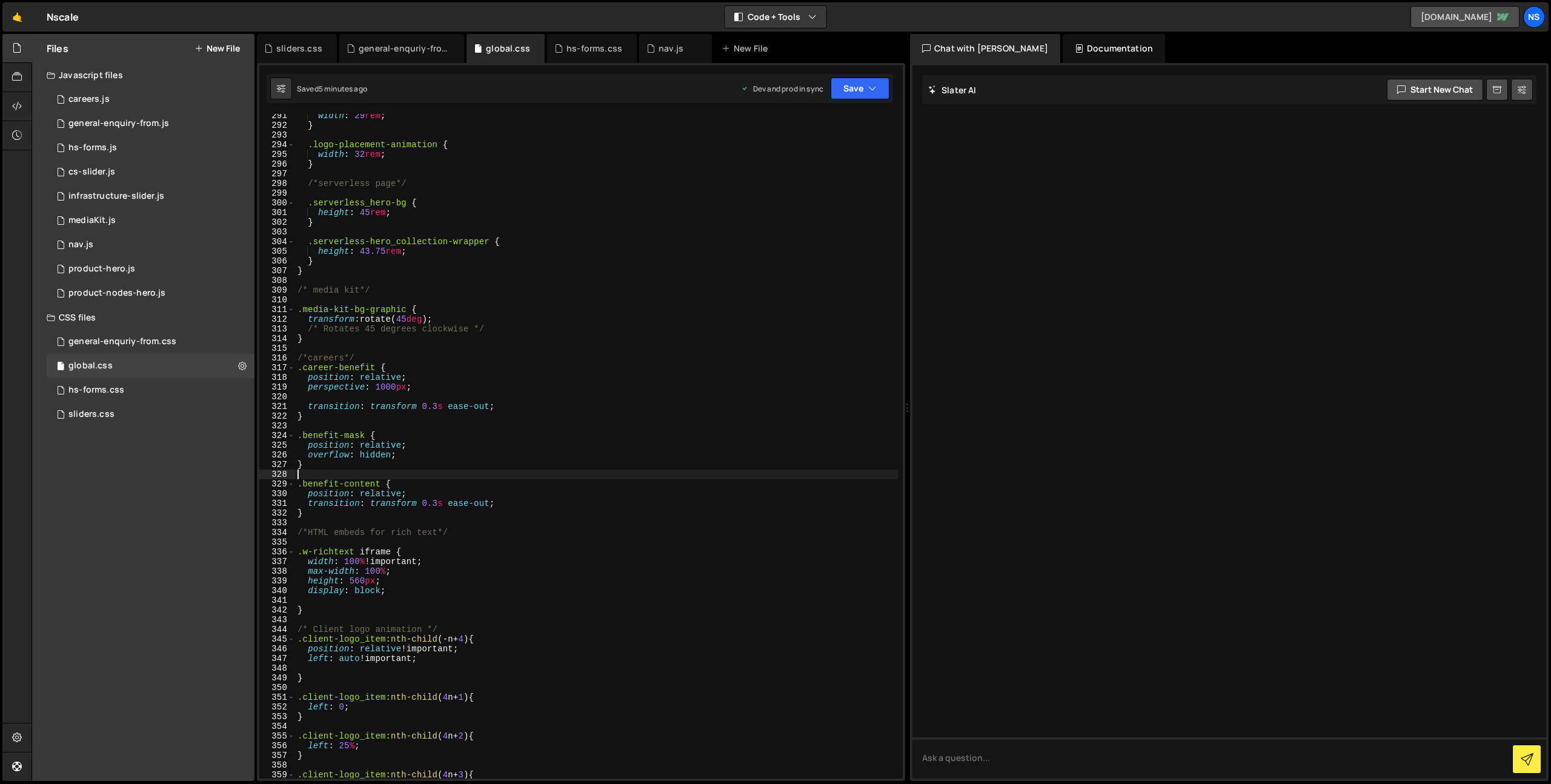
scroll to position [2839, 0]
click at [11, 110] on div at bounding box center [17, 107] width 30 height 29
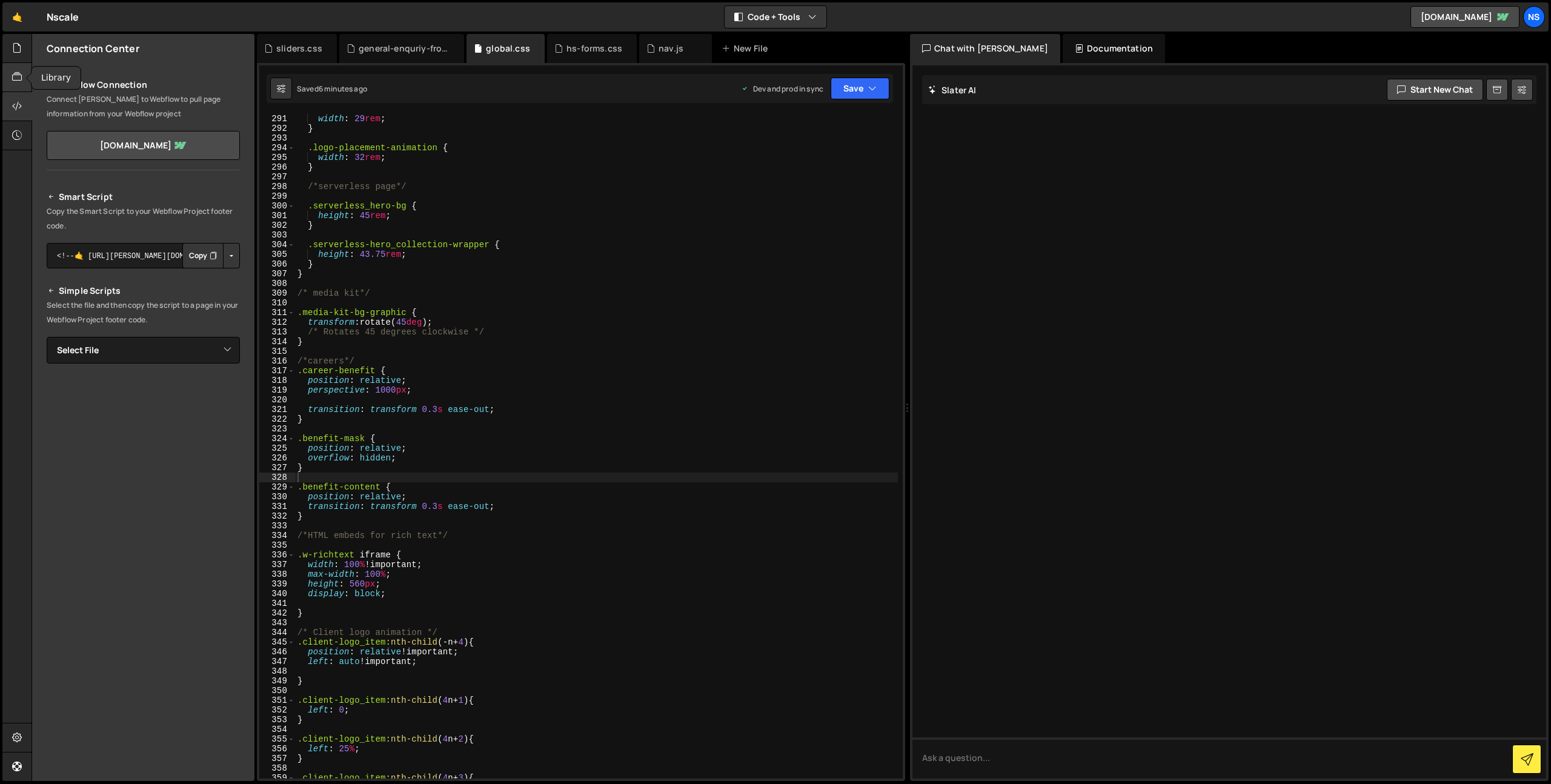
click at [15, 86] on div at bounding box center [17, 77] width 30 height 29
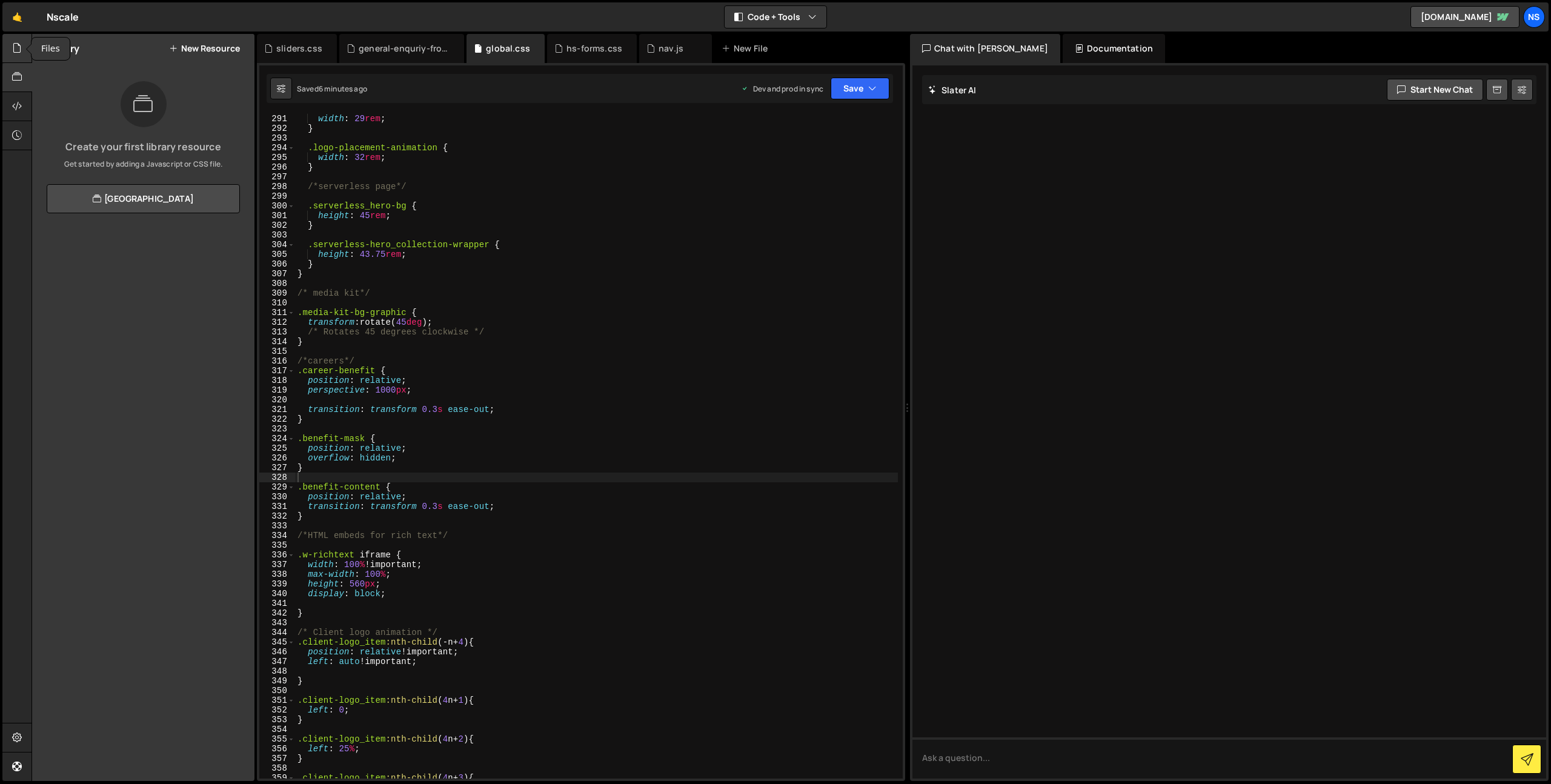
click at [14, 53] on icon at bounding box center [16, 48] width 9 height 14
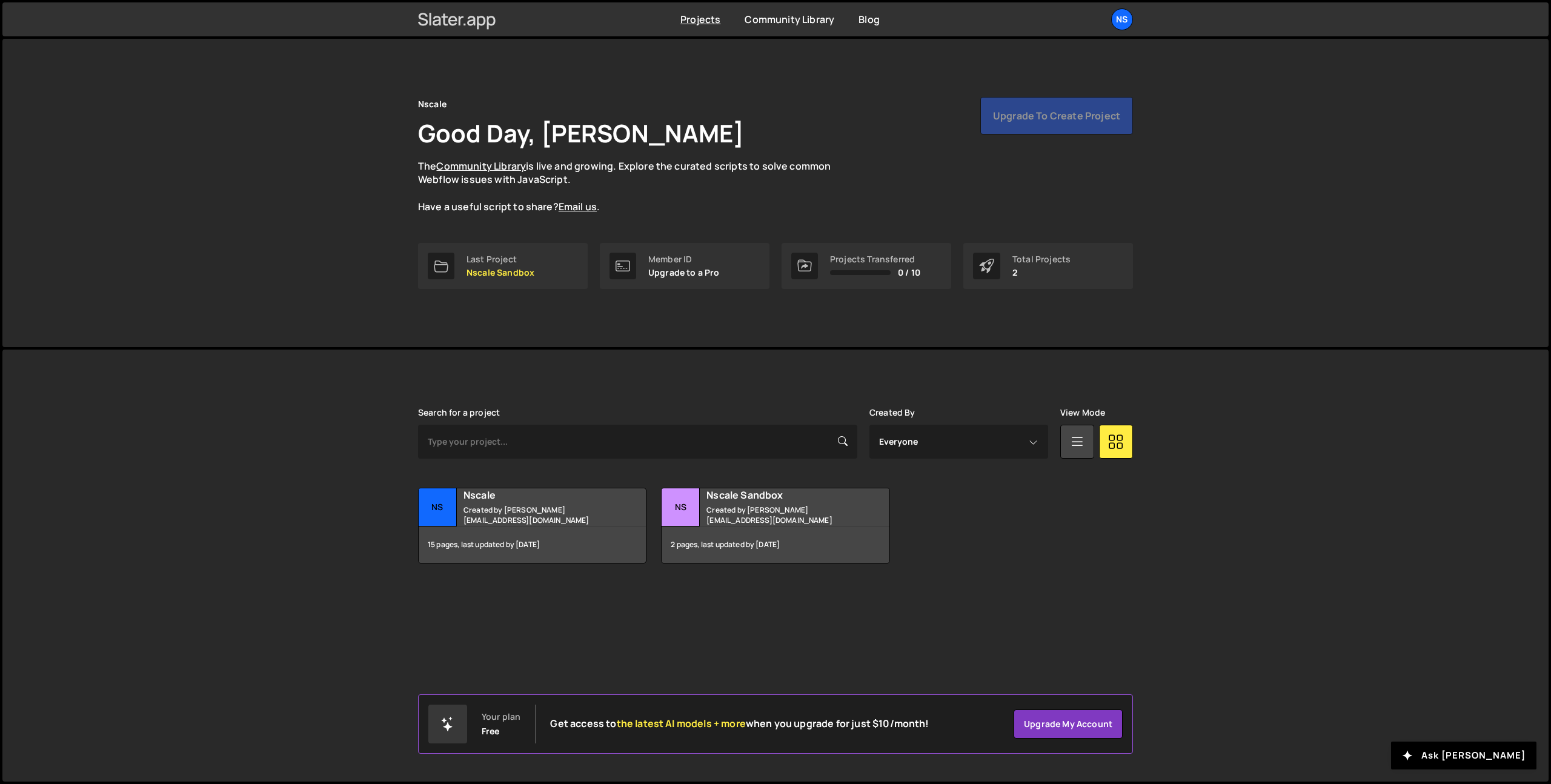
click at [452, 22] on icon at bounding box center [457, 20] width 78 height 21
click at [861, 22] on link "Blog" at bounding box center [868, 20] width 21 height 14
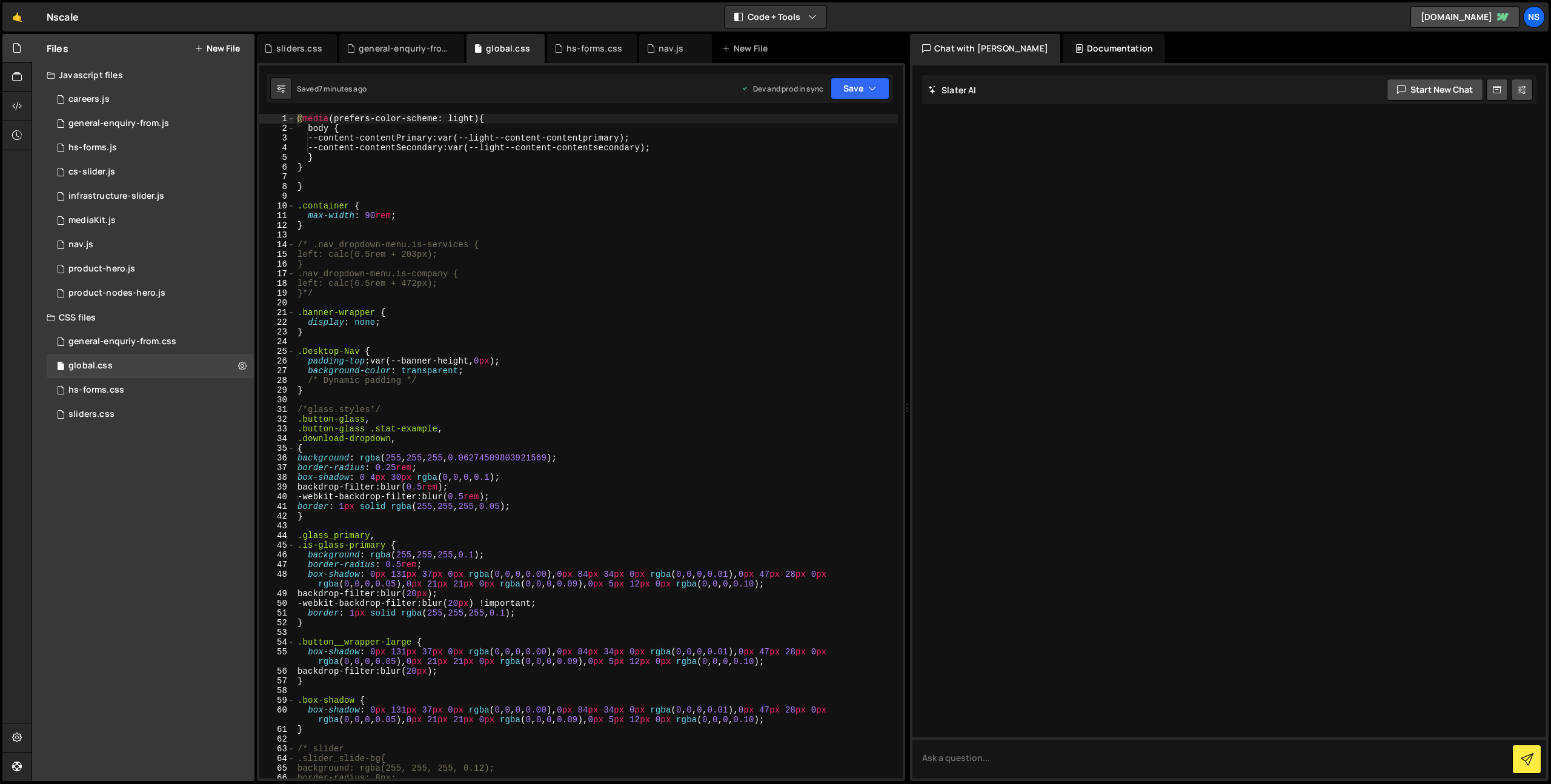
click at [229, 46] on button "New File" at bounding box center [217, 48] width 46 height 9
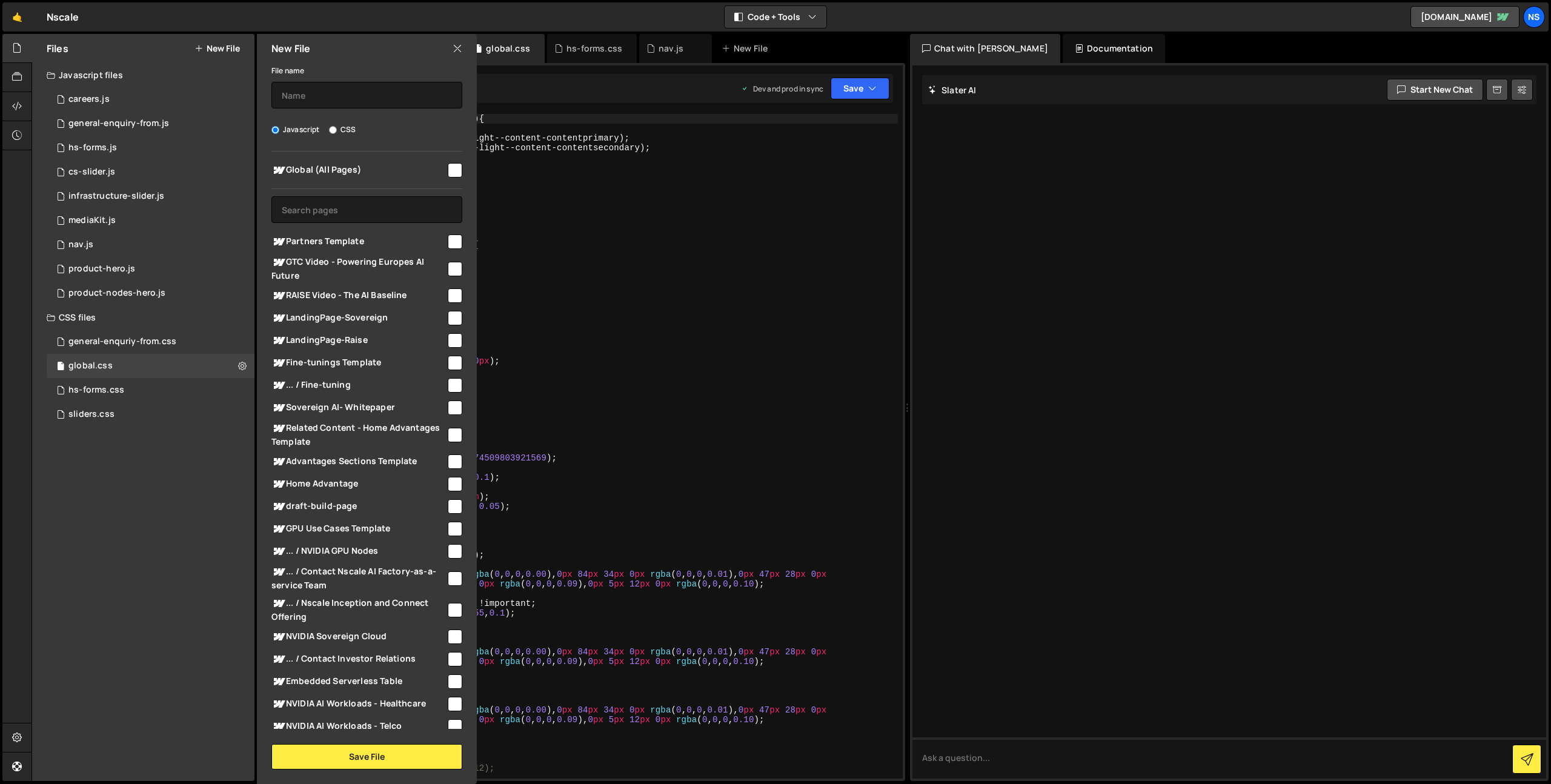
click at [451, 166] on input "checkbox" at bounding box center [455, 170] width 15 height 15
click at [451, 168] on input "checkbox" at bounding box center [455, 170] width 15 height 15
checkbox input "false"
click at [384, 219] on input "text" at bounding box center [367, 209] width 191 height 27
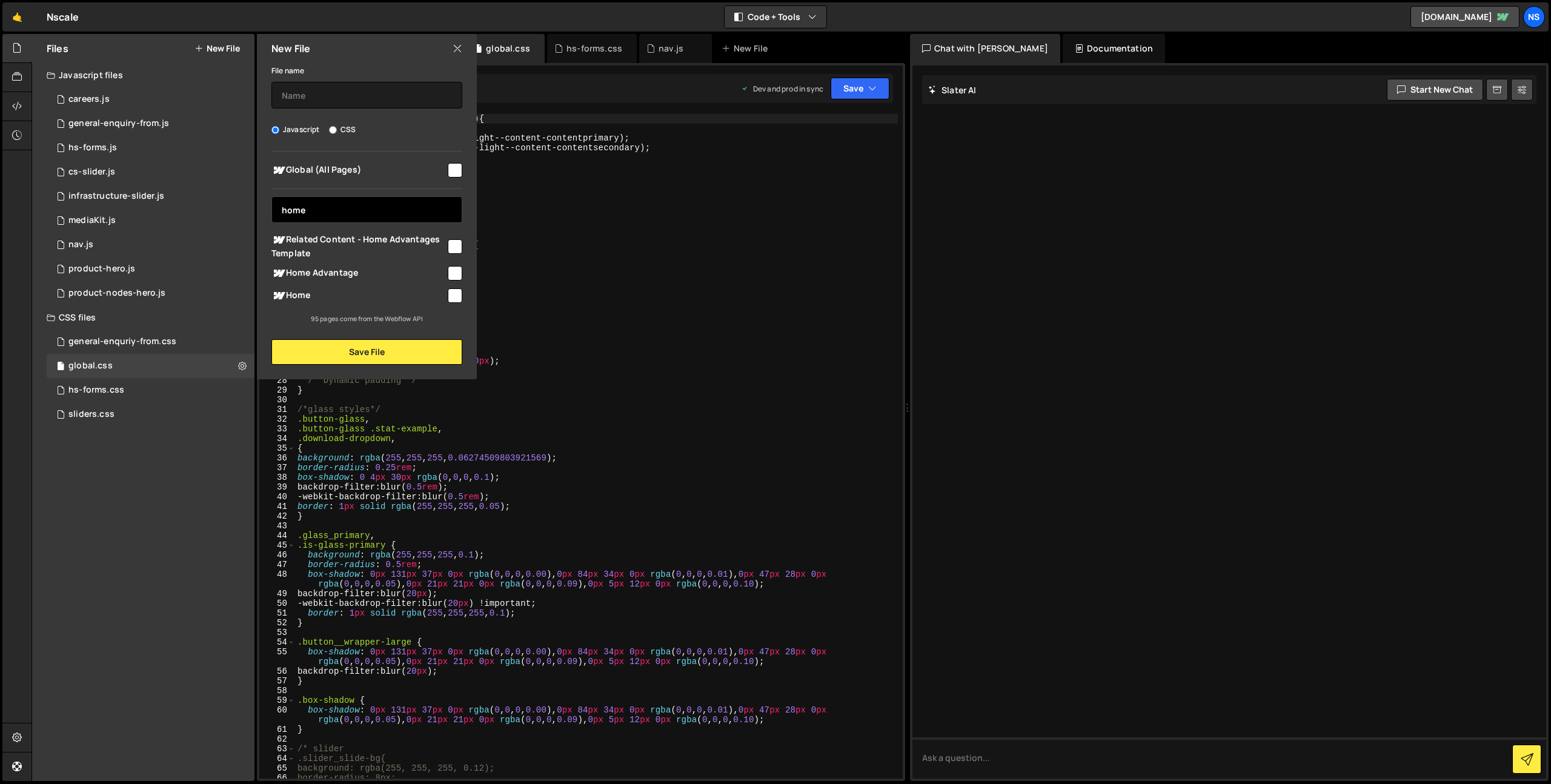
type input "home"
click at [454, 296] on input "checkbox" at bounding box center [455, 295] width 15 height 15
checkbox input "true"
click at [339, 103] on input "text" at bounding box center [367, 95] width 191 height 27
click at [368, 350] on button "Save File" at bounding box center [367, 352] width 191 height 26
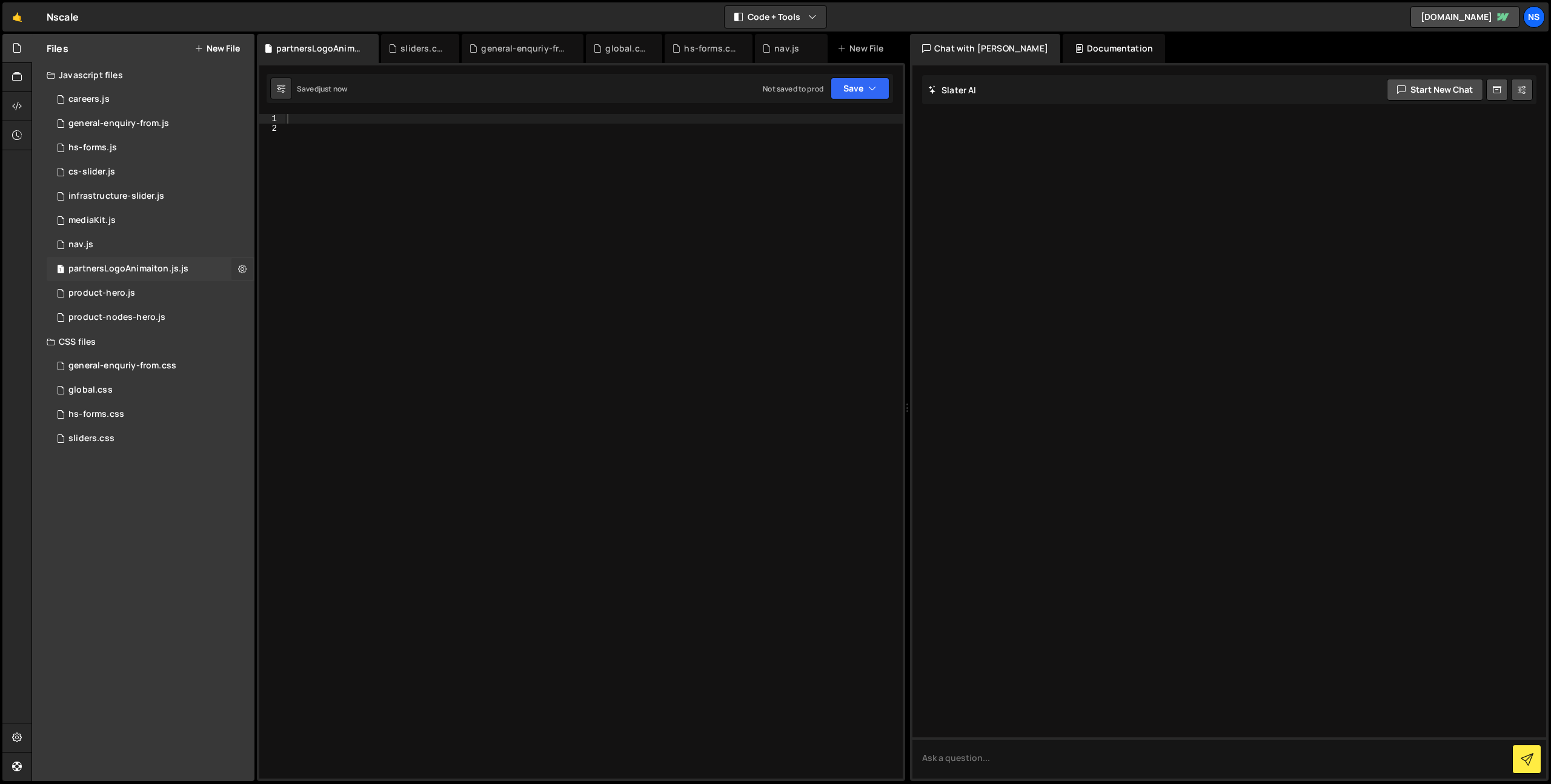
click at [244, 266] on icon at bounding box center [242, 268] width 9 height 11
click at [322, 319] on button "Edit External Scripts" at bounding box center [316, 319] width 119 height 24
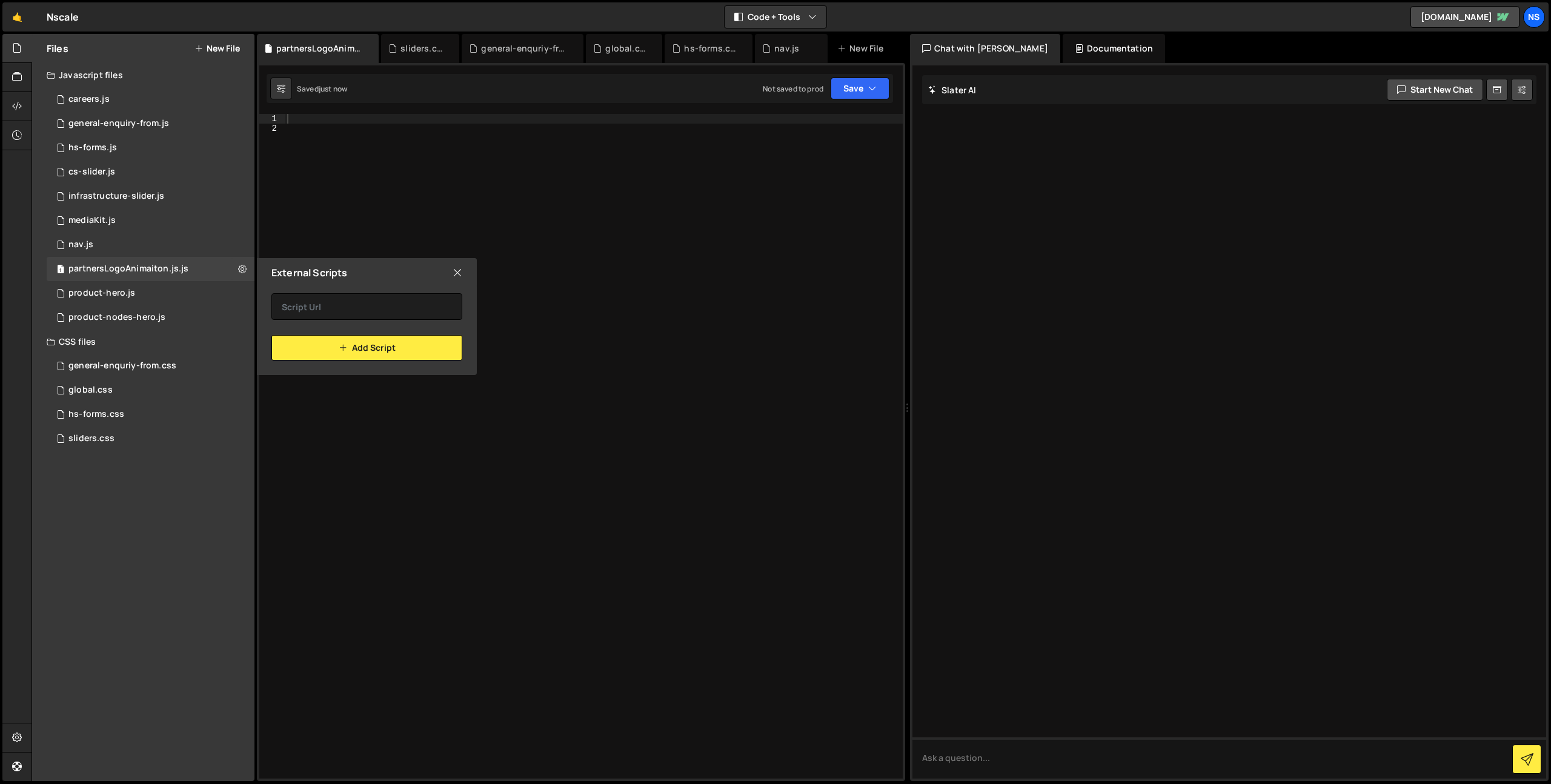
click at [455, 262] on div "External Scripts" at bounding box center [367, 273] width 220 height 29
click at [462, 267] on icon at bounding box center [457, 273] width 9 height 14
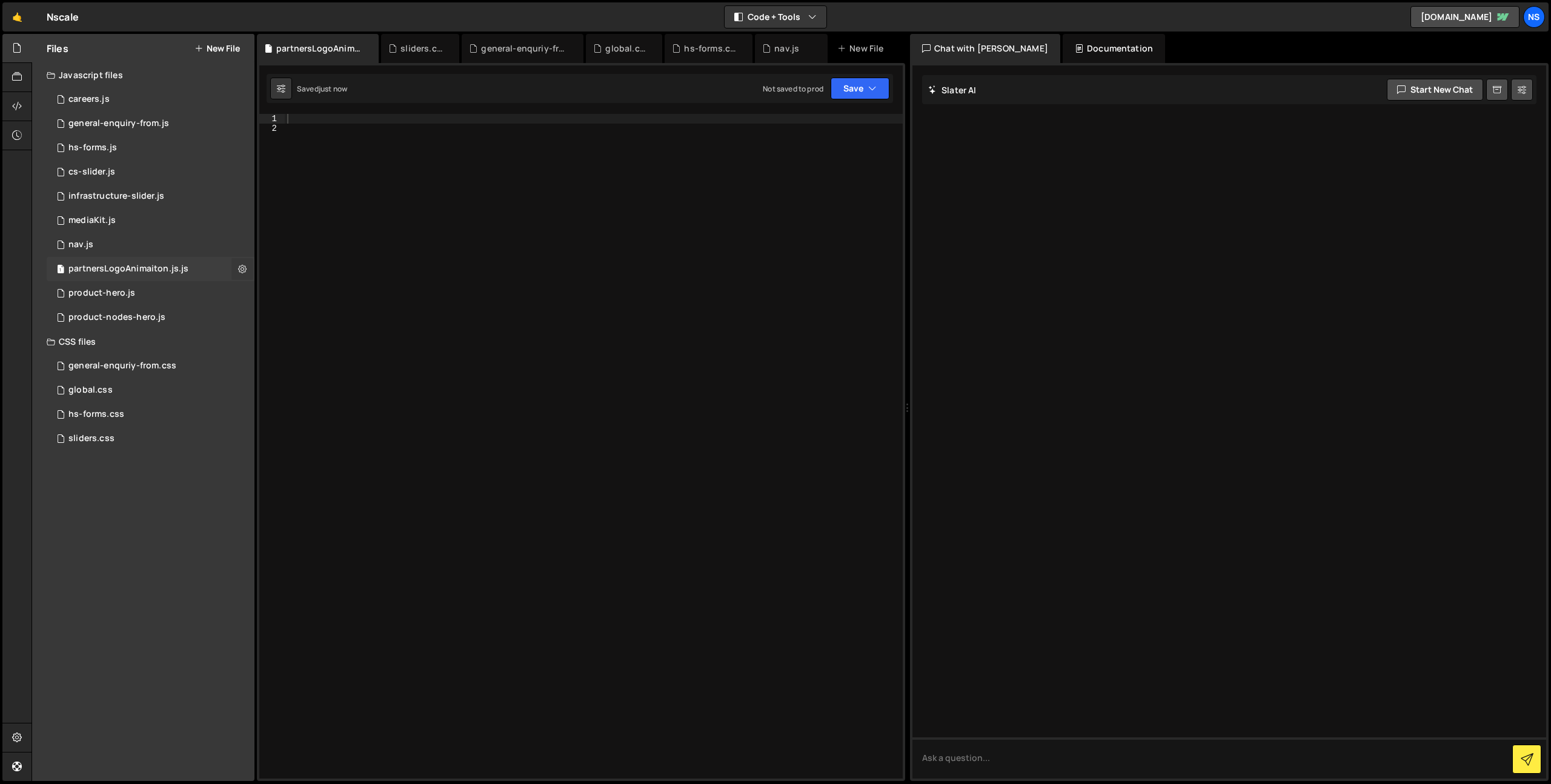
click at [248, 263] on button at bounding box center [242, 268] width 21 height 21
click at [318, 293] on button "Edit File Settings" at bounding box center [316, 294] width 119 height 24
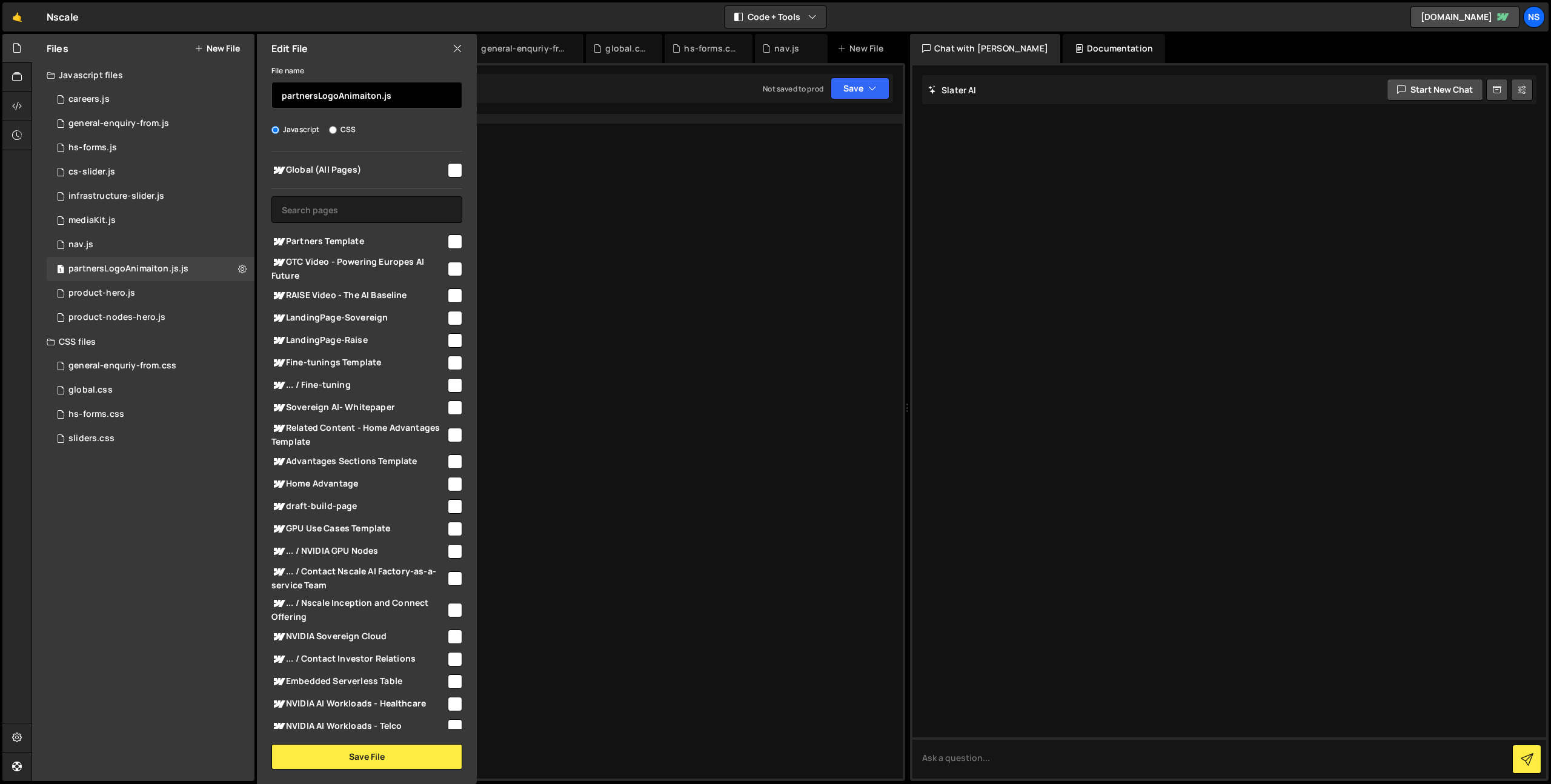
click at [400, 97] on input "partnersLogoAnimaiton.js" at bounding box center [367, 95] width 191 height 27
type input "partnersLogoAnimaiton"
click at [356, 760] on button "Save File" at bounding box center [367, 756] width 191 height 26
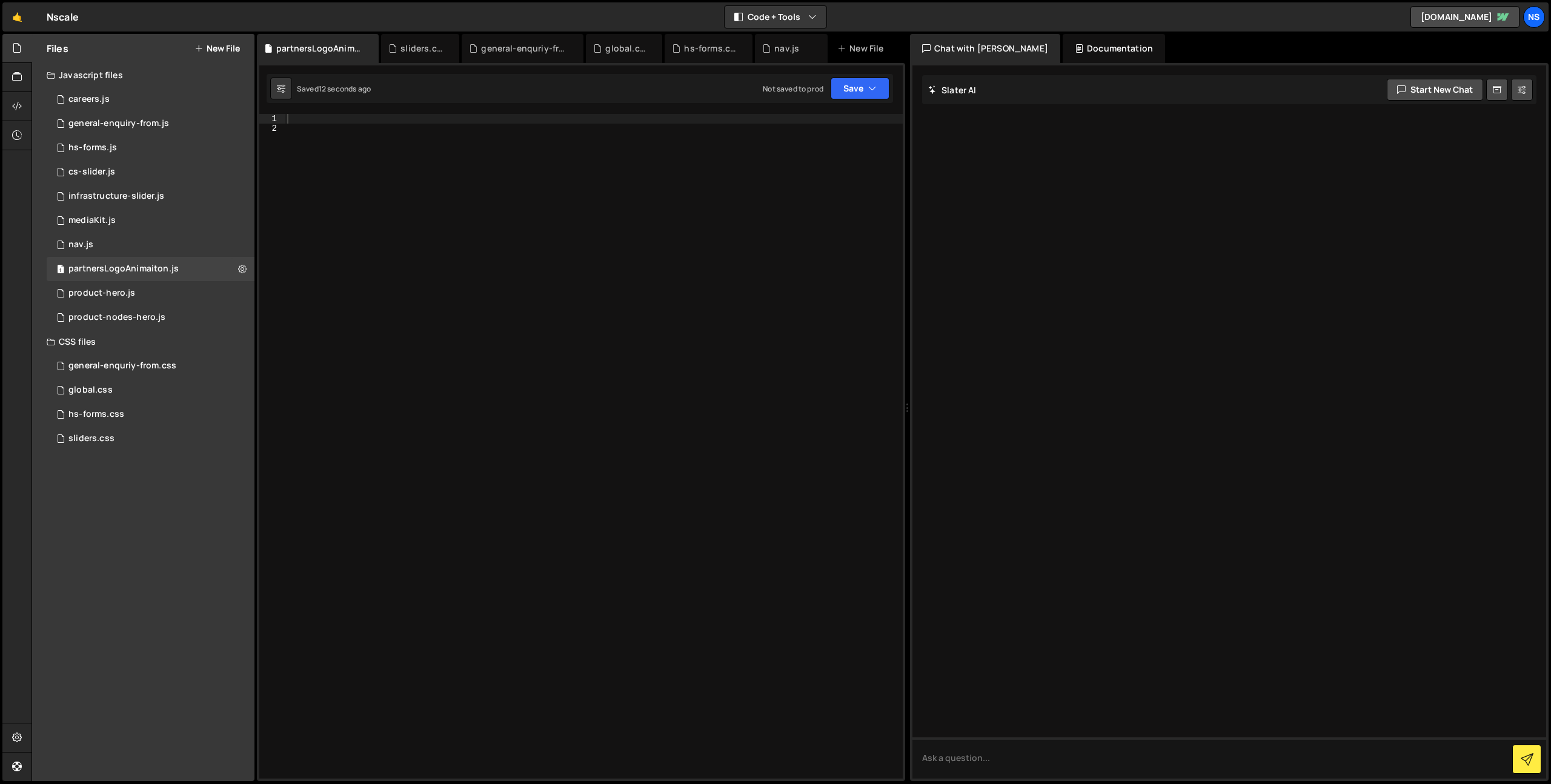
click at [545, 270] on div at bounding box center [593, 456] width 618 height 684
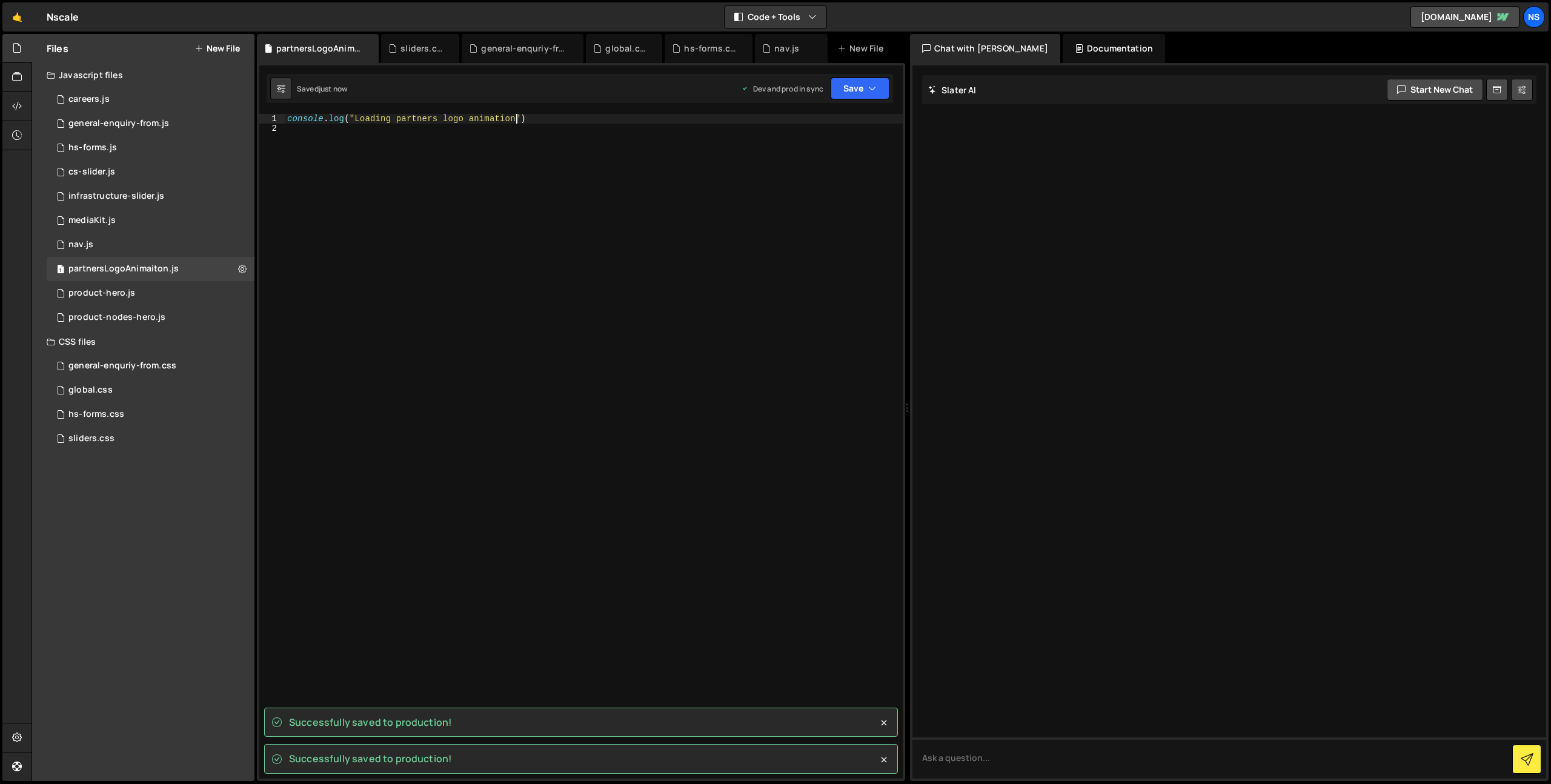
type textarea "console.log("Loading partners logo animation")"
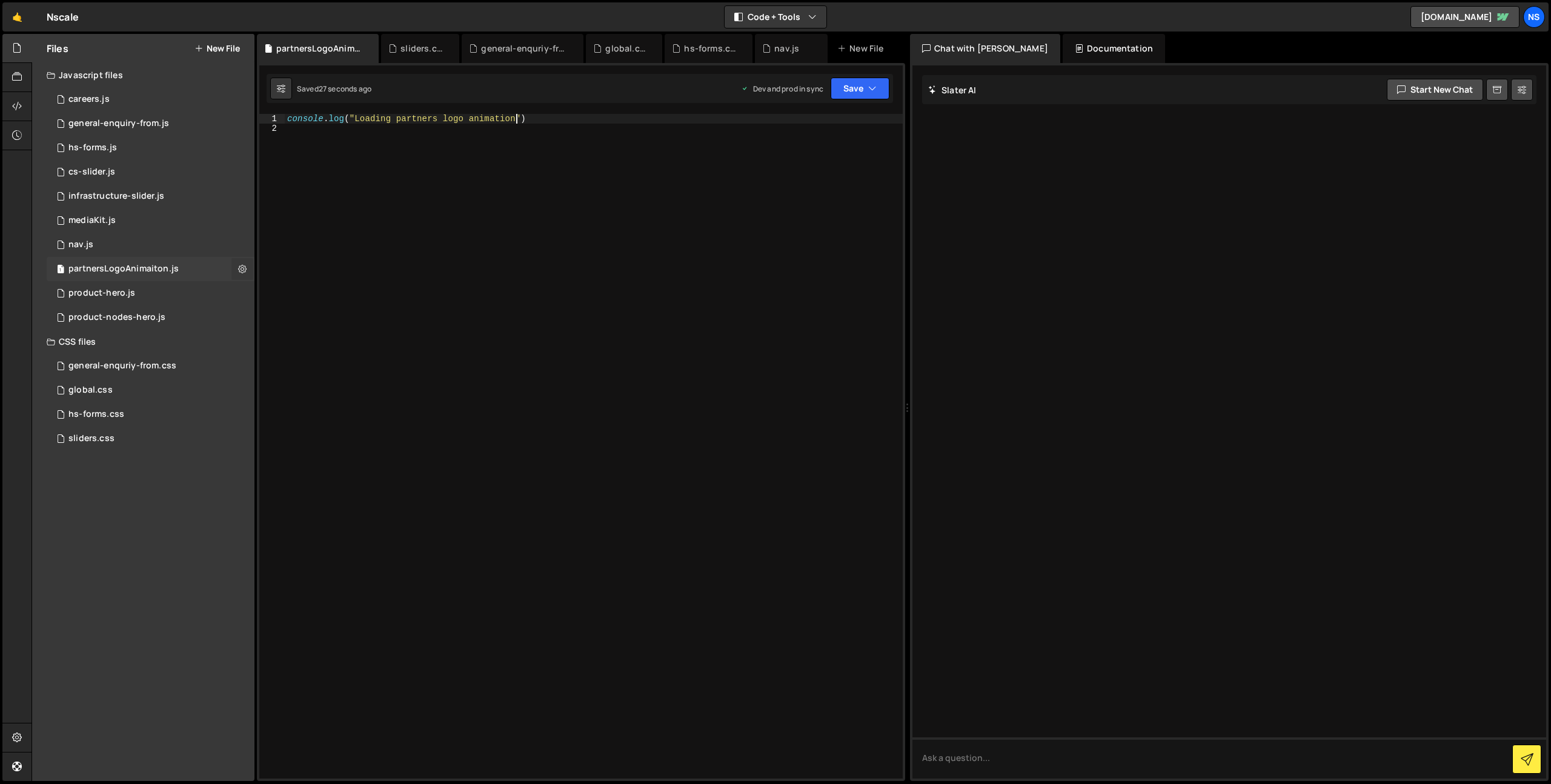
click at [244, 268] on icon at bounding box center [242, 268] width 9 height 11
type input "partnersLogoAnimaiton"
radio input "true"
checkbox input "true"
click at [367, 293] on button "Edit File Settings" at bounding box center [316, 294] width 119 height 24
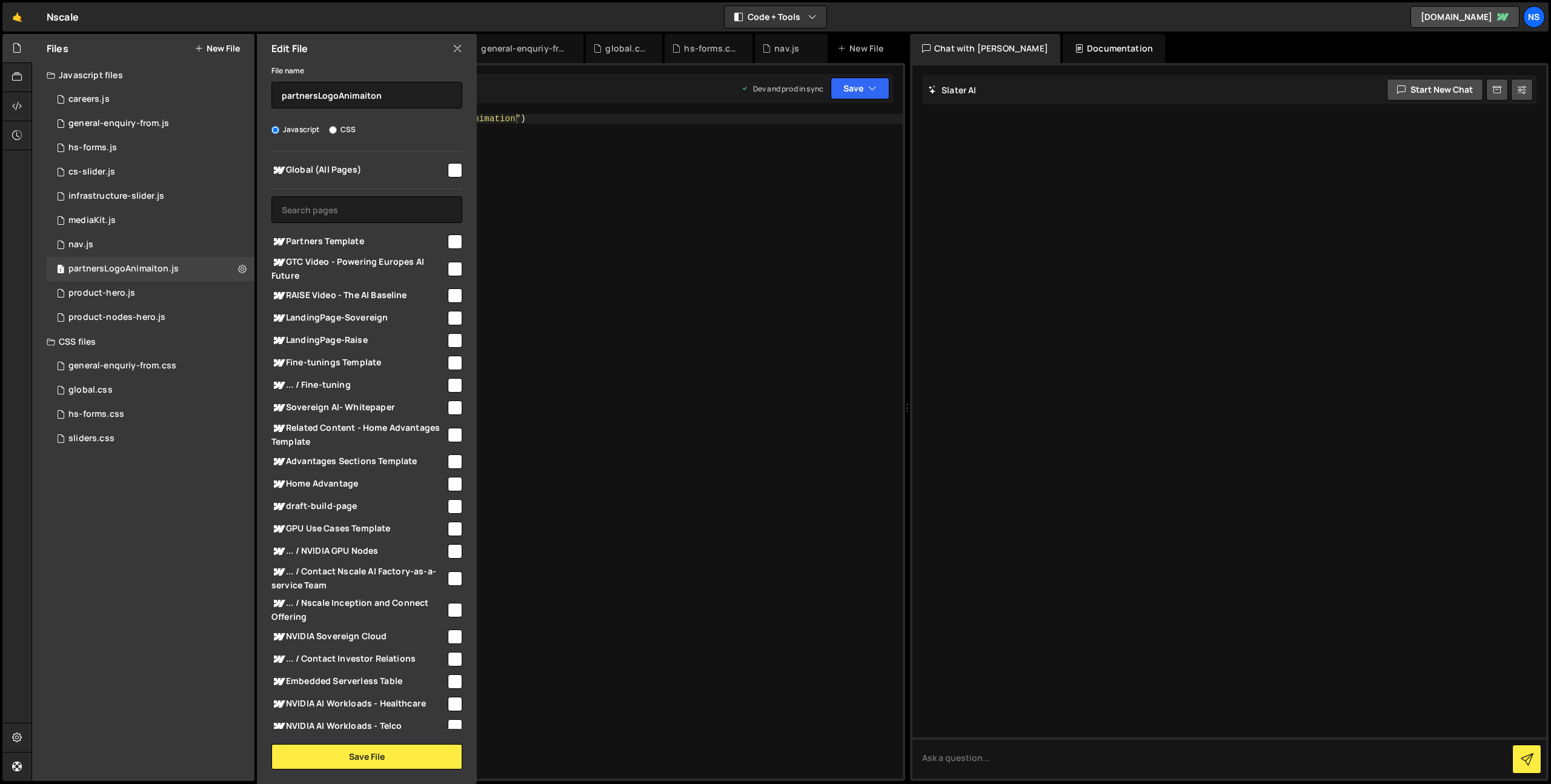
click at [457, 44] on icon at bounding box center [457, 49] width 9 height 14
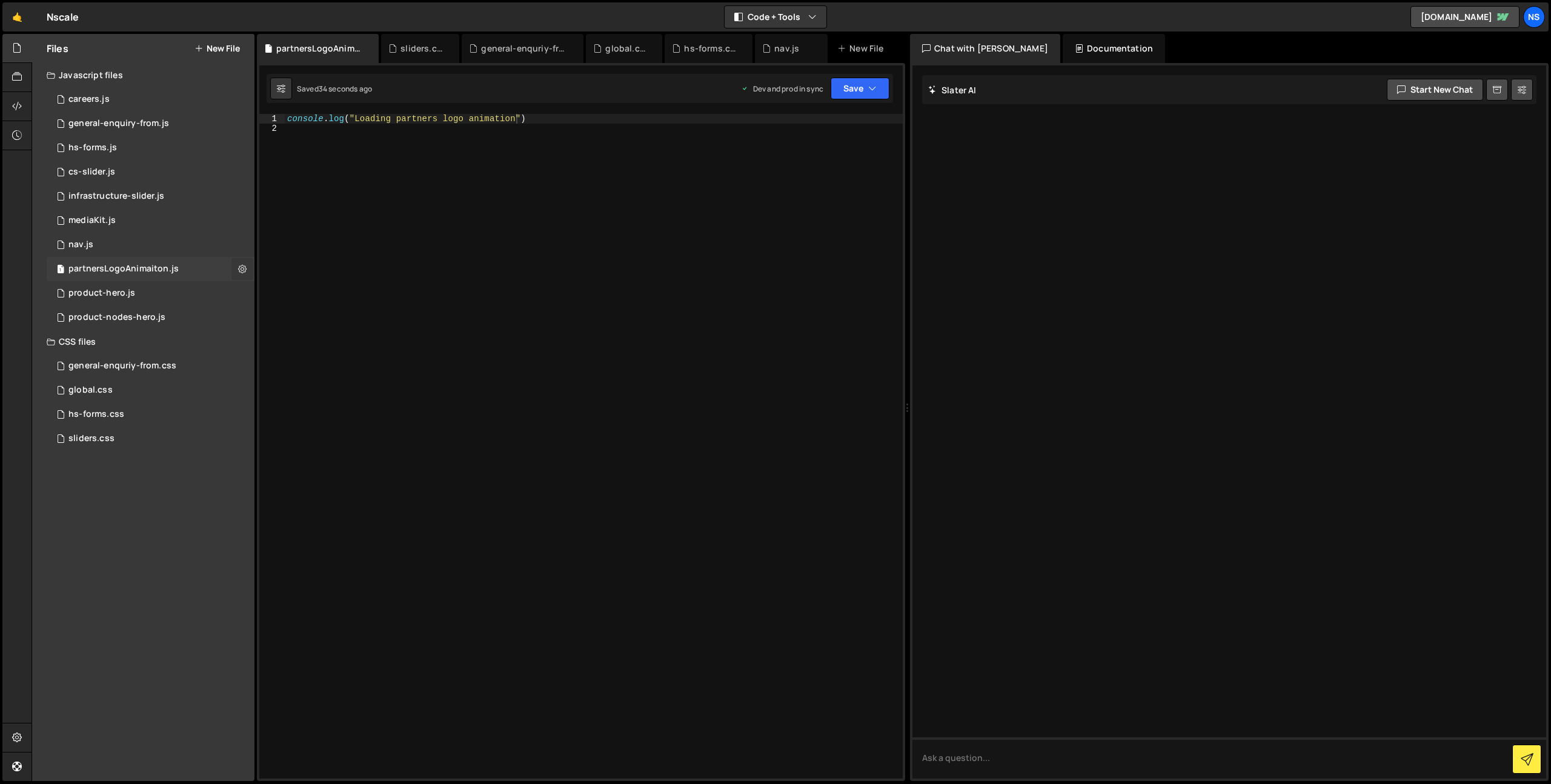
click at [239, 268] on icon at bounding box center [242, 268] width 9 height 11
click at [350, 270] on button "Copy share link" at bounding box center [316, 270] width 119 height 24
click at [11, 99] on div at bounding box center [17, 107] width 30 height 29
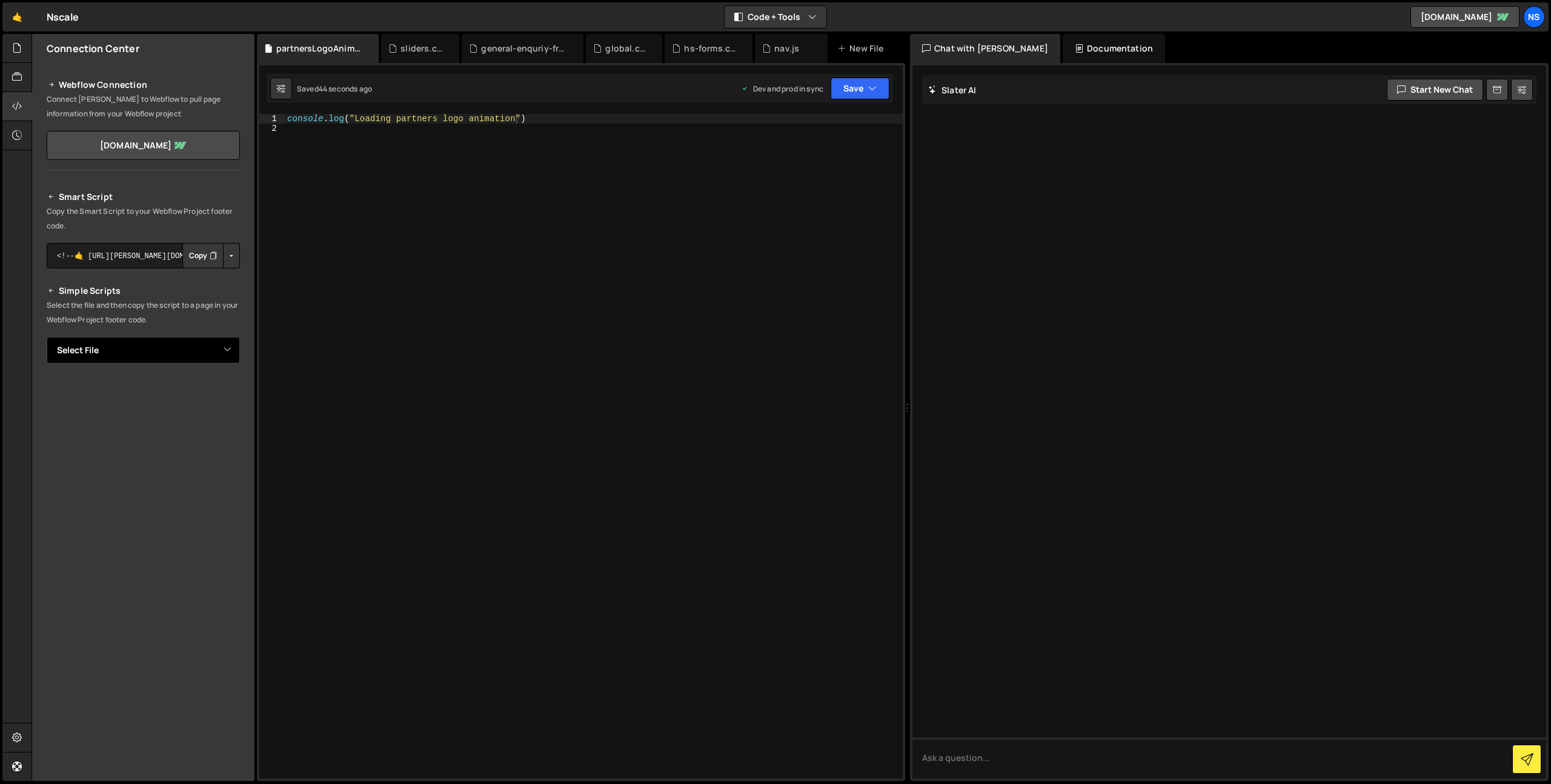
click at [186, 348] on select "Select File careers.js general-enquiry-from.js hs-forms.js cs-slider.js infrast…" at bounding box center [143, 350] width 193 height 27
click at [46, 337] on select "Select File careers.js general-enquiry-from.js hs-forms.js cs-slider.js infrast…" at bounding box center [143, 350] width 193 height 27
click at [151, 361] on select "Select File careers.js general-enquiry-from.js hs-forms.js cs-slider.js infrast…" at bounding box center [143, 350] width 193 height 27
click at [135, 348] on select "Select File careers.js general-enquiry-from.js hs-forms.js cs-slider.js infrast…" at bounding box center [143, 350] width 193 height 27
select select "46763"
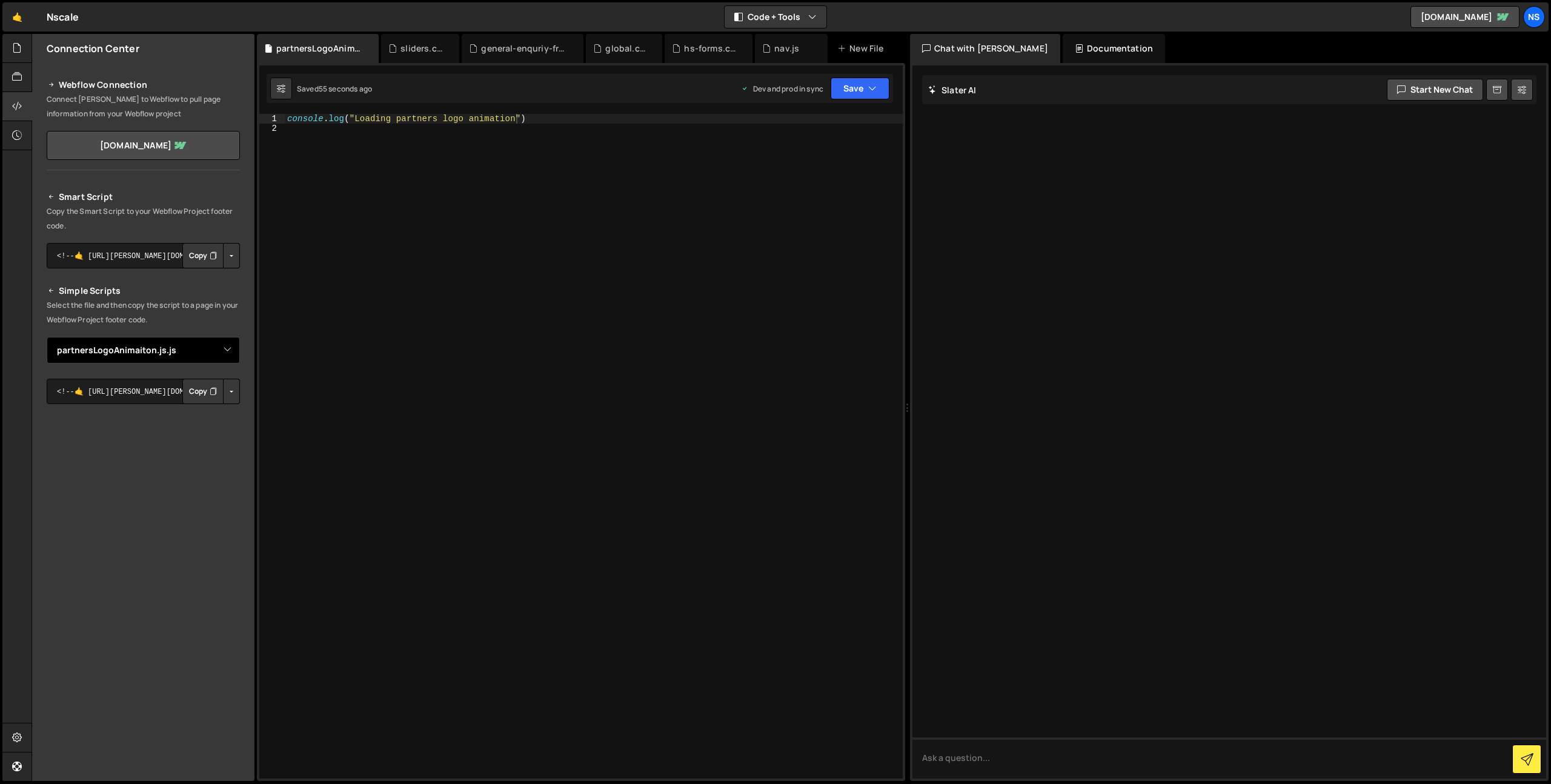
click at [46, 337] on select "Select File careers.js general-enquiry-from.js hs-forms.js cs-slider.js infrast…" at bounding box center [143, 350] width 193 height 27
click at [184, 390] on button "Copy" at bounding box center [203, 391] width 41 height 26
click at [831, 261] on div "console . log ( "Loading partners logo animation" )" at bounding box center [593, 456] width 618 height 684
type textarea "console.log("Loading partners logo animation")"
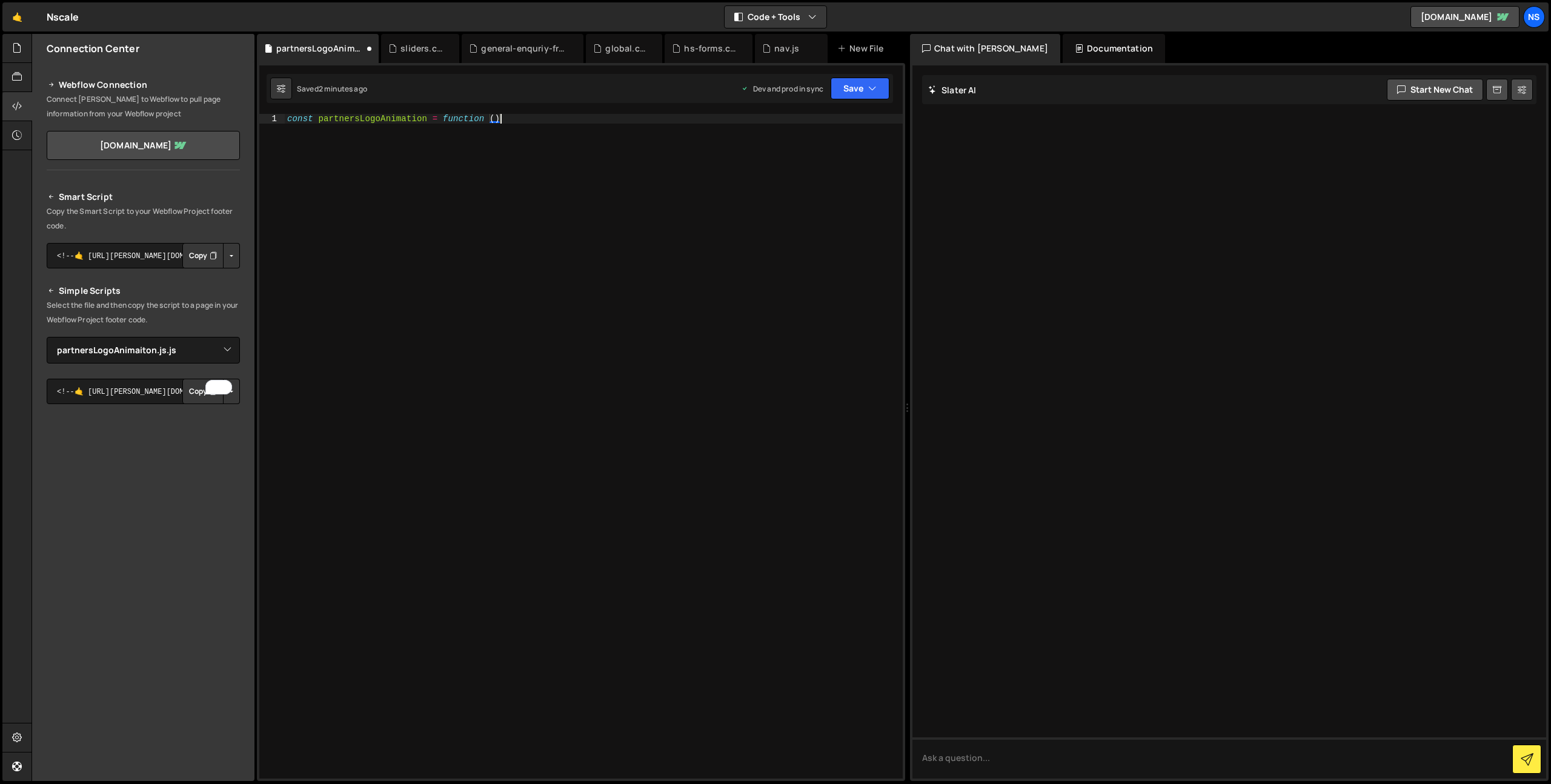
scroll to position [0, 15]
type textarea "const partnersLogoAnimation = function () {"
paste textarea "data-partners-animation"
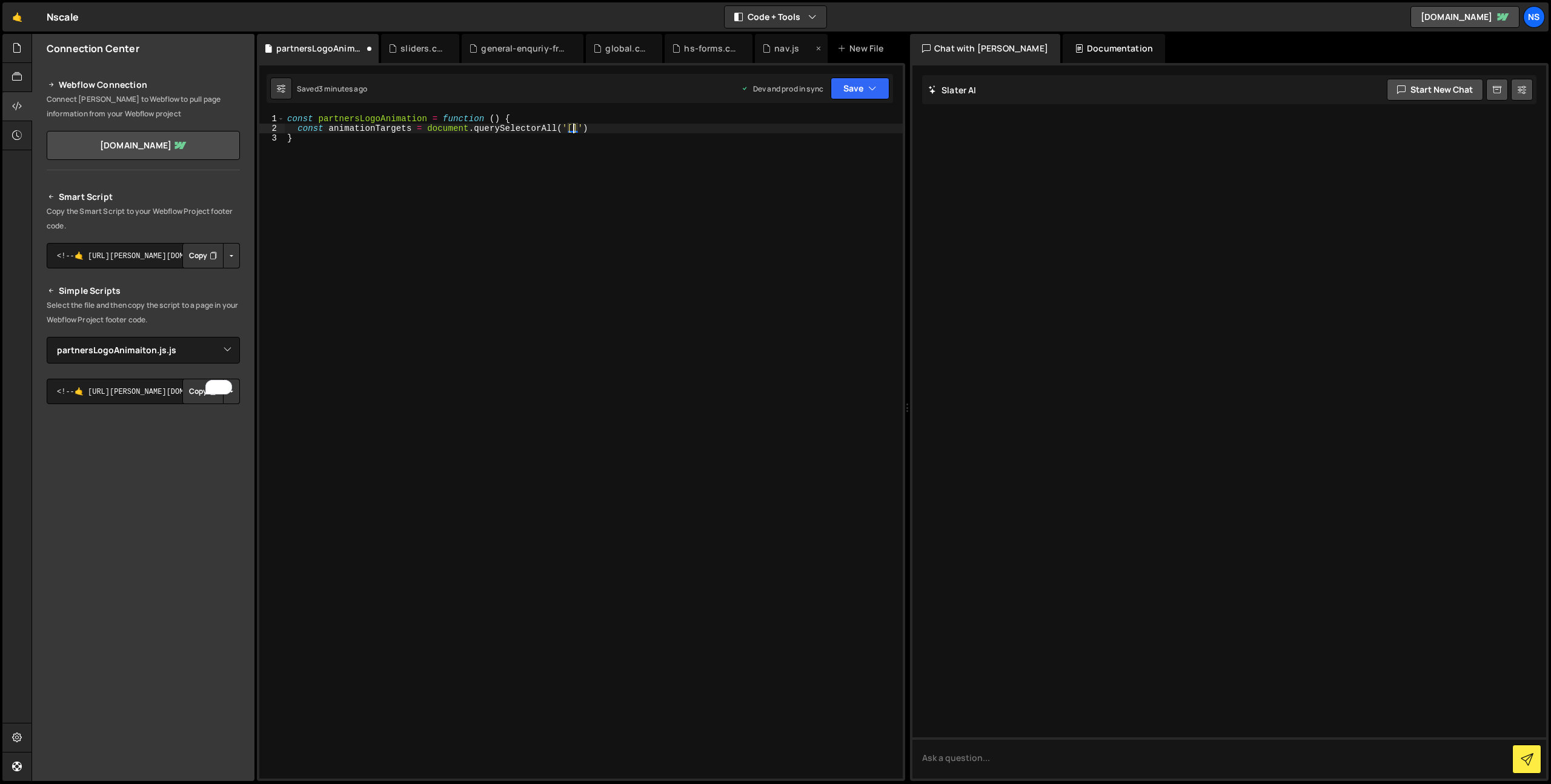
paste textarea "data-partners-animation"
type textarea "const animationTargets = document.querySelectorAll('[data-partners-animation="t…"
type textarea "if (!animationTargets.length) return;"
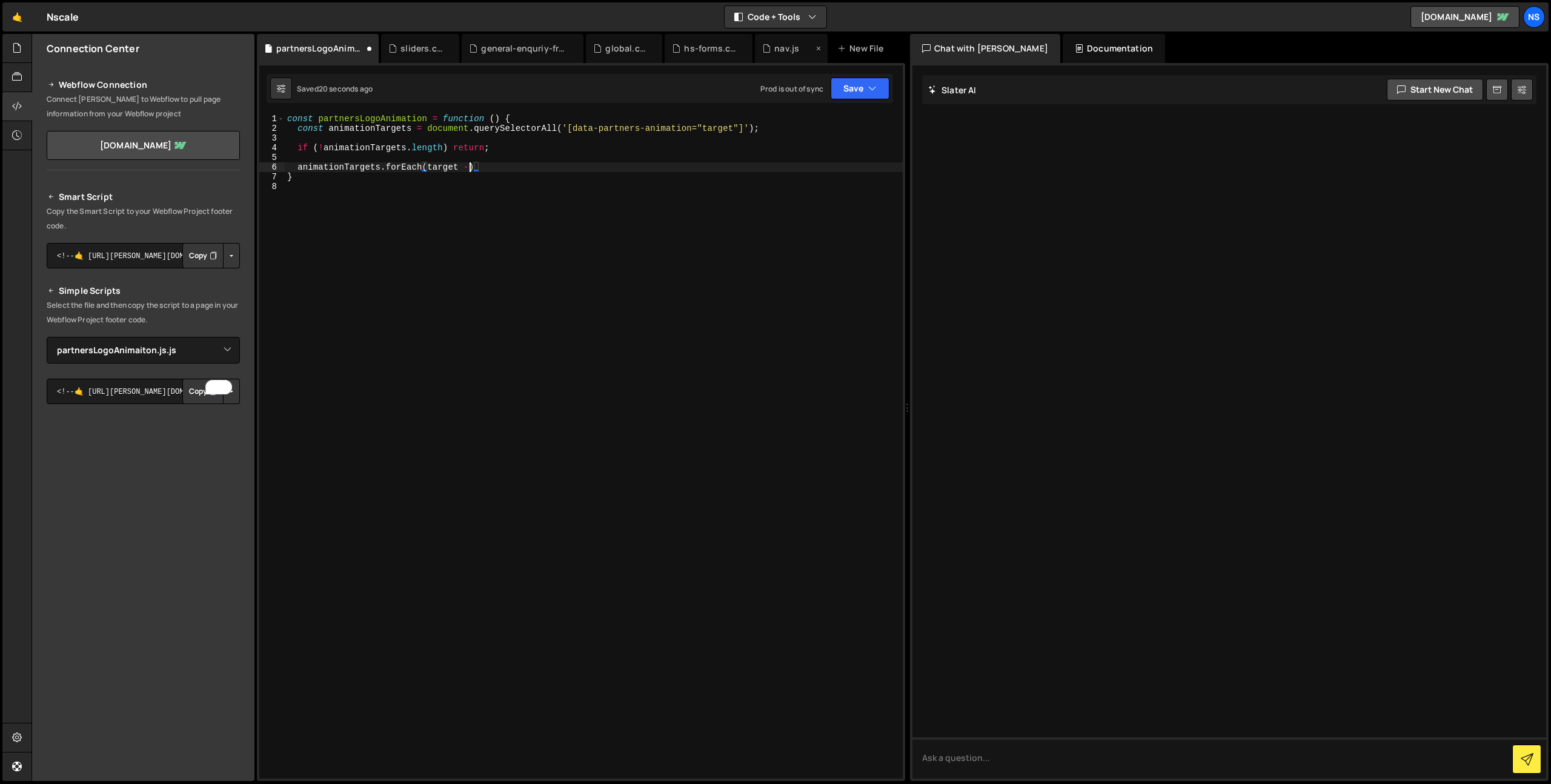
scroll to position [0, 12]
type textarea "animationTargets.forEach(target => {)"
click at [555, 118] on div "const partnersLogoAnimation = function ( ) { const animationTargets = document …" at bounding box center [596, 456] width 613 height 684
type textarea "const partnersLogoAnimation = function () {"
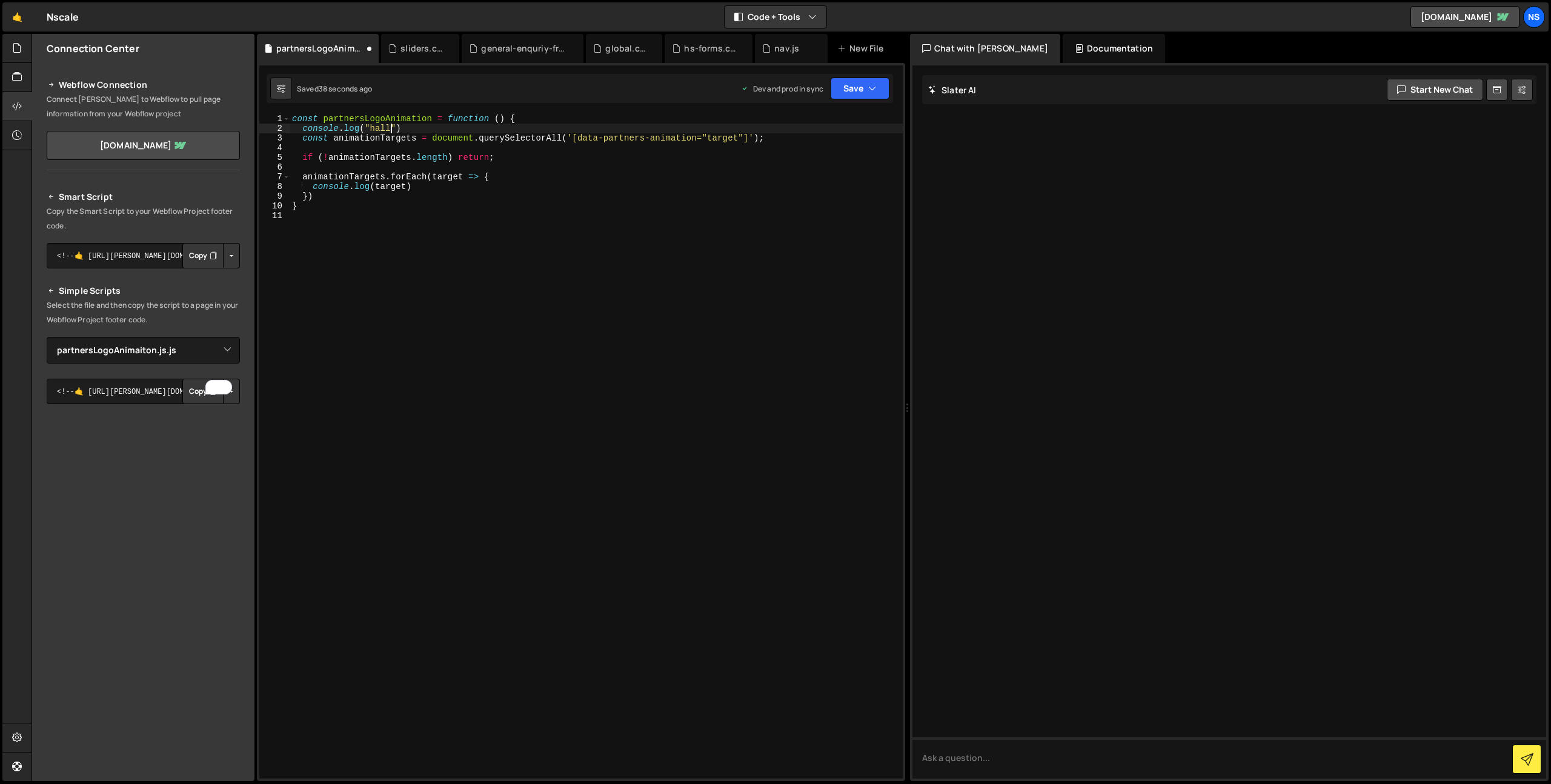
scroll to position [0, 7]
click at [821, 204] on div "const partnersLogoAnimation = function ( ) { console . log ( "hallo" ) const an…" at bounding box center [596, 456] width 613 height 684
type textarea "}"
click at [185, 348] on select "Select File careers.js general-enquiry-from.js hs-forms.js cs-slider.js infrast…" at bounding box center [143, 350] width 193 height 27
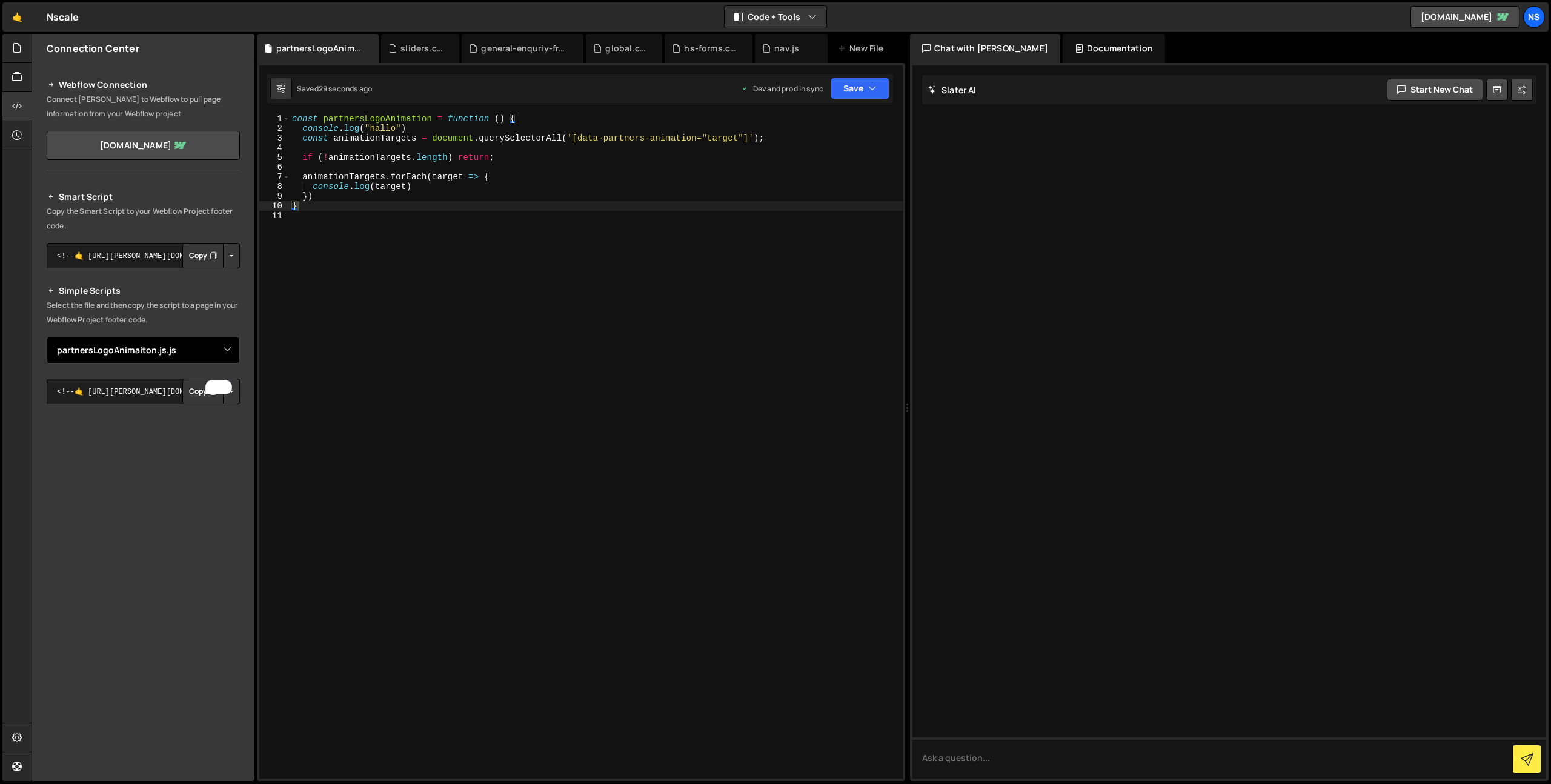
click at [46, 337] on select "Select File careers.js general-enquiry-from.js hs-forms.js cs-slider.js infrast…" at bounding box center [143, 350] width 193 height 27
click at [6, 46] on div at bounding box center [17, 48] width 30 height 29
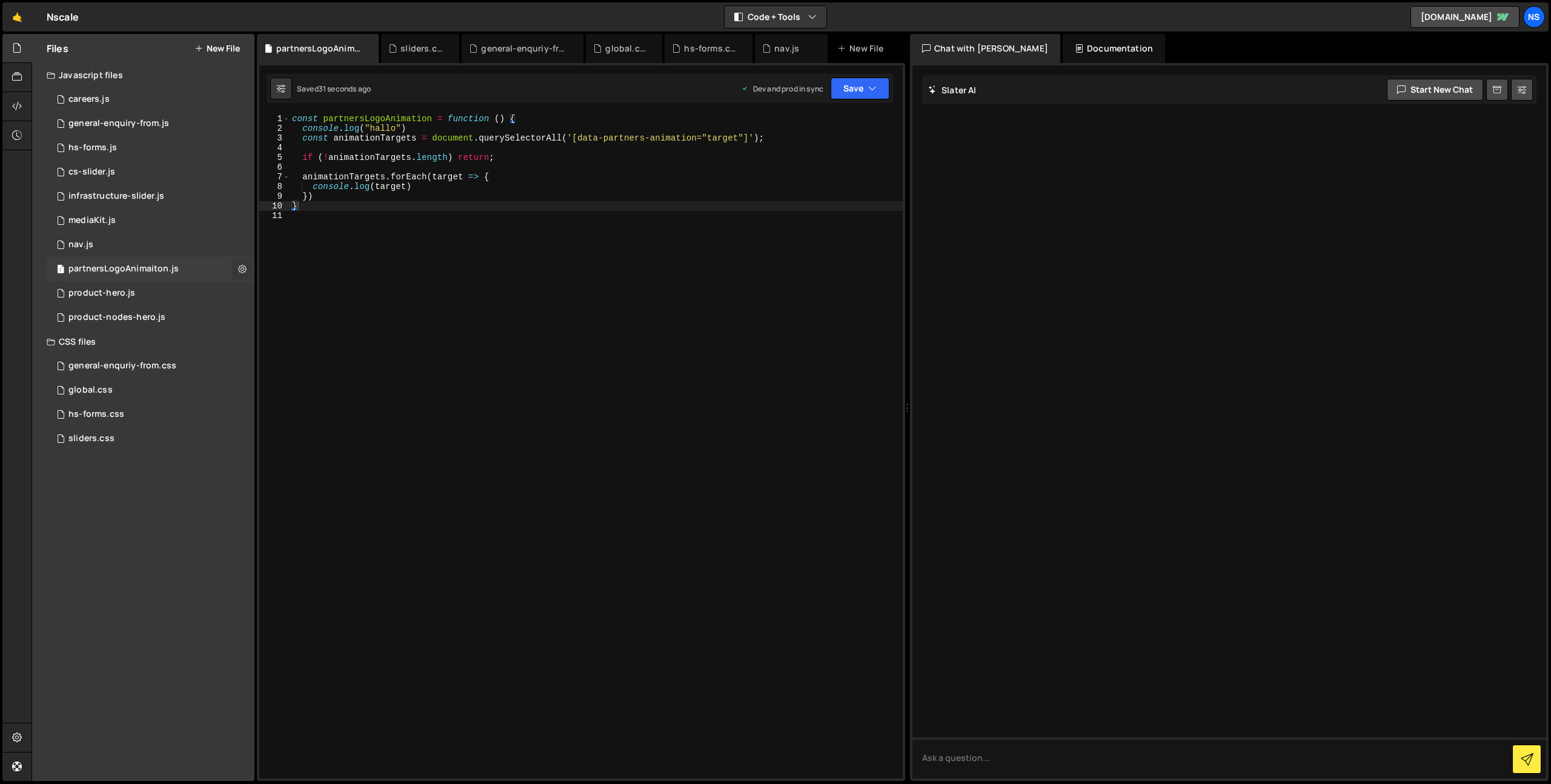
click at [237, 268] on button at bounding box center [242, 268] width 21 height 21
click at [615, 286] on div "const partnersLogoAnimation = function ( ) { console . log ( "hallo" ) const an…" at bounding box center [596, 456] width 613 height 684
click at [8, 104] on div at bounding box center [17, 107] width 30 height 29
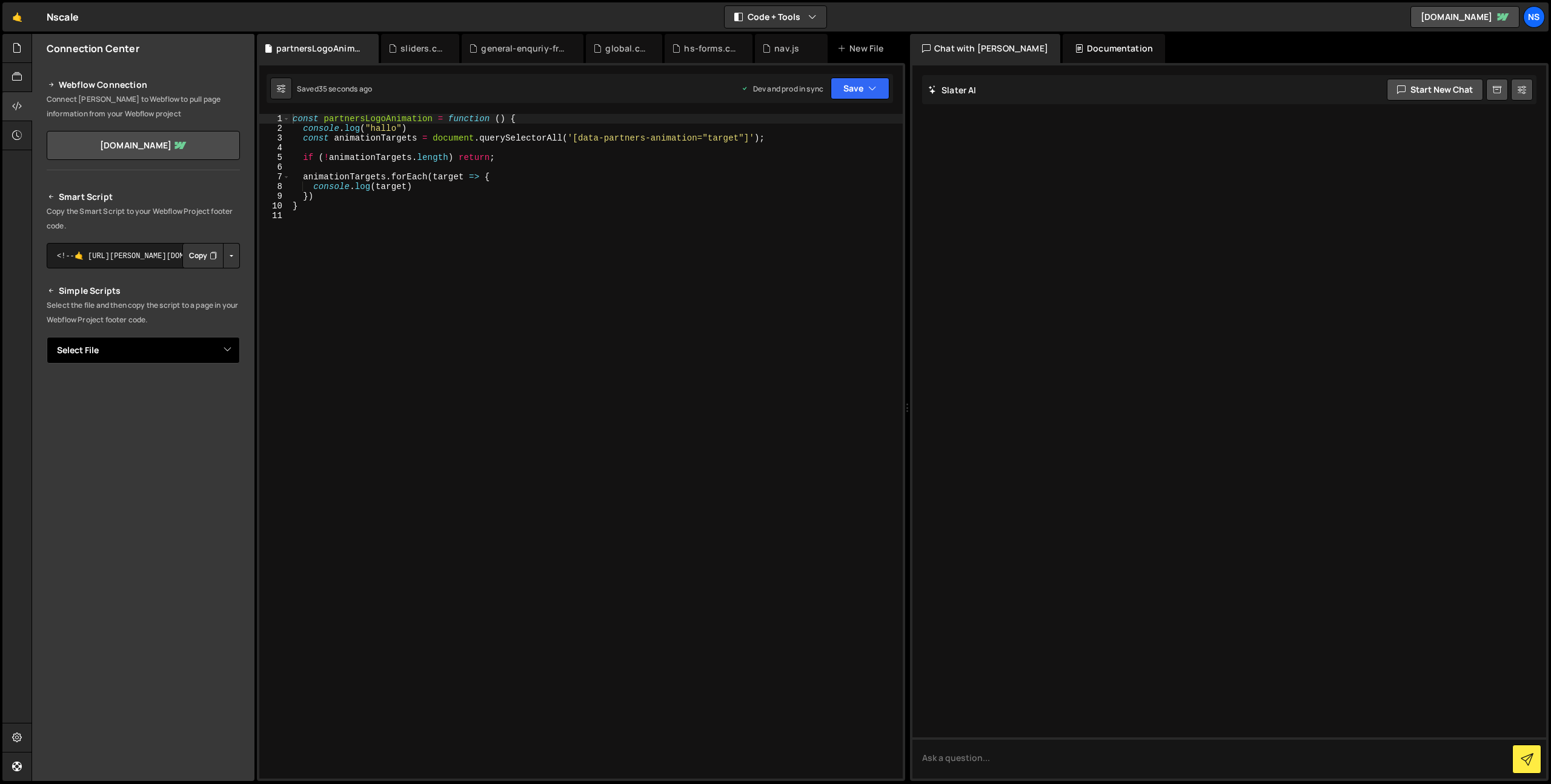
click at [124, 344] on select "Select File careers.js general-enquiry-from.js hs-forms.js partnersLogoAnimaito…" at bounding box center [143, 350] width 193 height 27
select select "46763"
click at [46, 337] on select "Select File careers.js general-enquiry-from.js hs-forms.js partnersLogoAnimaito…" at bounding box center [143, 350] width 193 height 27
click at [193, 391] on button "Copy" at bounding box center [203, 391] width 41 height 26
click at [562, 134] on div "const partnersLogoAnimation = function ( ) { console . log ( "hallo" ) const an…" at bounding box center [597, 456] width 612 height 684
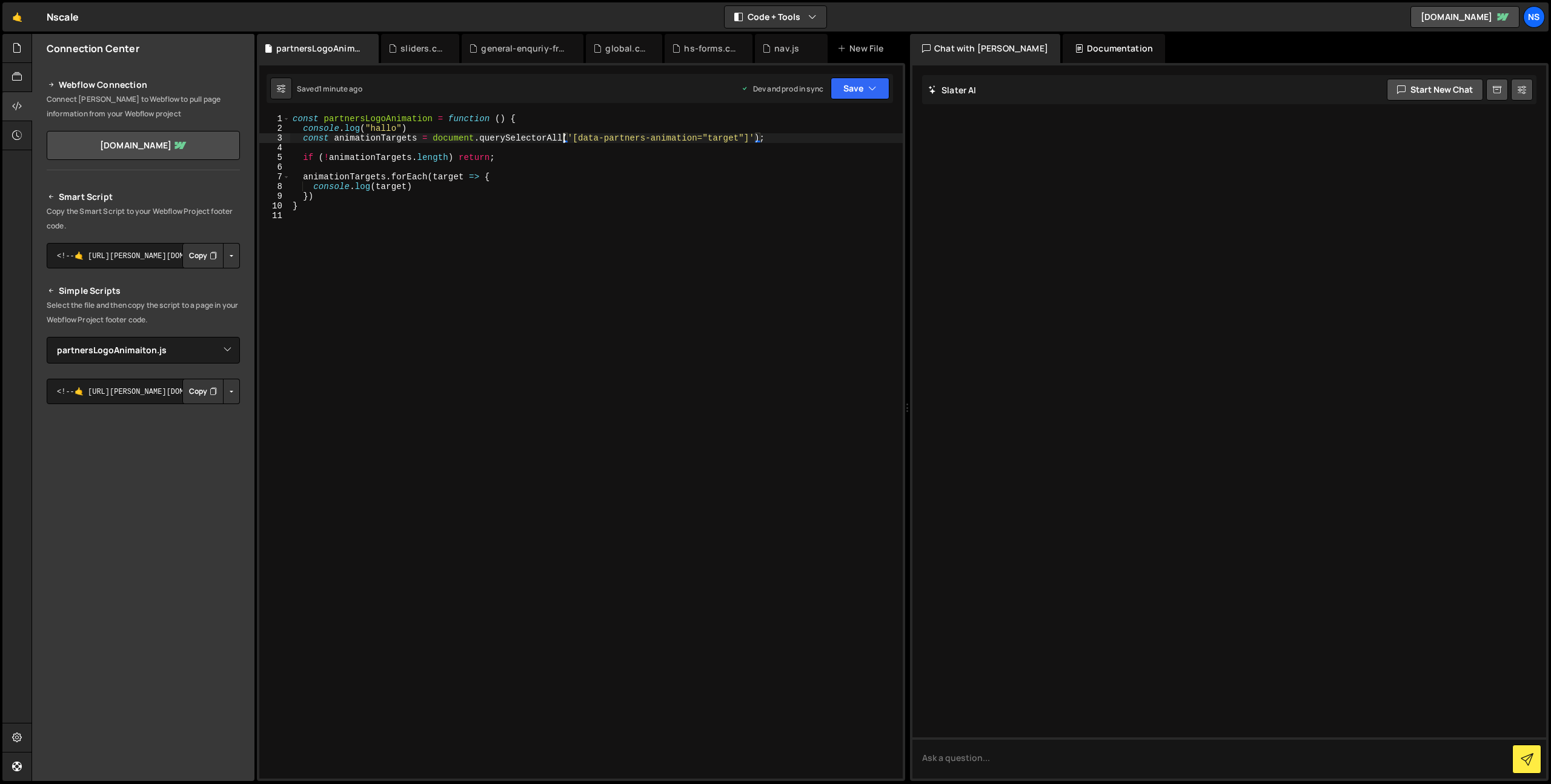
click at [518, 130] on div "const partnersLogoAnimation = function ( ) { console . log ( "hallo" ) const an…" at bounding box center [597, 456] width 612 height 684
type textarea "console.log("hallo")"
drag, startPoint x: 484, startPoint y: 294, endPoint x: 491, endPoint y: 273, distance: 22.1
click at [486, 286] on div "const partnersLogoAnimation = function ( ) { console . log ( "hallo" ) const an…" at bounding box center [597, 456] width 612 height 684
drag, startPoint x: 491, startPoint y: 273, endPoint x: 491, endPoint y: 260, distance: 13.0
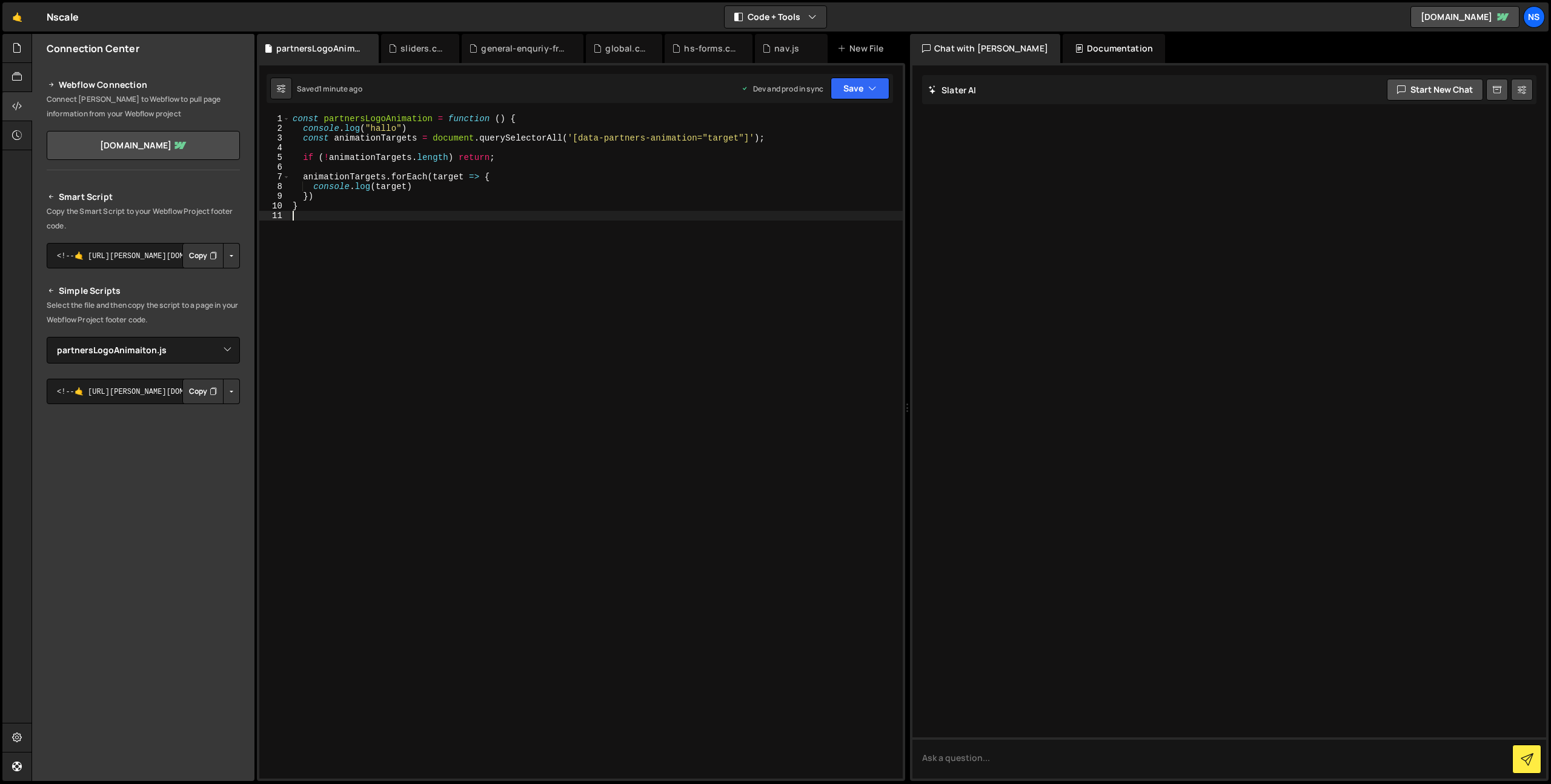
click at [493, 266] on div "const partnersLogoAnimation = function ( ) { console . log ( "hallo" ) const an…" at bounding box center [597, 456] width 612 height 684
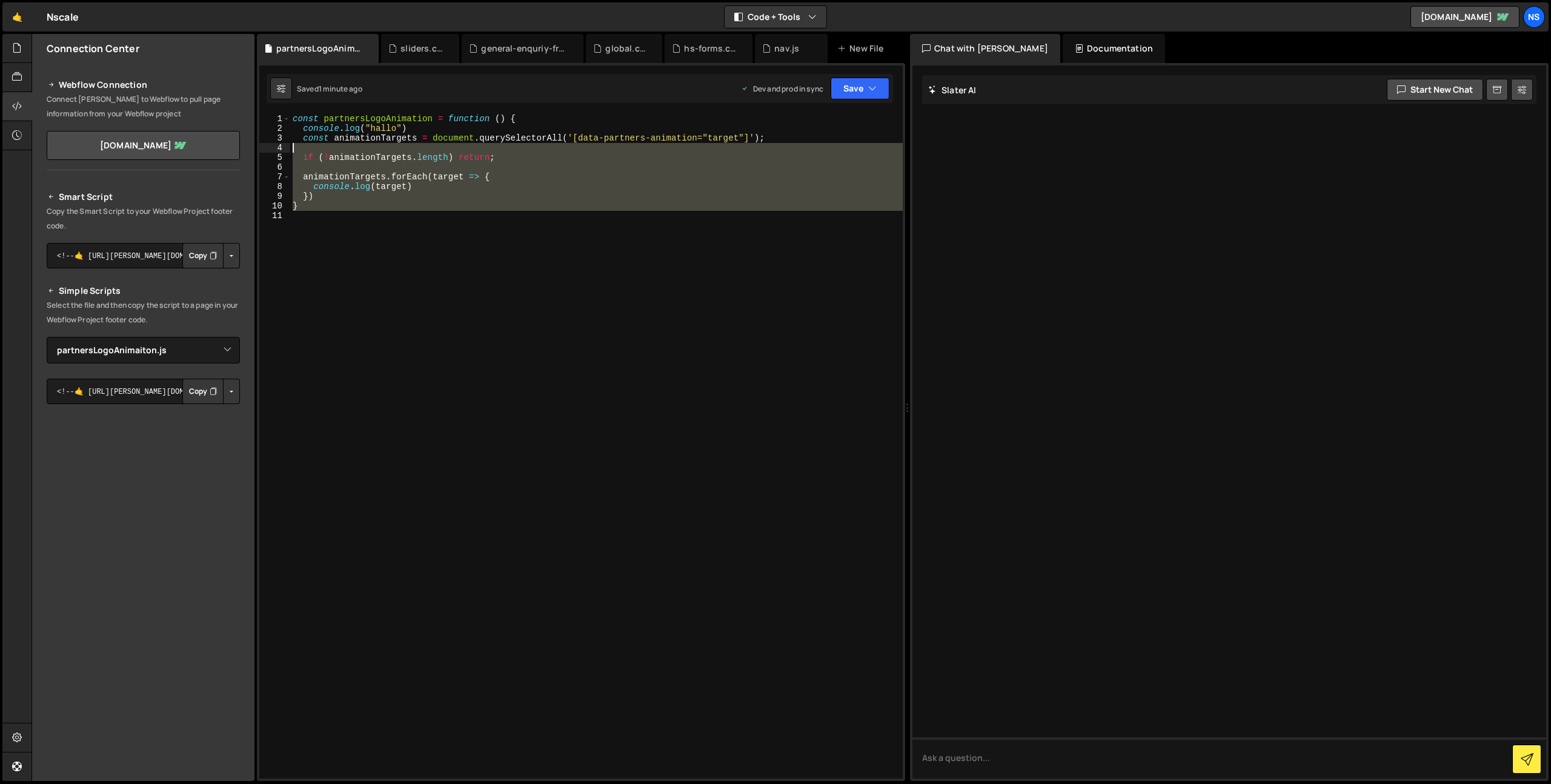
drag, startPoint x: 491, startPoint y: 260, endPoint x: 254, endPoint y: 144, distance: 263.9
click at [254, 144] on div "Files New File Javascript files 1 careers.js 0 1 general-enquiry-from.js 0 2 hs…" at bounding box center [791, 407] width 1519 height 748
type textarea "if (!animationTargets.length) return;"
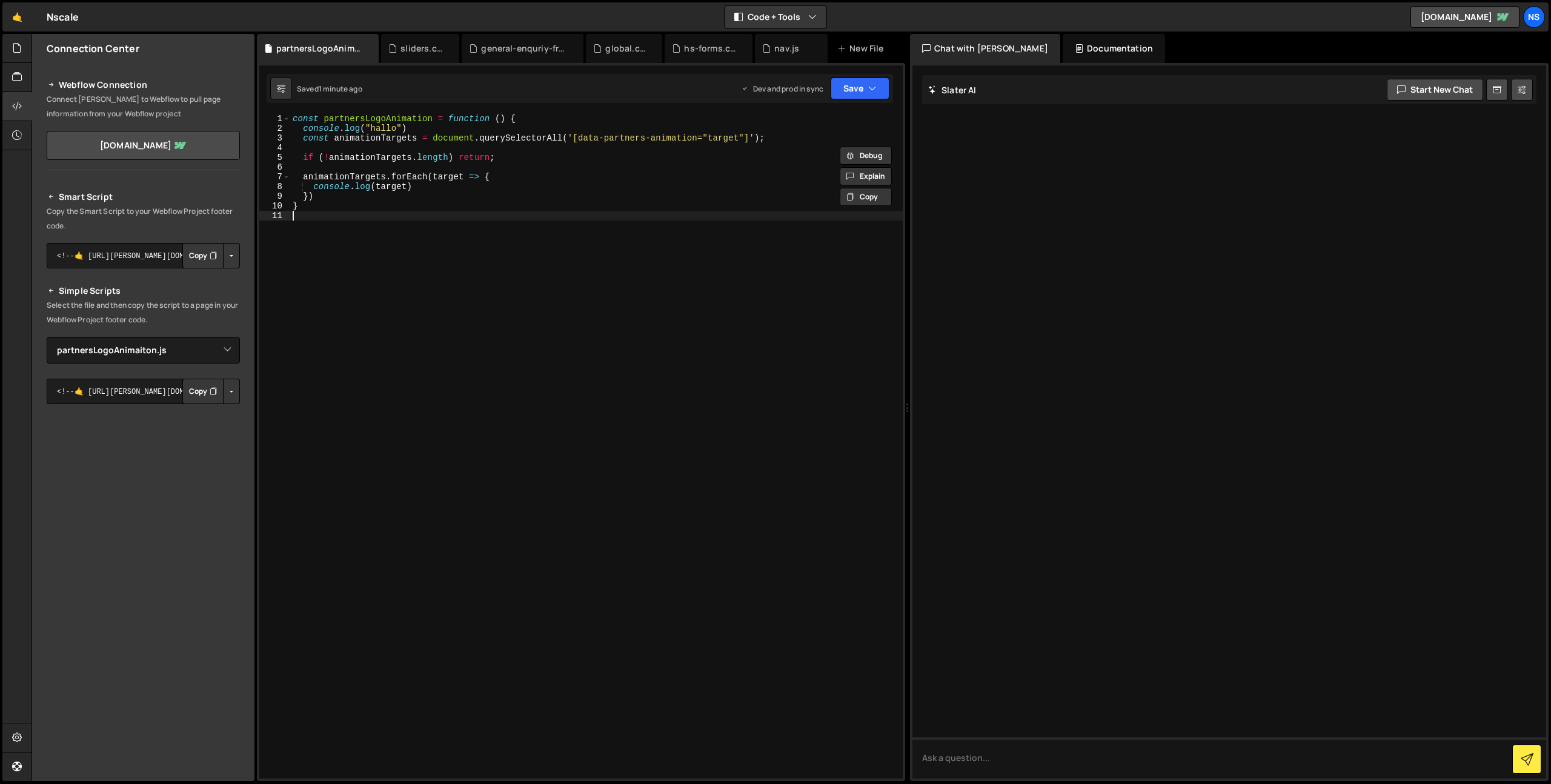
click at [403, 226] on div "const partnersLogoAnimation = function ( ) { console . log ( "hallo" ) const an…" at bounding box center [597, 456] width 612 height 684
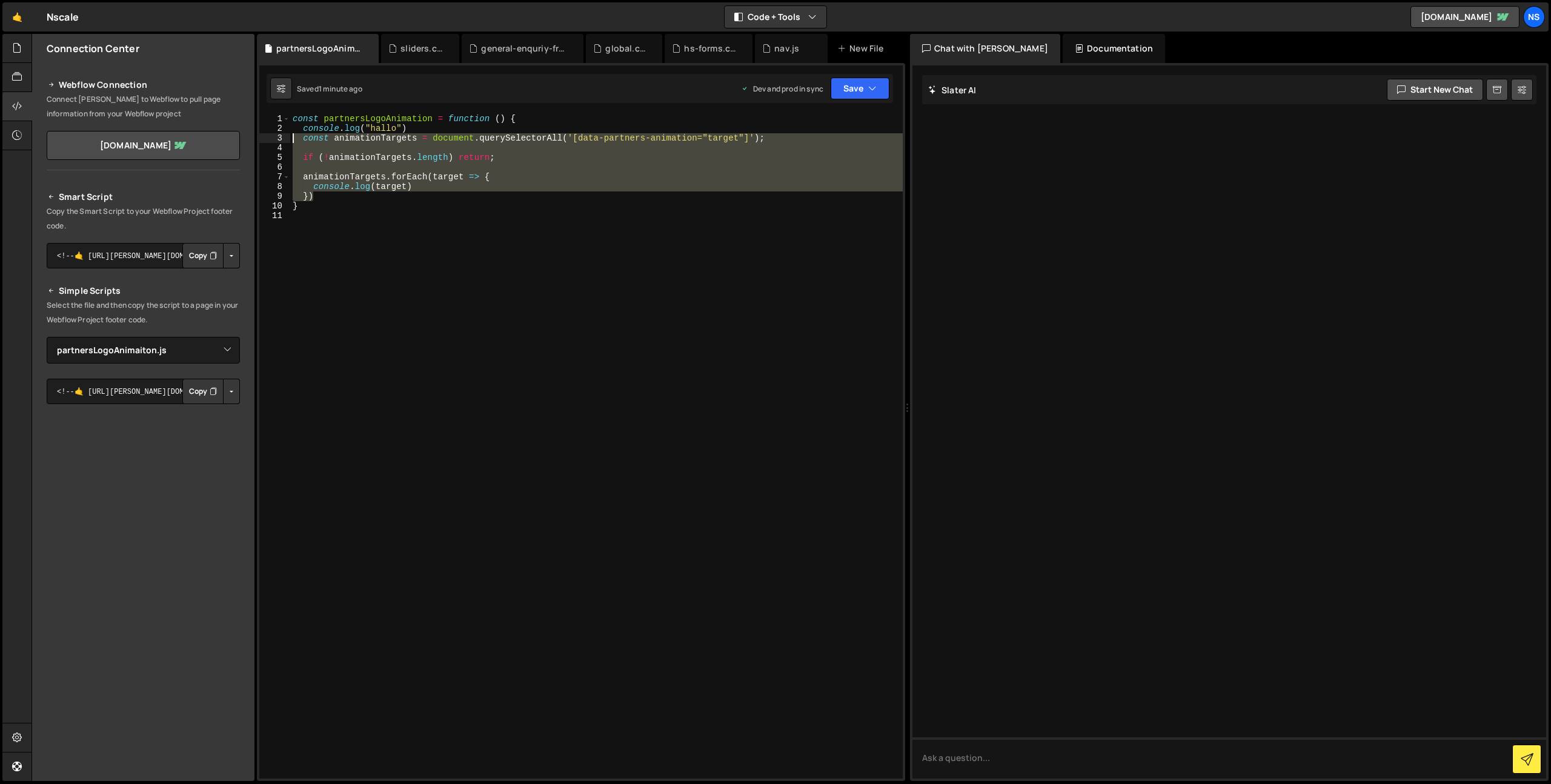
drag, startPoint x: 360, startPoint y: 198, endPoint x: 261, endPoint y: 135, distance: 117.3
click at [261, 135] on div "1 2 3 4 5 6 7 8 9 10 11 const partnersLogoAnimation = function ( ) { console . …" at bounding box center [581, 445] width 643 height 665
type textarea "const animationTargets = document.querySelectorAll('[data-partners-animation="t…"
drag, startPoint x: 406, startPoint y: 224, endPoint x: 413, endPoint y: 226, distance: 7.3
click at [413, 226] on div "const partnersLogoAnimation = function ( ) { console . log ( "hallo" ) const an…" at bounding box center [597, 456] width 612 height 684
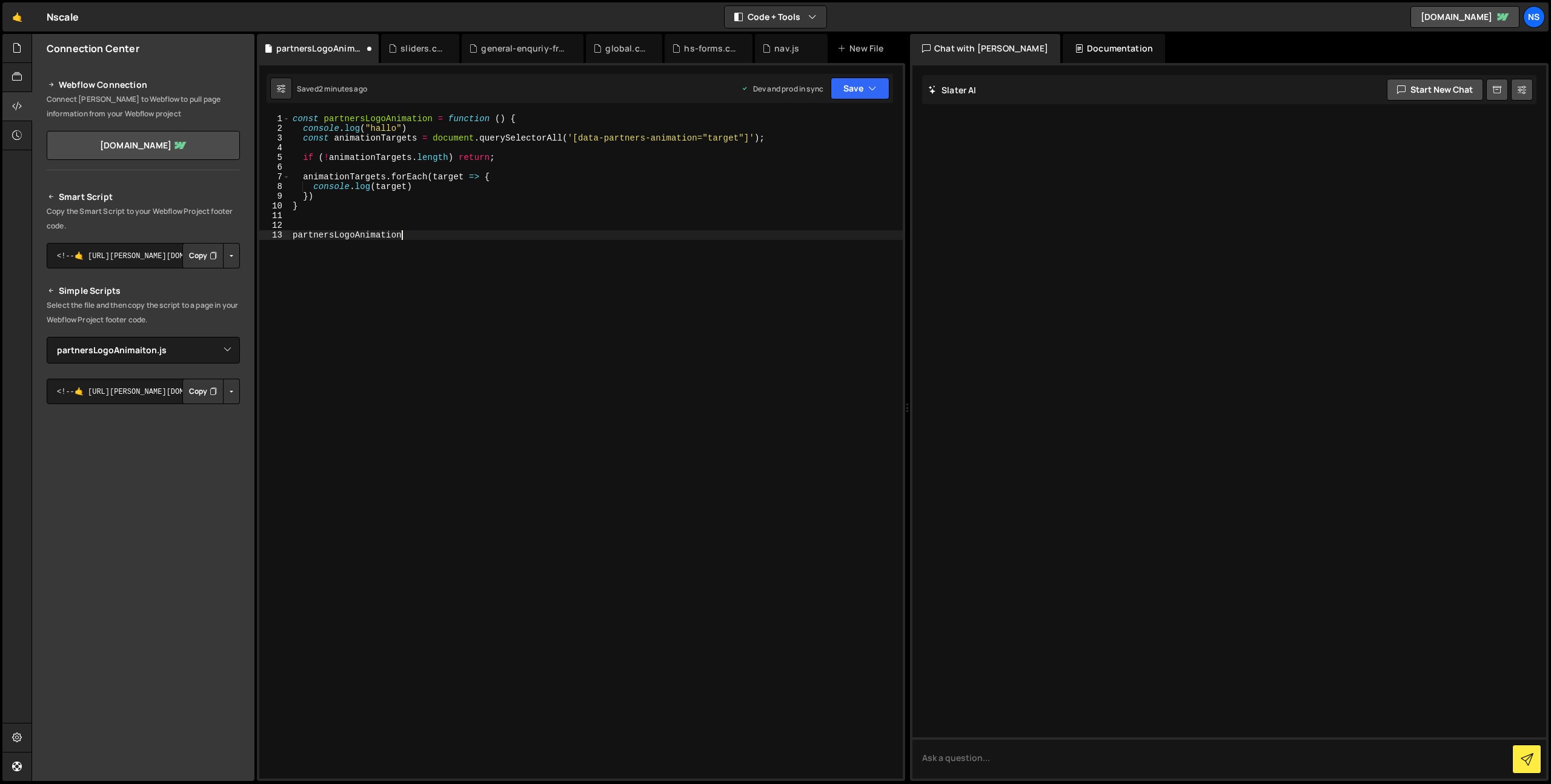
scroll to position [0, 7]
type textarea "partnersLogoAnimation();"
drag, startPoint x: 555, startPoint y: 171, endPoint x: 522, endPoint y: 217, distance: 56.6
click at [555, 174] on div "const partnersLogoAnimation = function ( ) { console . log ( "hallo" ) const an…" at bounding box center [597, 456] width 612 height 684
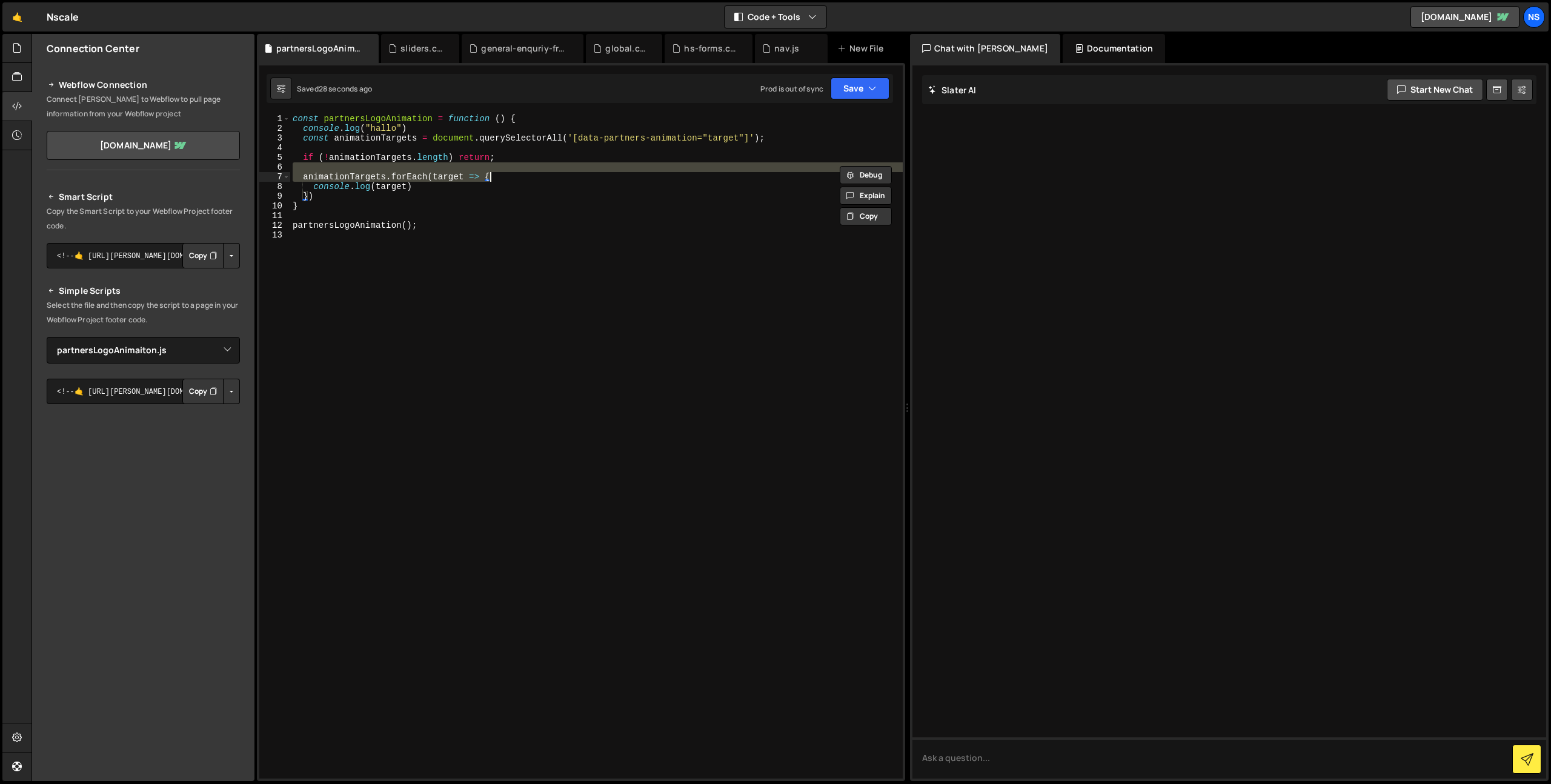
click at [437, 196] on div "const partnersLogoAnimation = function ( ) { console . log ( "hallo" ) const an…" at bounding box center [597, 456] width 612 height 684
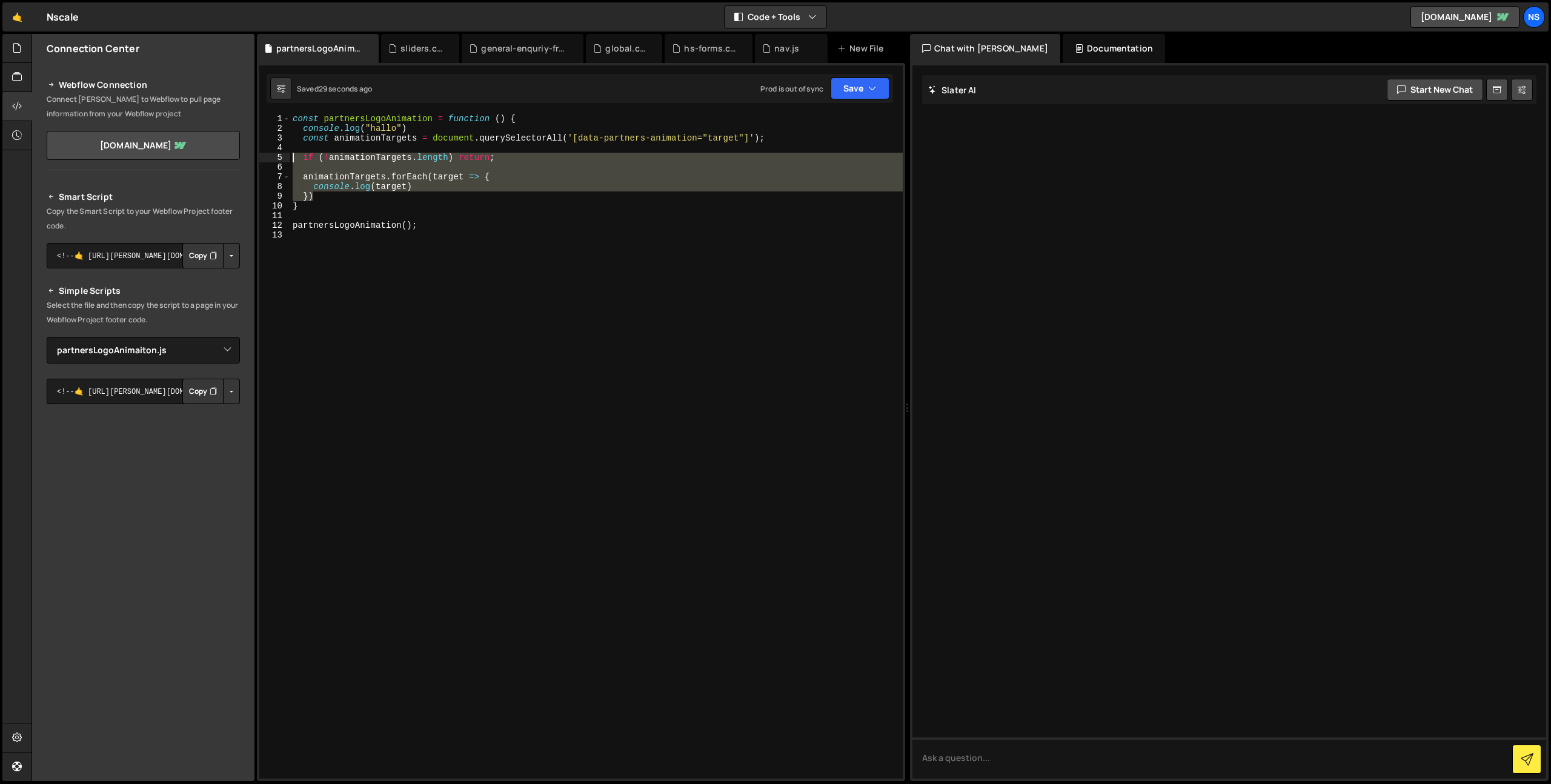
drag, startPoint x: 377, startPoint y: 197, endPoint x: 274, endPoint y: 153, distance: 112.0
click at [274, 153] on div "}) 1 2 3 4 5 6 7 8 9 10 11 12 13 const partnersLogoAnimation = function ( ) { c…" at bounding box center [581, 445] width 643 height 665
type textarea "if (!animationTargets.length) return;"
click at [587, 219] on div "const partnersLogoAnimation = function ( ) { console . log ( "hallo" ) const an…" at bounding box center [597, 456] width 612 height 684
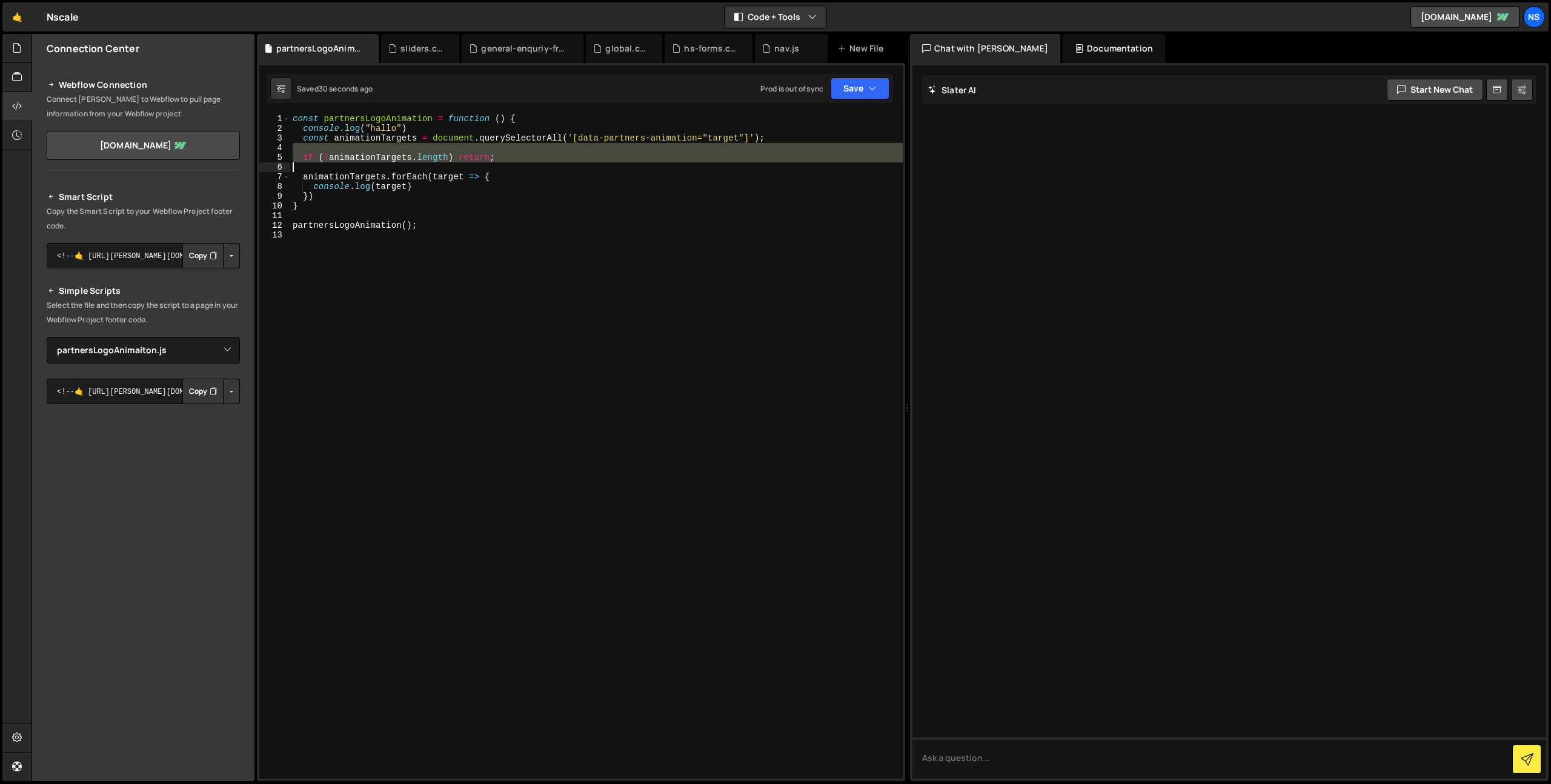
drag, startPoint x: 297, startPoint y: 151, endPoint x: 400, endPoint y: 199, distance: 113.6
click at [400, 199] on div "const partnersLogoAnimation = function ( ) { console . log ( "hallo" ) const an…" at bounding box center [597, 456] width 612 height 684
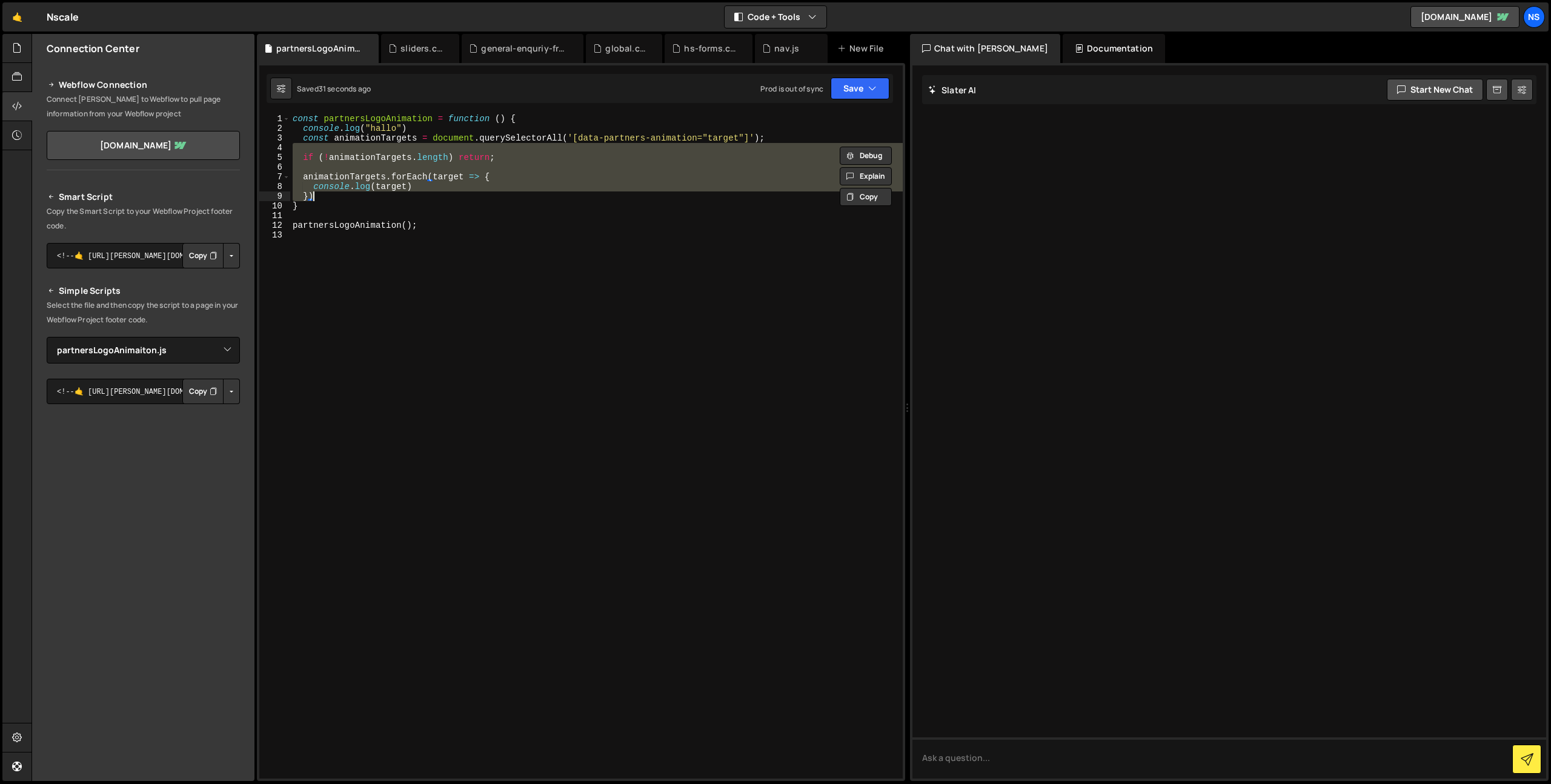
click at [402, 199] on div "const partnersLogoAnimation = function ( ) { console . log ( "hallo" ) const an…" at bounding box center [597, 445] width 612 height 665
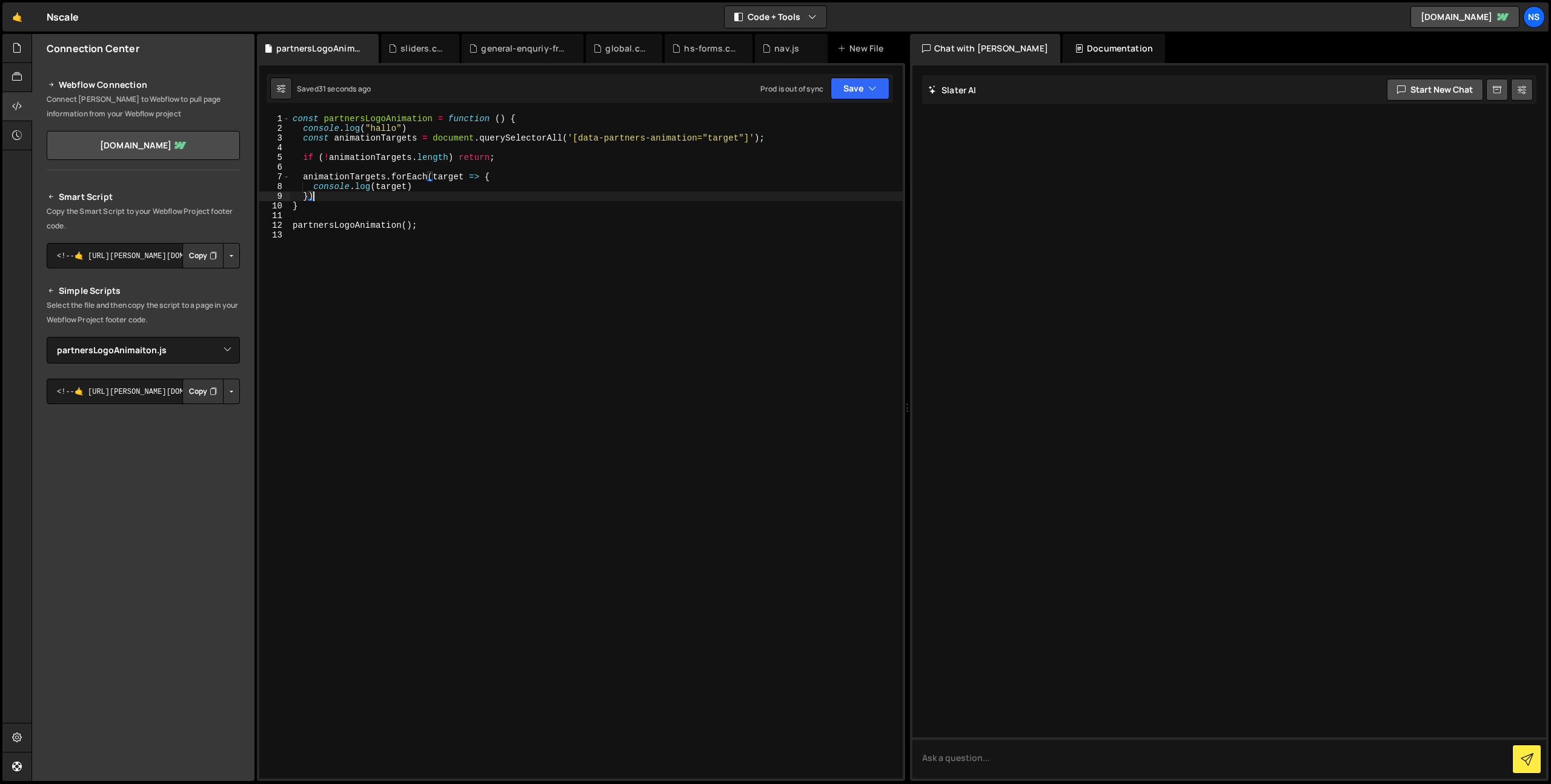
click at [346, 196] on div "const partnersLogoAnimation = function ( ) { console . log ( "hallo" ) const an…" at bounding box center [597, 456] width 612 height 684
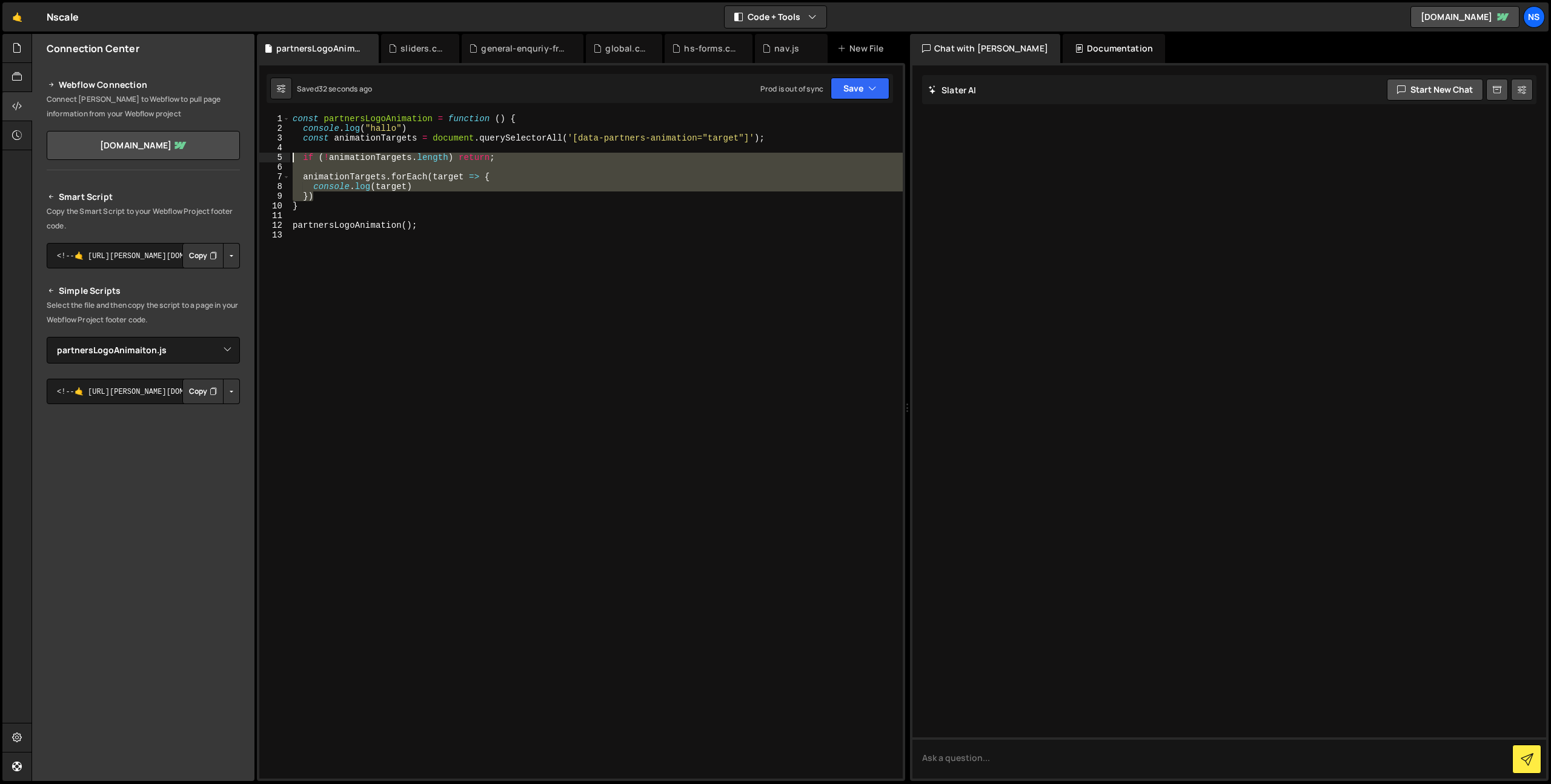
drag, startPoint x: 344, startPoint y: 196, endPoint x: 266, endPoint y: 153, distance: 89.1
click at [266, 153] on div "}) 1 2 3 4 5 6 7 8 9 10 11 12 13 const partnersLogoAnimation = function ( ) { c…" at bounding box center [581, 445] width 643 height 665
type textarea "if (!animationTargets.length) return;"
click at [589, 241] on div "const partnersLogoAnimation = function ( ) { console . log ( "hallo" ) const an…" at bounding box center [597, 456] width 612 height 684
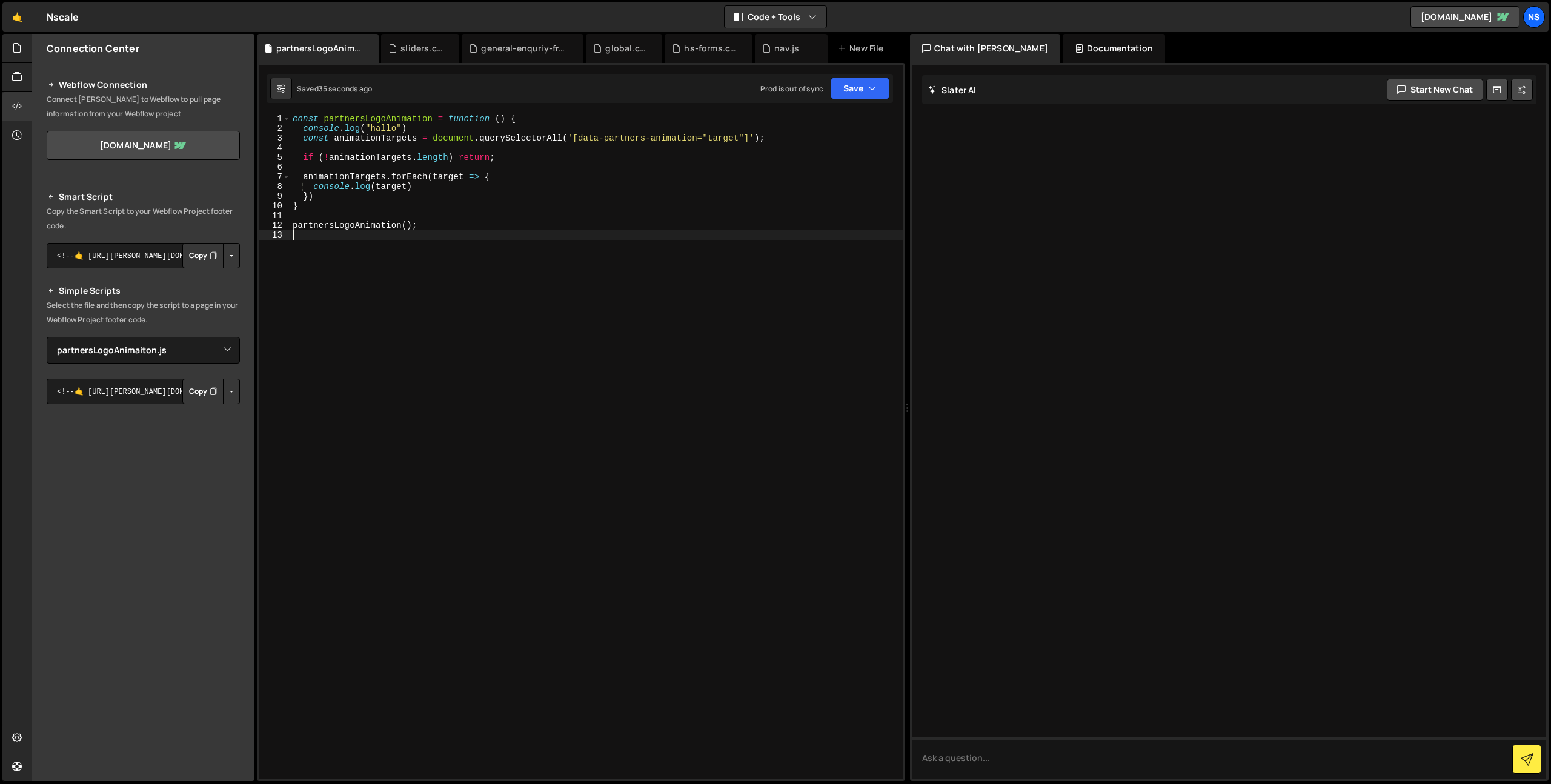
click at [409, 132] on div "const partnersLogoAnimation = function ( ) { console . log ( "hallo" ) const an…" at bounding box center [597, 456] width 612 height 684
type textarea "console.log("hallo")"
click at [471, 188] on div "const partnersLogoAnimation = function ( ) { const animationTargets = document …" at bounding box center [597, 456] width 612 height 684
type textarea "console.log(target)"
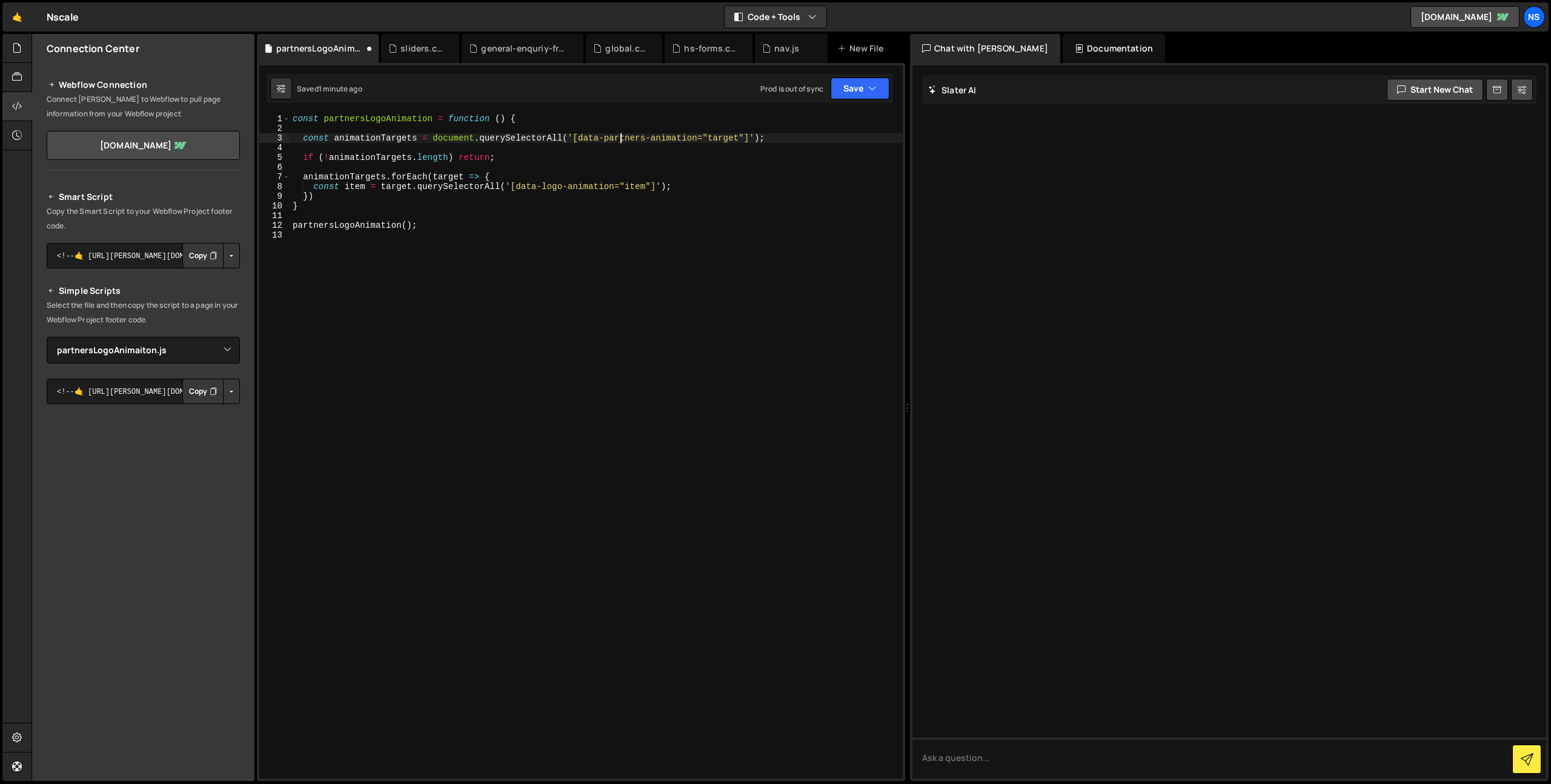
click at [622, 137] on div "const partnersLogoAnimation = function ( ) { const animationTargets = document …" at bounding box center [597, 456] width 612 height 684
click at [601, 207] on div "const partnersLogoAnimation = function ( ) { const animationTargets = document …" at bounding box center [597, 456] width 612 height 684
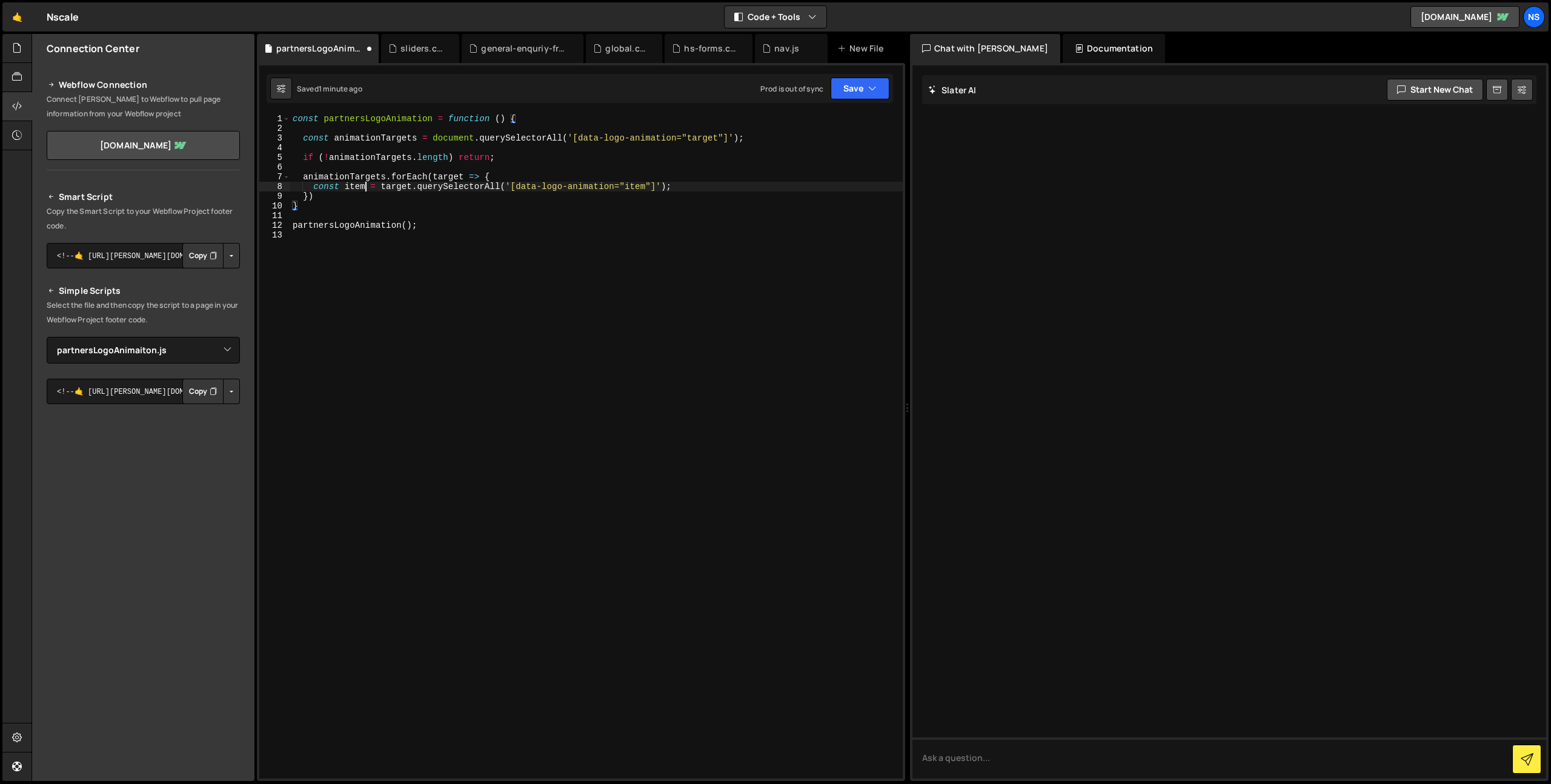
click at [363, 190] on div "const partnersLogoAnimation = function ( ) { const animationTargets = document …" at bounding box center [597, 456] width 612 height 684
click at [719, 190] on div "const partnersLogoAnimation = function ( ) { const animationTargets = document …" at bounding box center [597, 456] width 612 height 684
click at [842, 95] on button "Save" at bounding box center [860, 88] width 58 height 21
click at [714, 174] on div "const partnersLogoAnimation = function ( ) { const animationTargets = document …" at bounding box center [597, 456] width 612 height 684
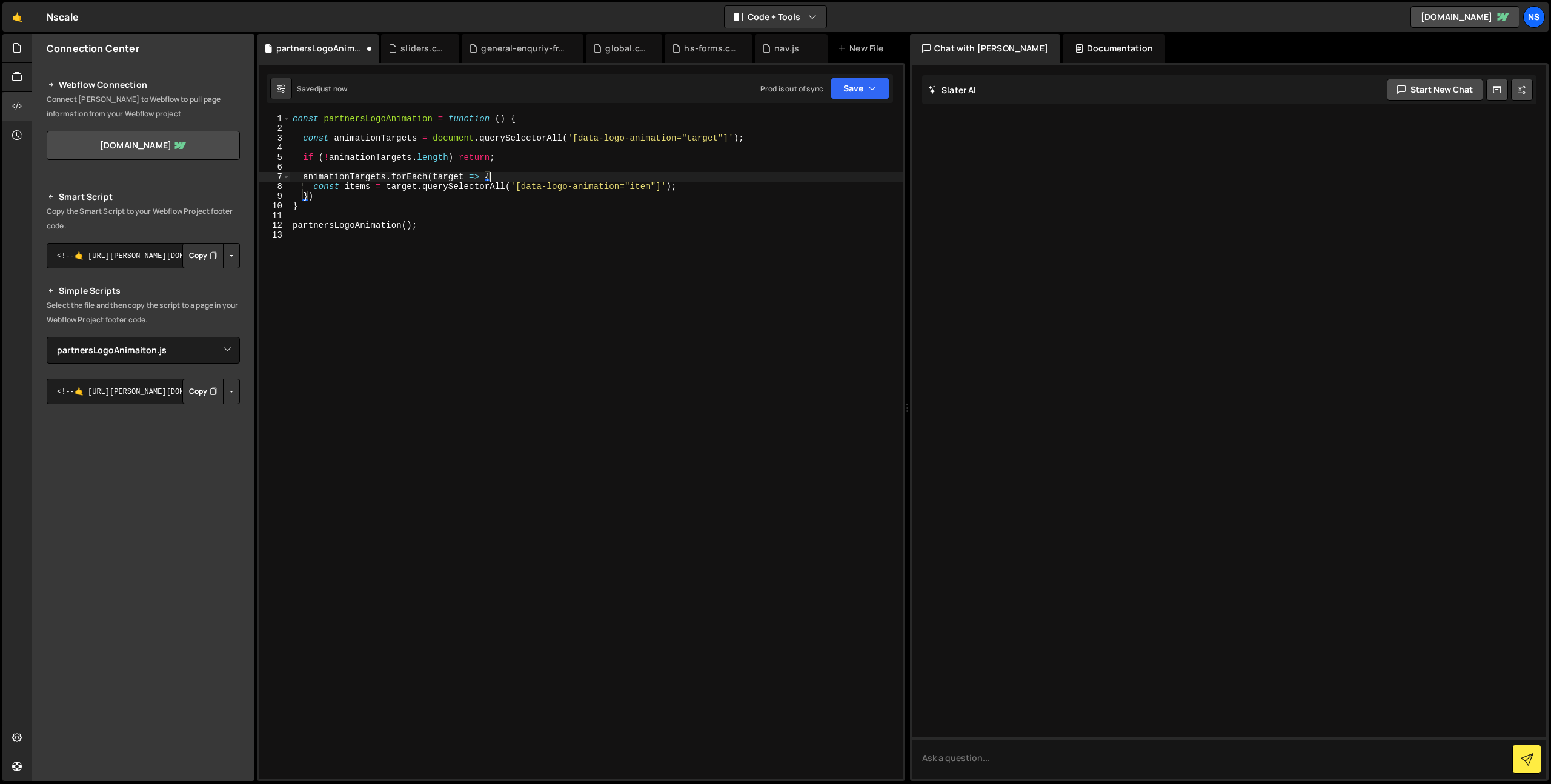
click at [718, 184] on div "const partnersLogoAnimation = function ( ) { const animationTargets = document …" at bounding box center [597, 456] width 612 height 684
type textarea "const items = target.querySelectorAll('[data-logo-animation="item"]');"
type textarea "if (!items.length) return;"
type textarea "c"
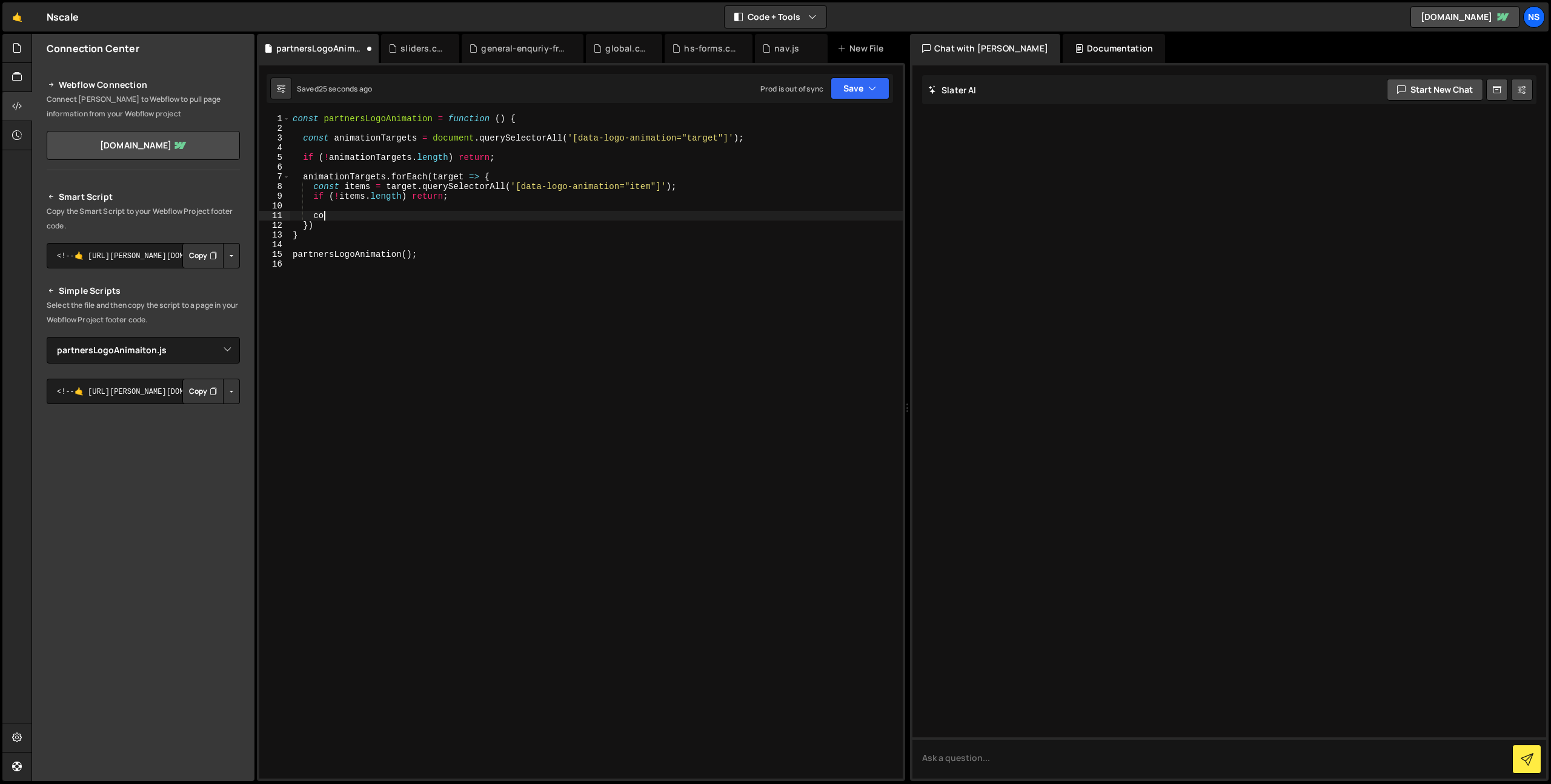
type textarea "c"
type textarea "l"
